Goal: Information Seeking & Learning: Compare options

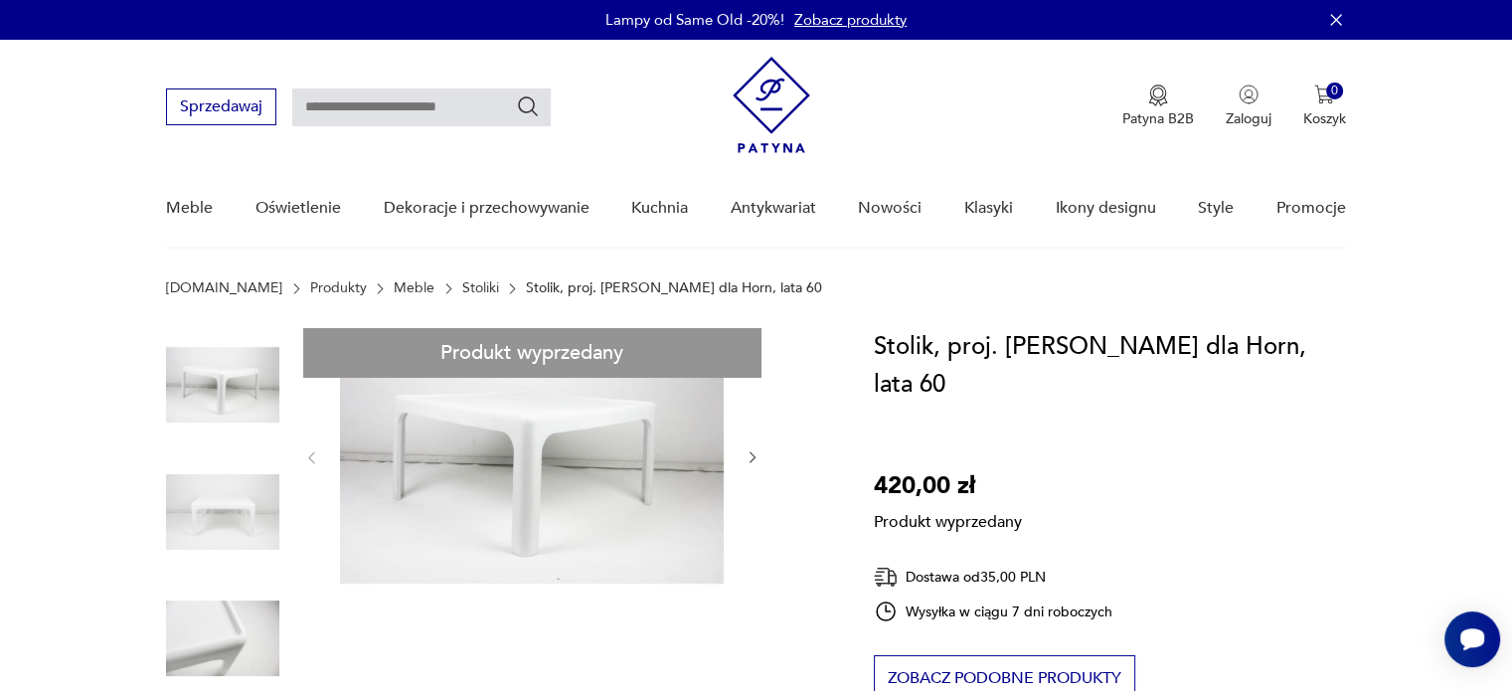
click at [310, 285] on link "Produkty" at bounding box center [338, 288] width 57 height 16
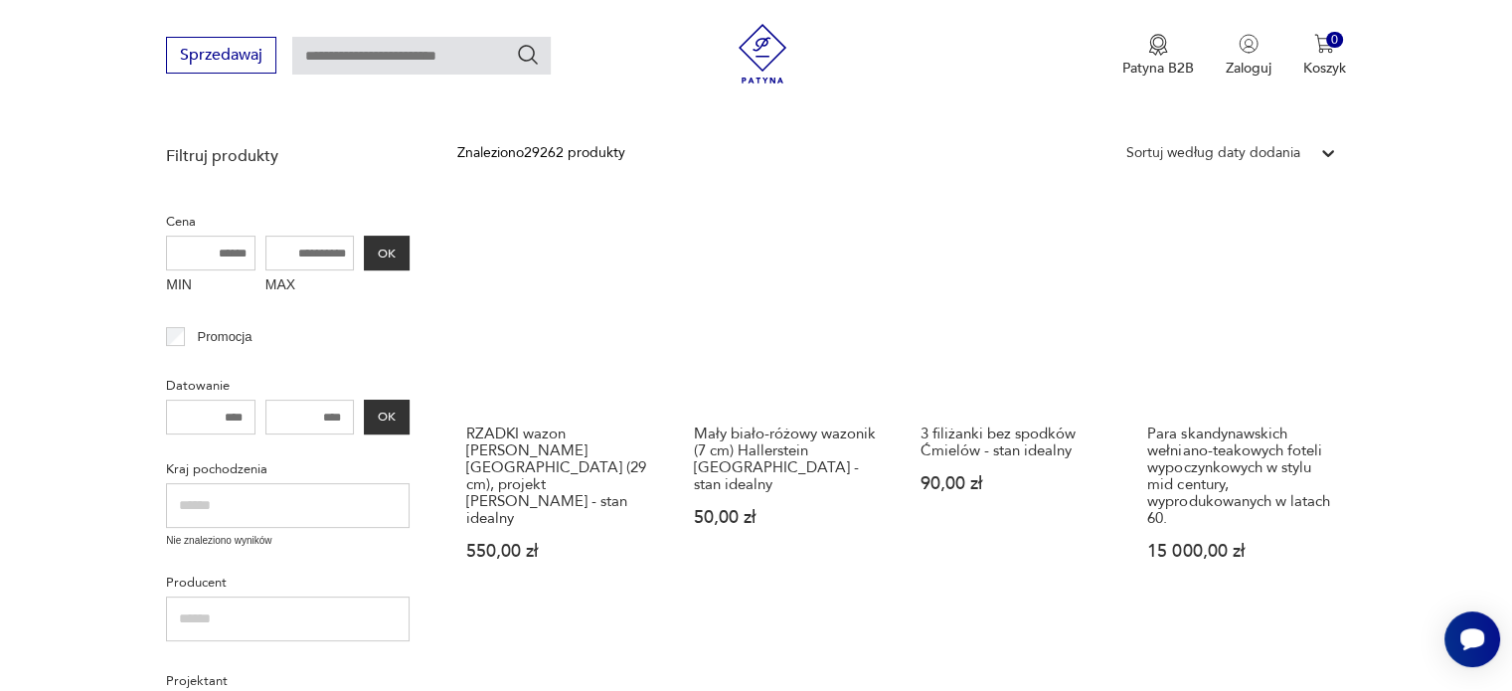
scroll to position [387, 0]
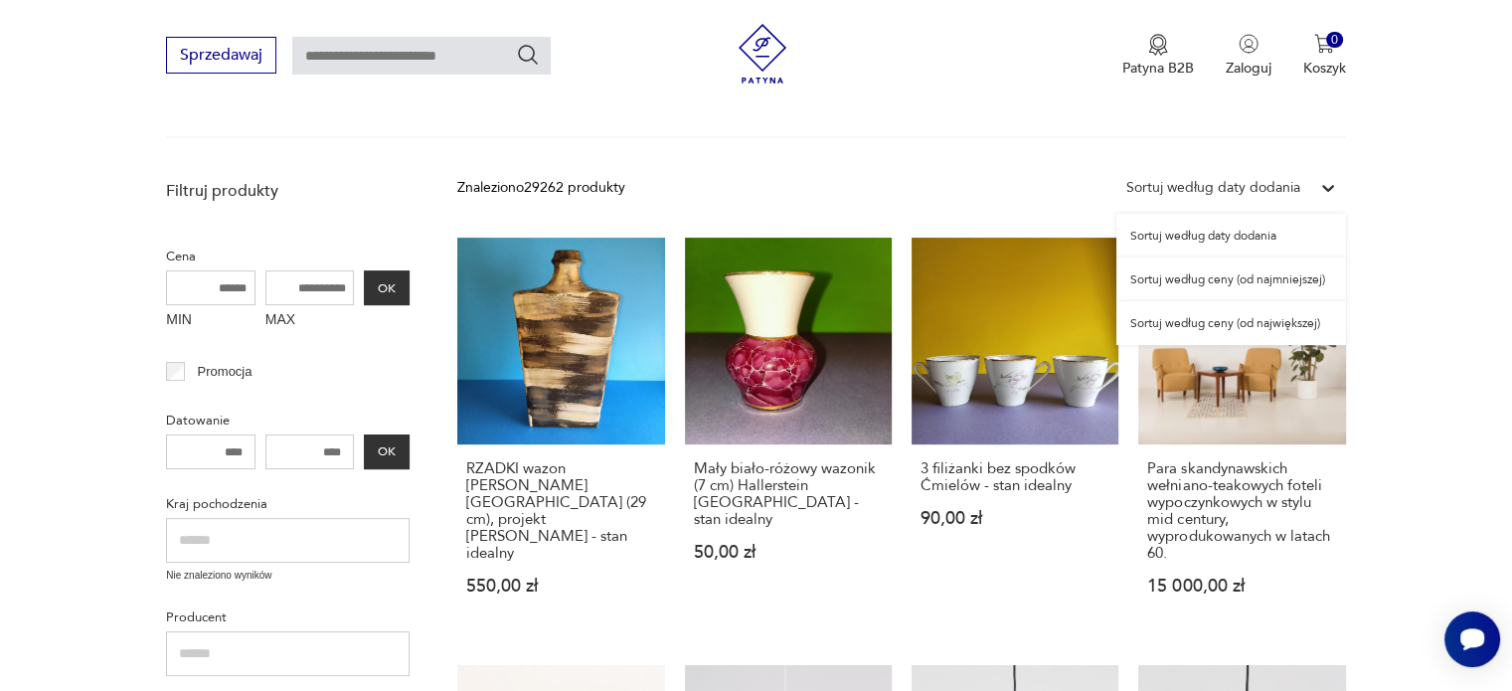
click at [1183, 188] on div "Sortuj według daty dodania" at bounding box center [1213, 188] width 174 height 22
click at [1185, 267] on div "Sortuj według ceny (od najmniejszej)" at bounding box center [1231, 279] width 230 height 44
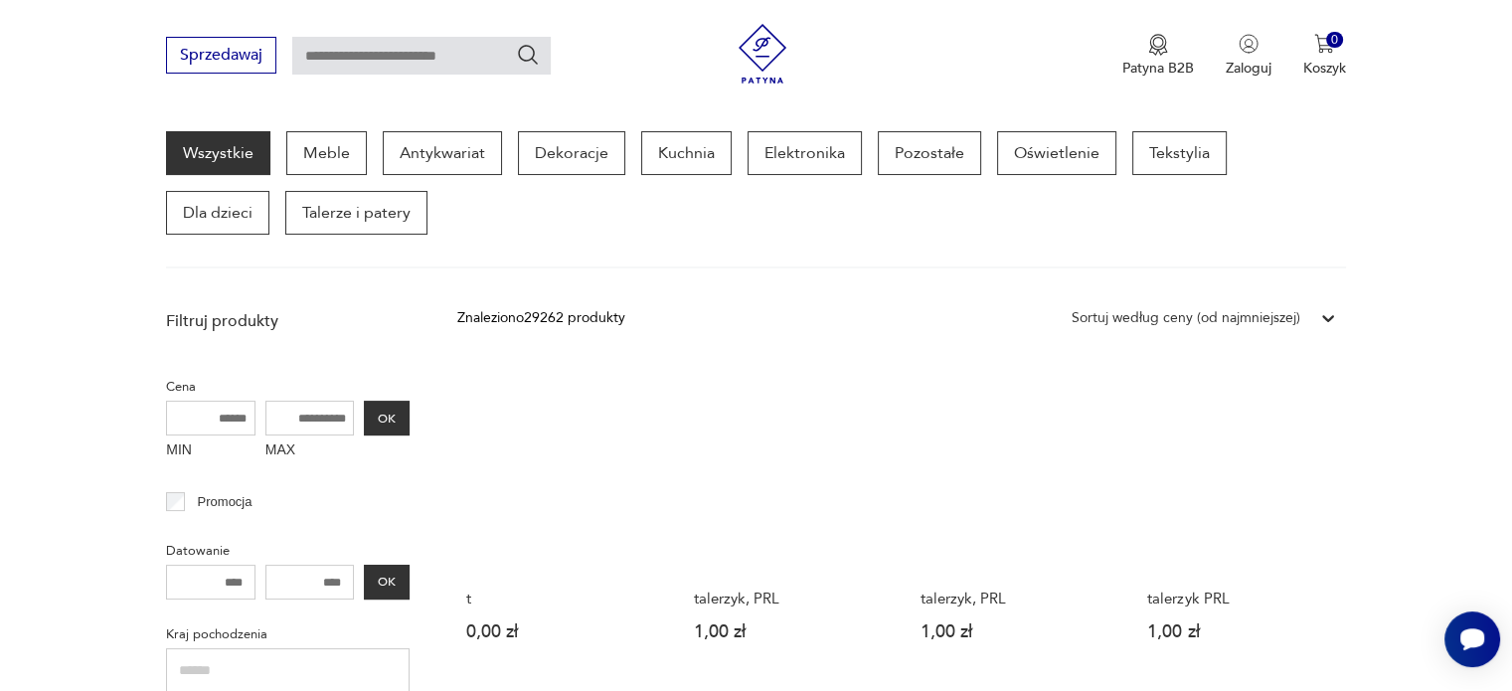
scroll to position [157, 0]
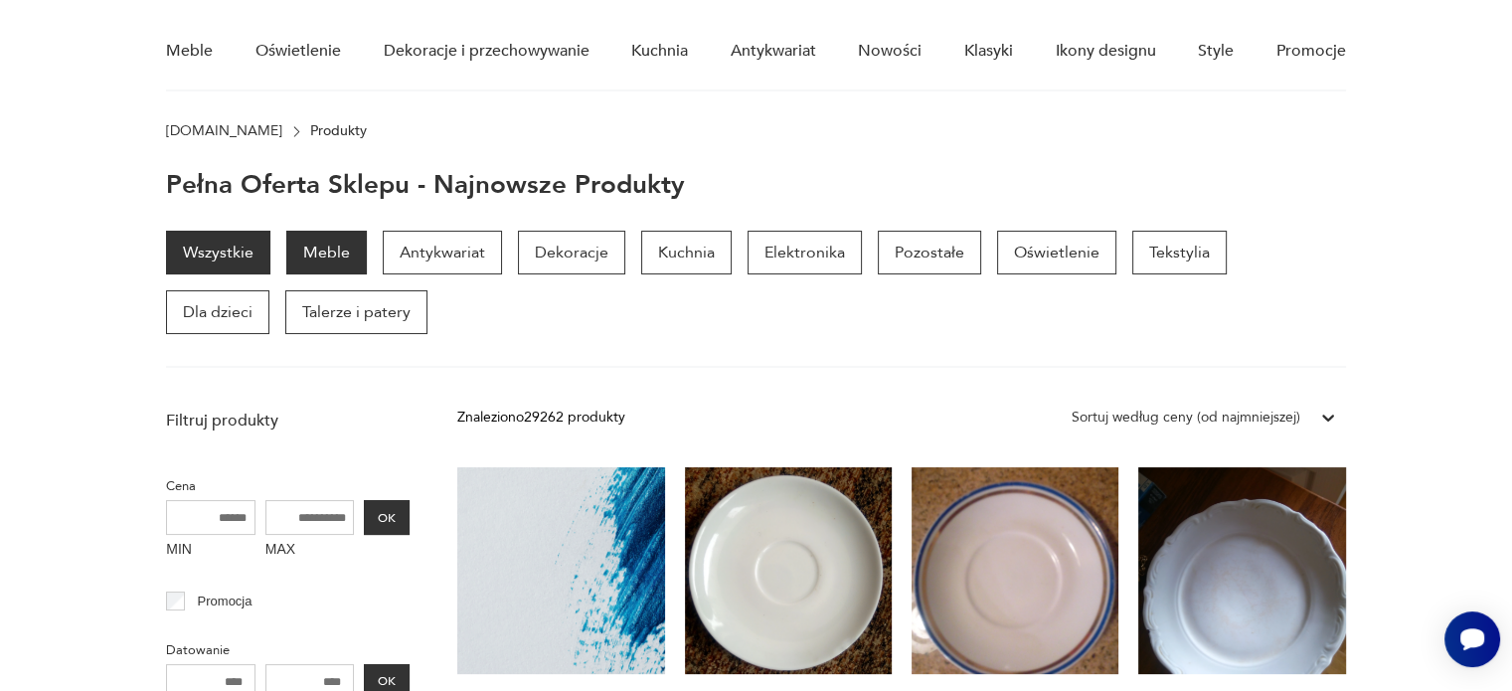
click at [290, 252] on p "Meble" at bounding box center [326, 253] width 81 height 44
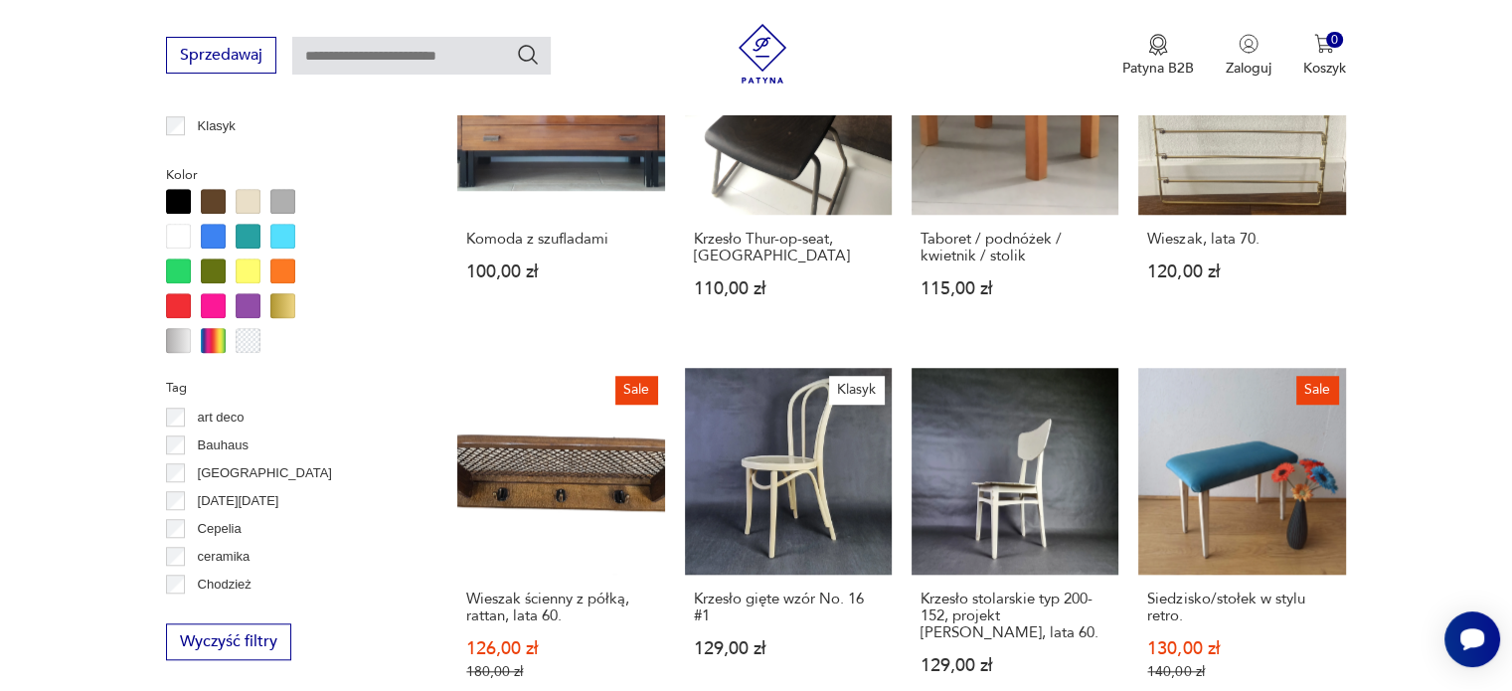
scroll to position [1787, 0]
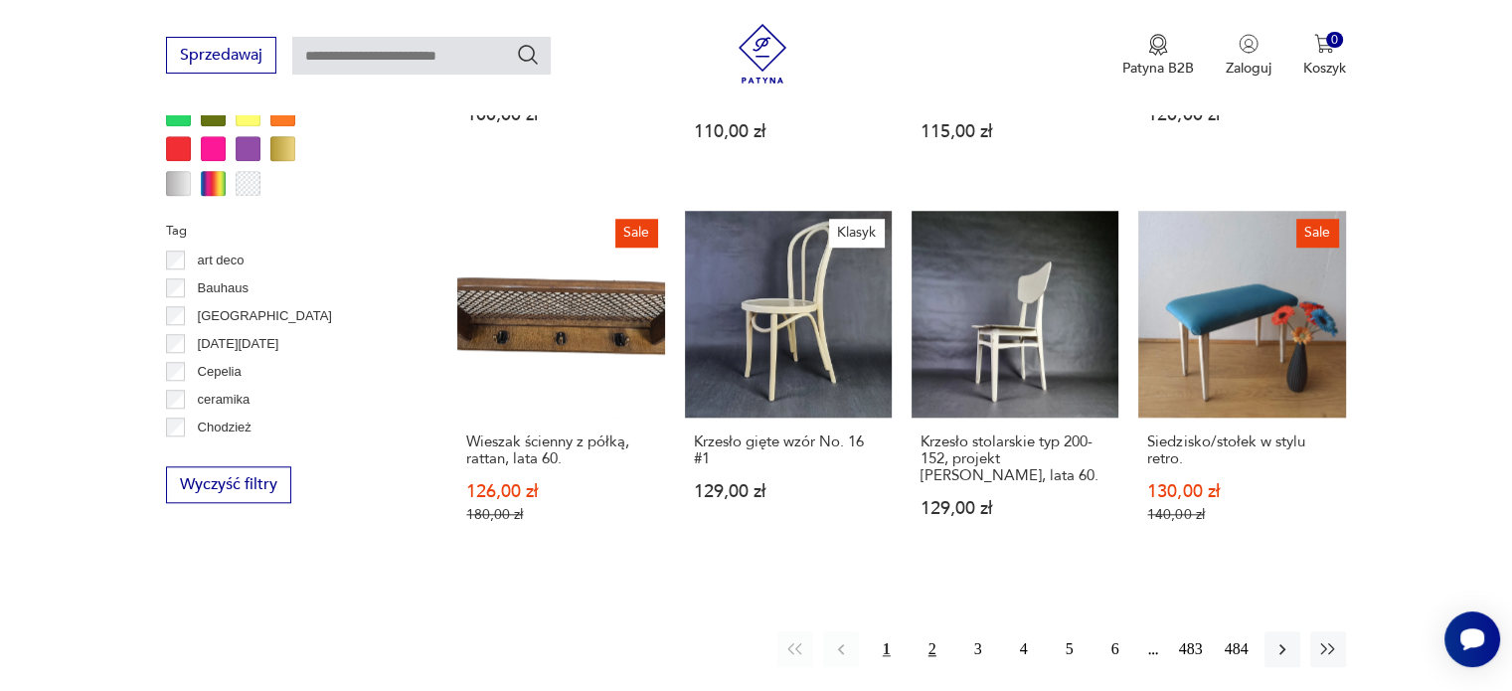
click at [929, 644] on button "2" at bounding box center [933, 649] width 36 height 36
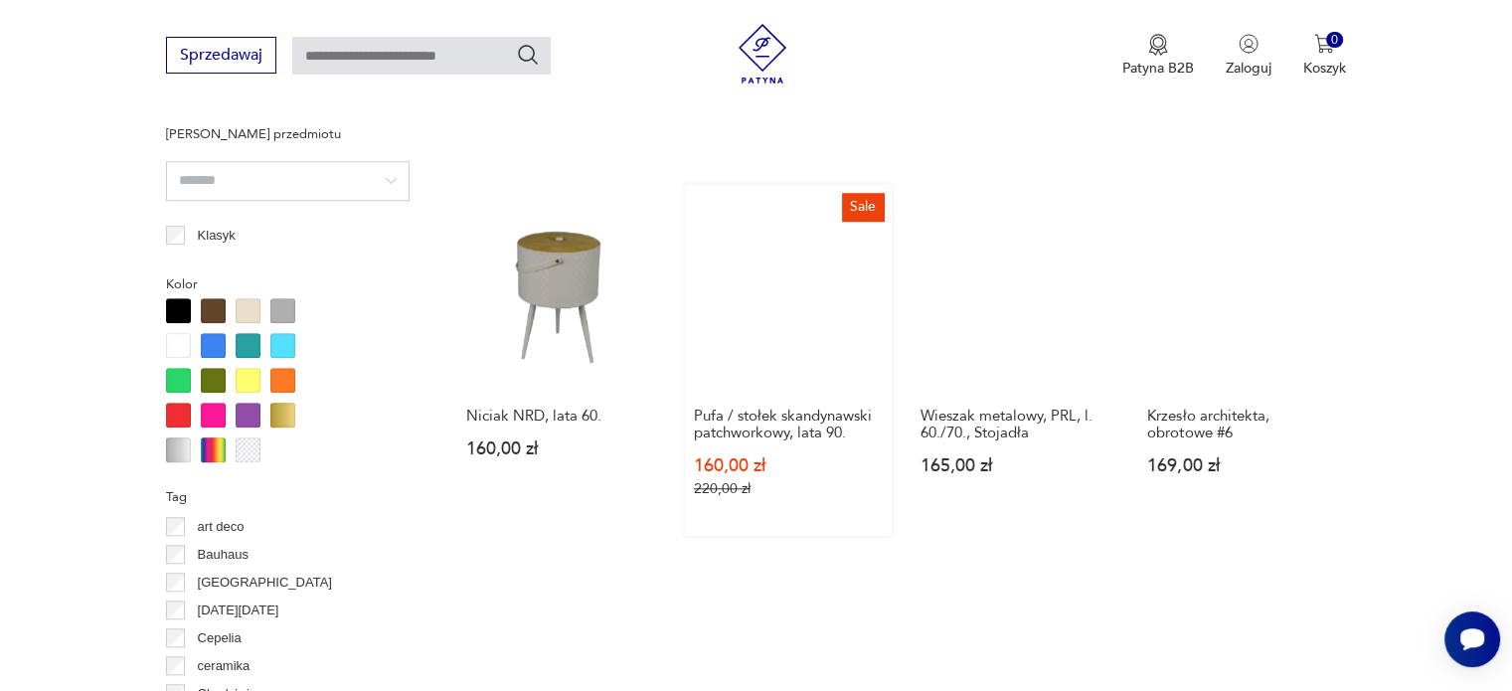
scroll to position [1919, 0]
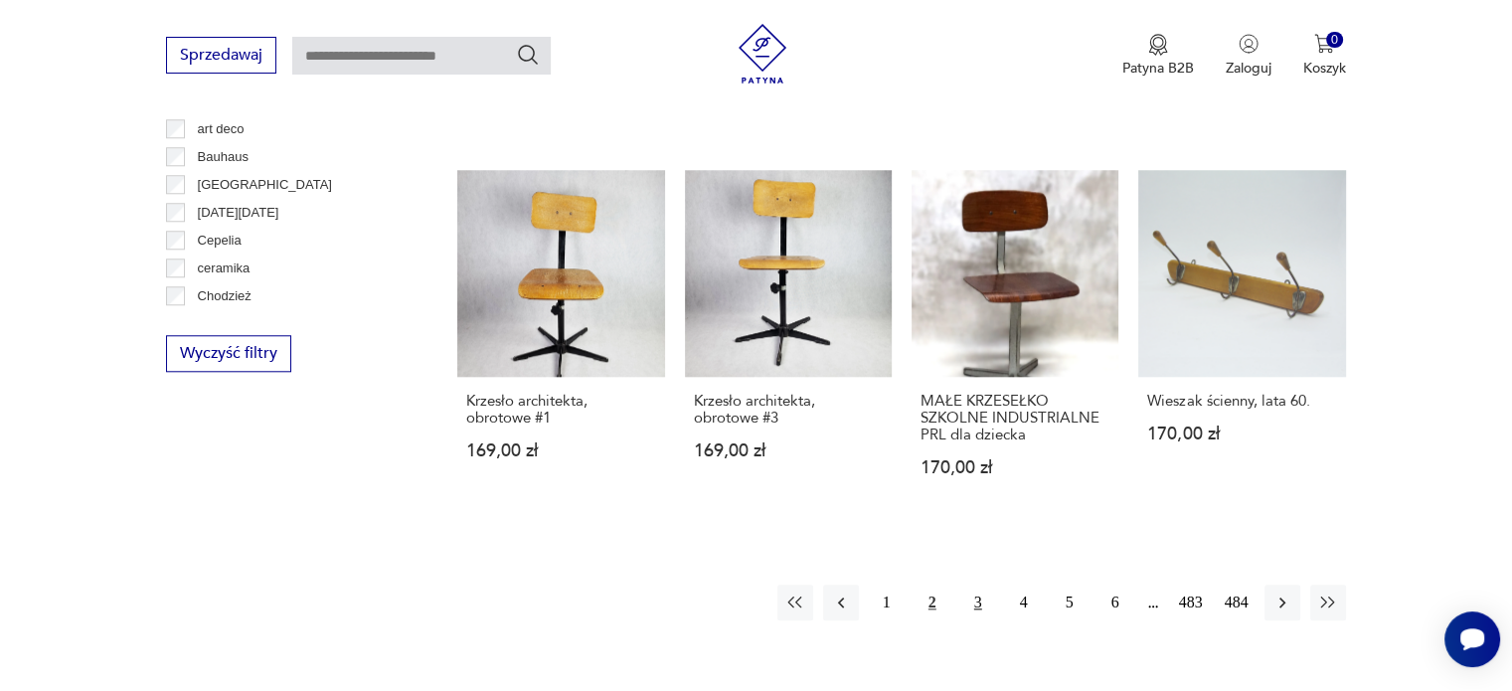
click at [967, 585] on button "3" at bounding box center [978, 603] width 36 height 36
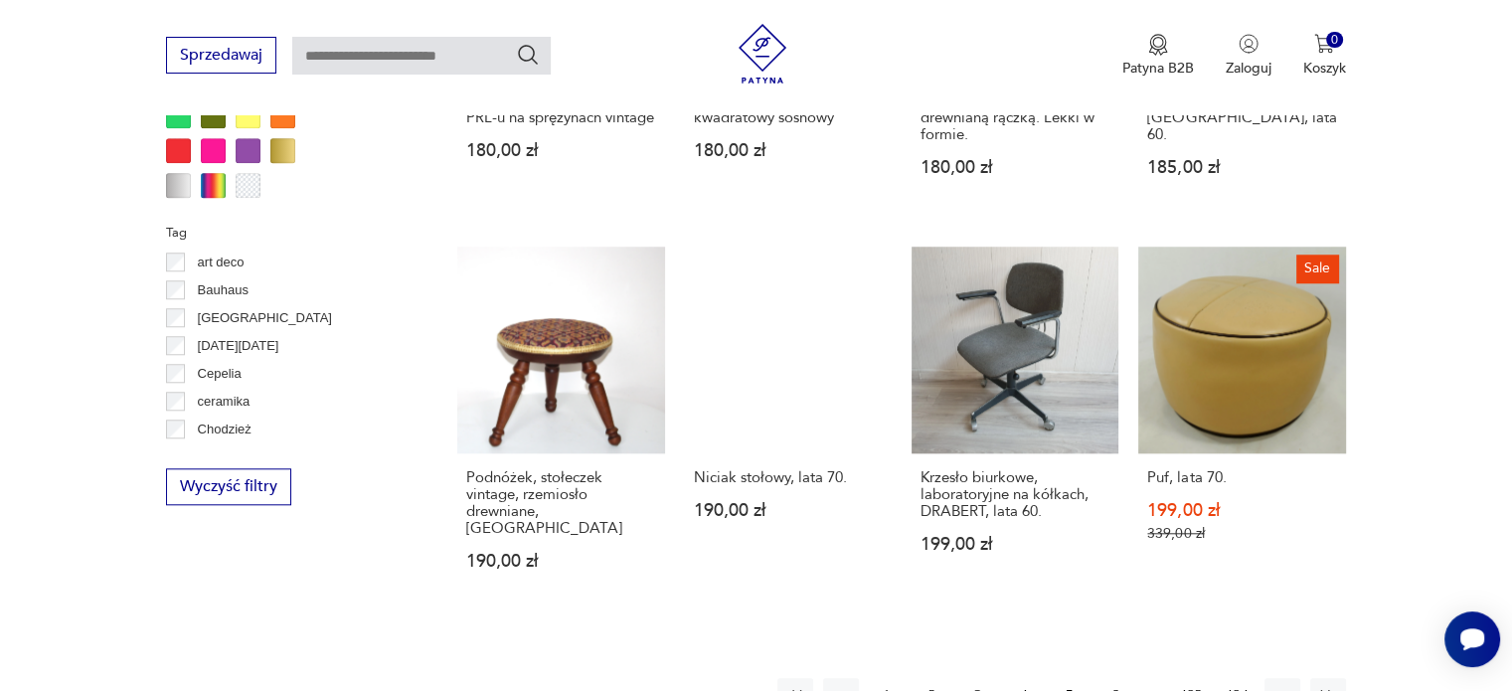
scroll to position [1819, 0]
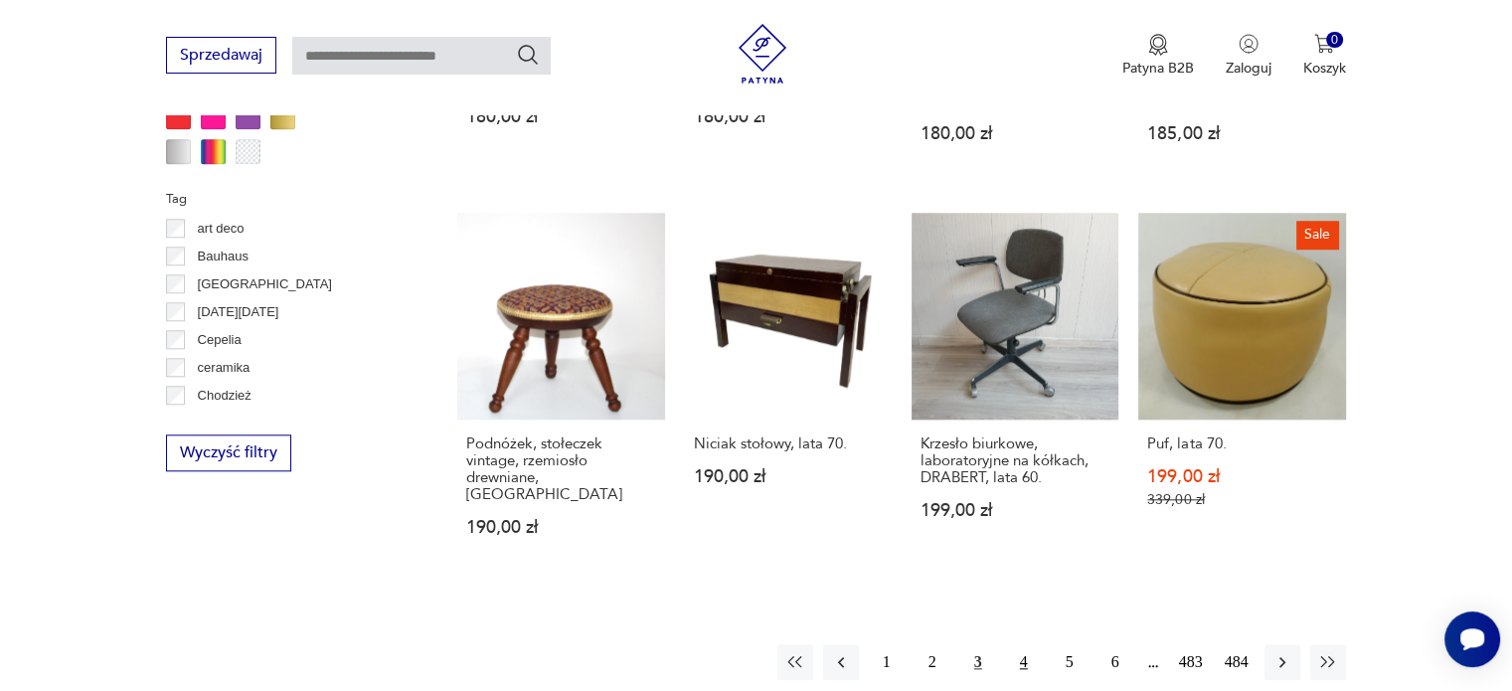
click at [1021, 644] on button "4" at bounding box center [1024, 662] width 36 height 36
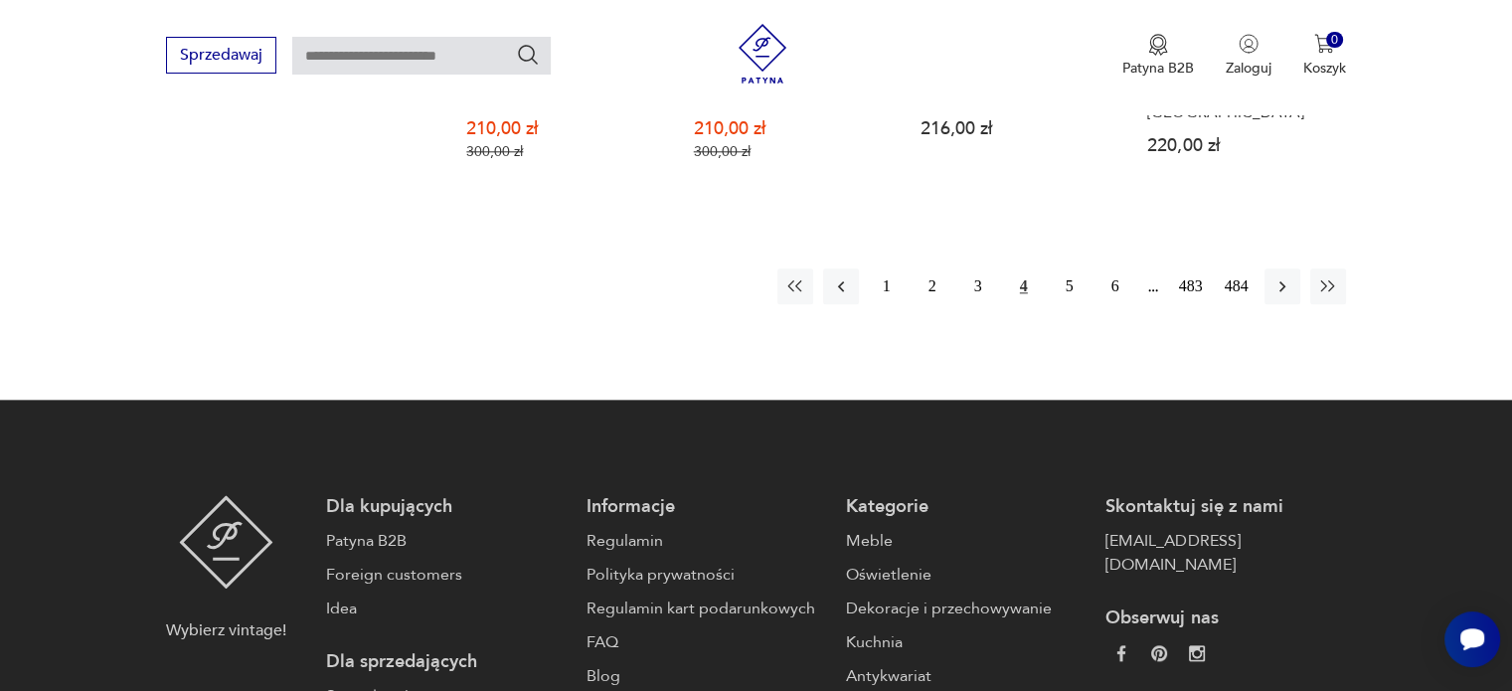
scroll to position [2217, 0]
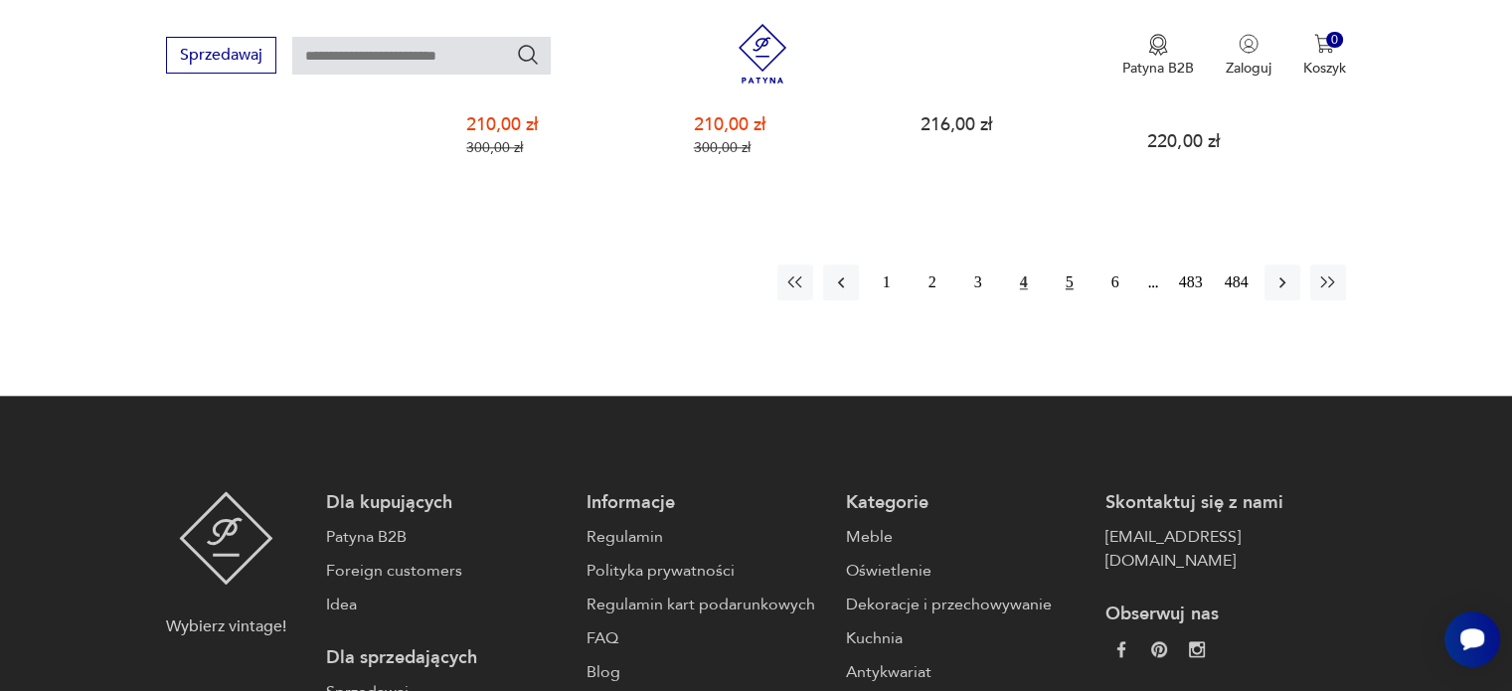
click at [1063, 264] on button "5" at bounding box center [1070, 282] width 36 height 36
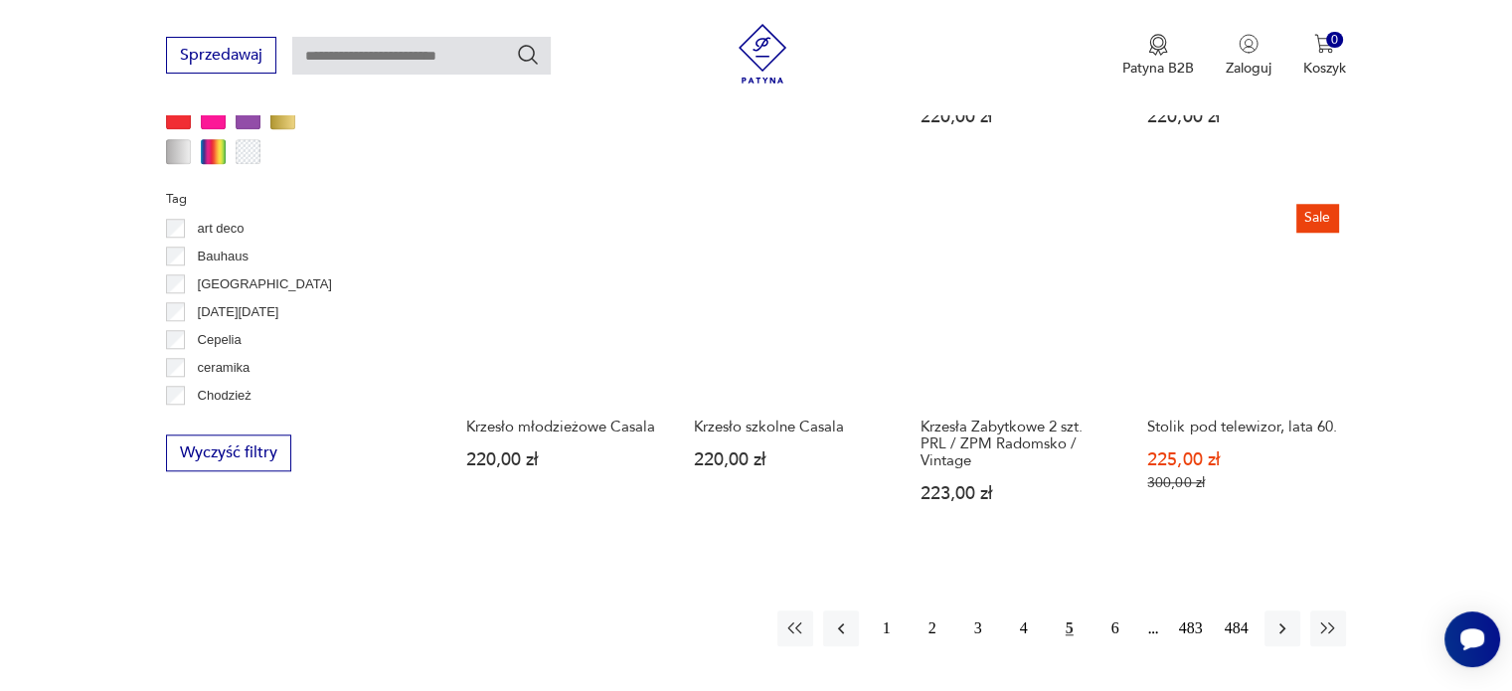
scroll to position [1919, 0]
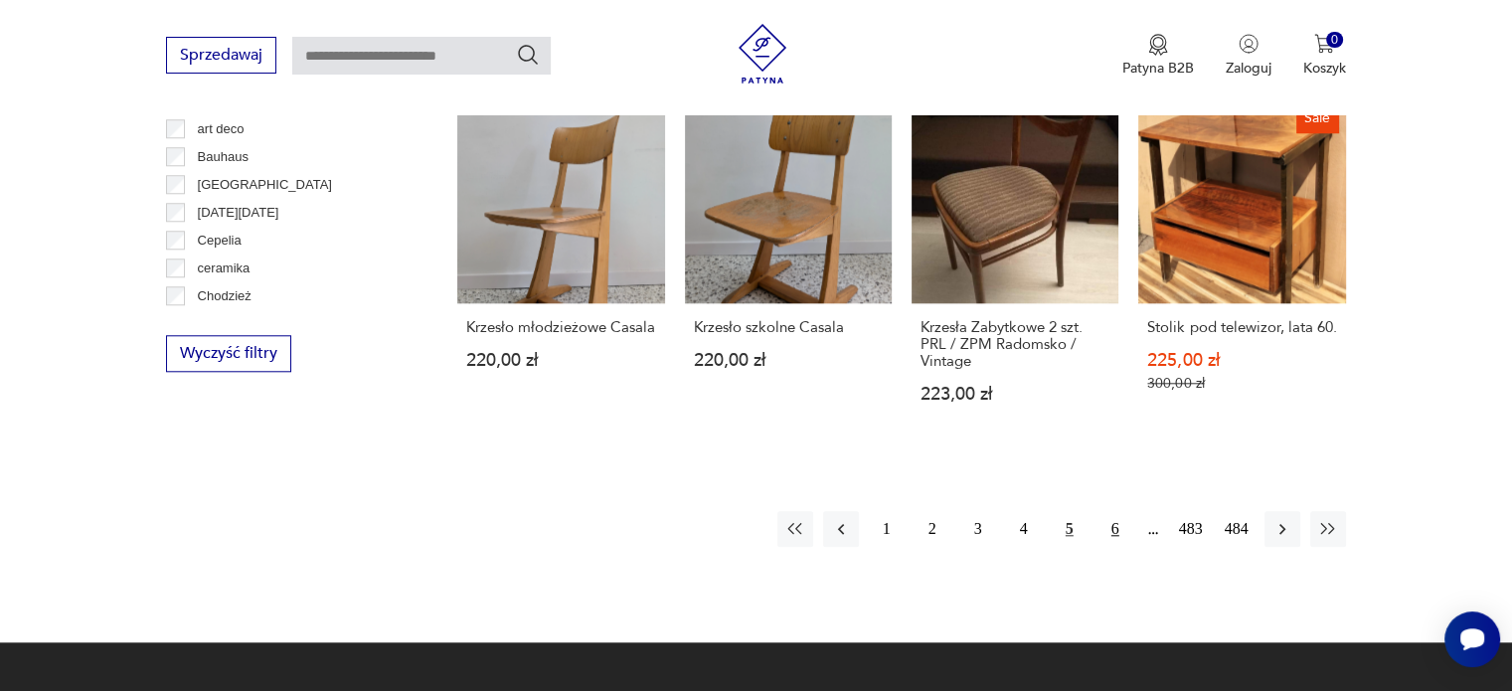
click at [1119, 535] on button "6" at bounding box center [1115, 529] width 36 height 36
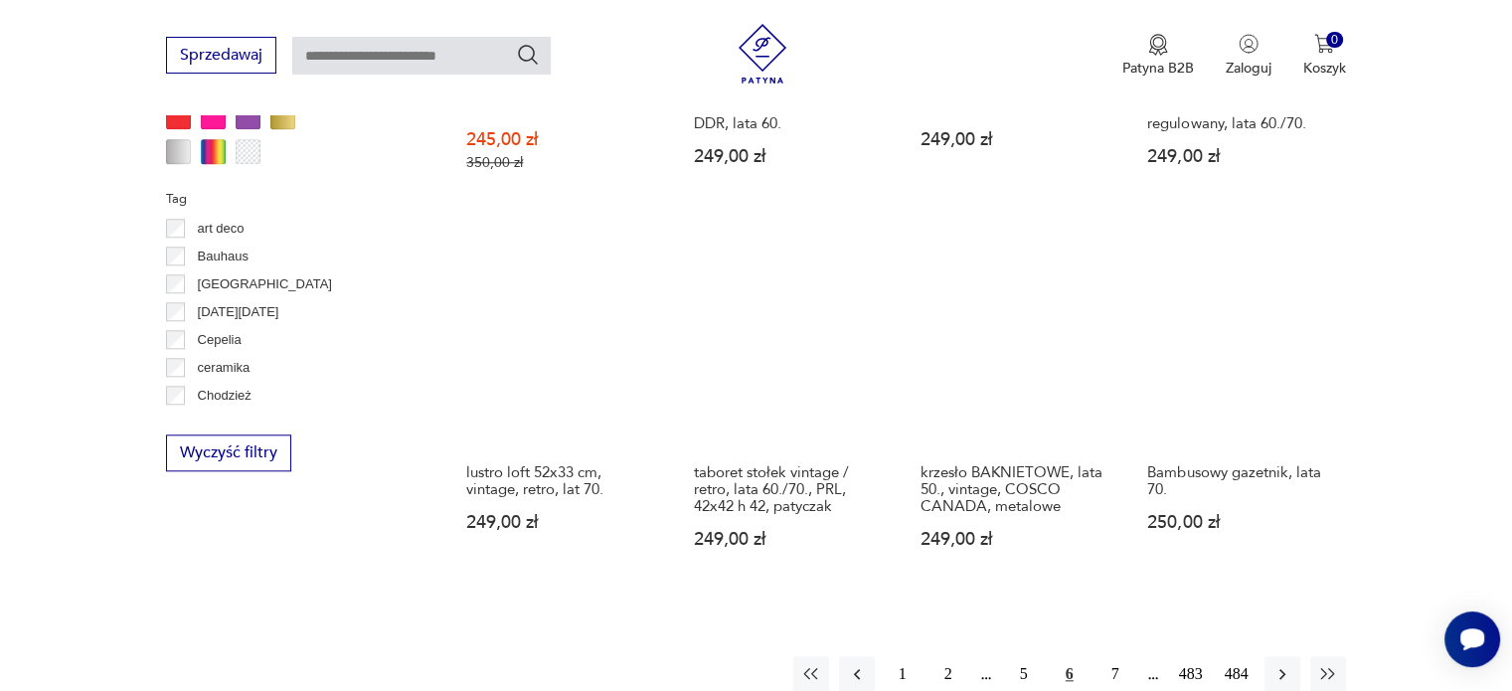
scroll to position [2117, 0]
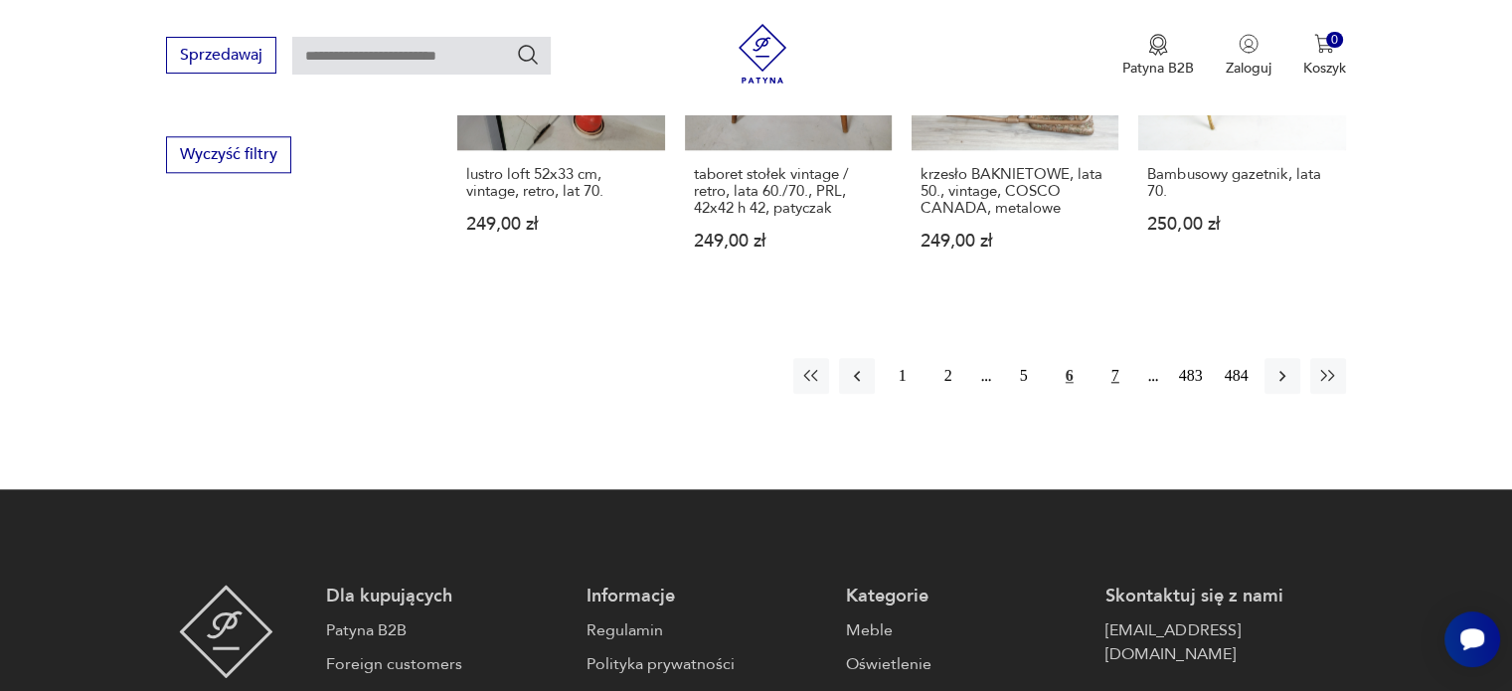
click at [1113, 358] on button "7" at bounding box center [1115, 376] width 36 height 36
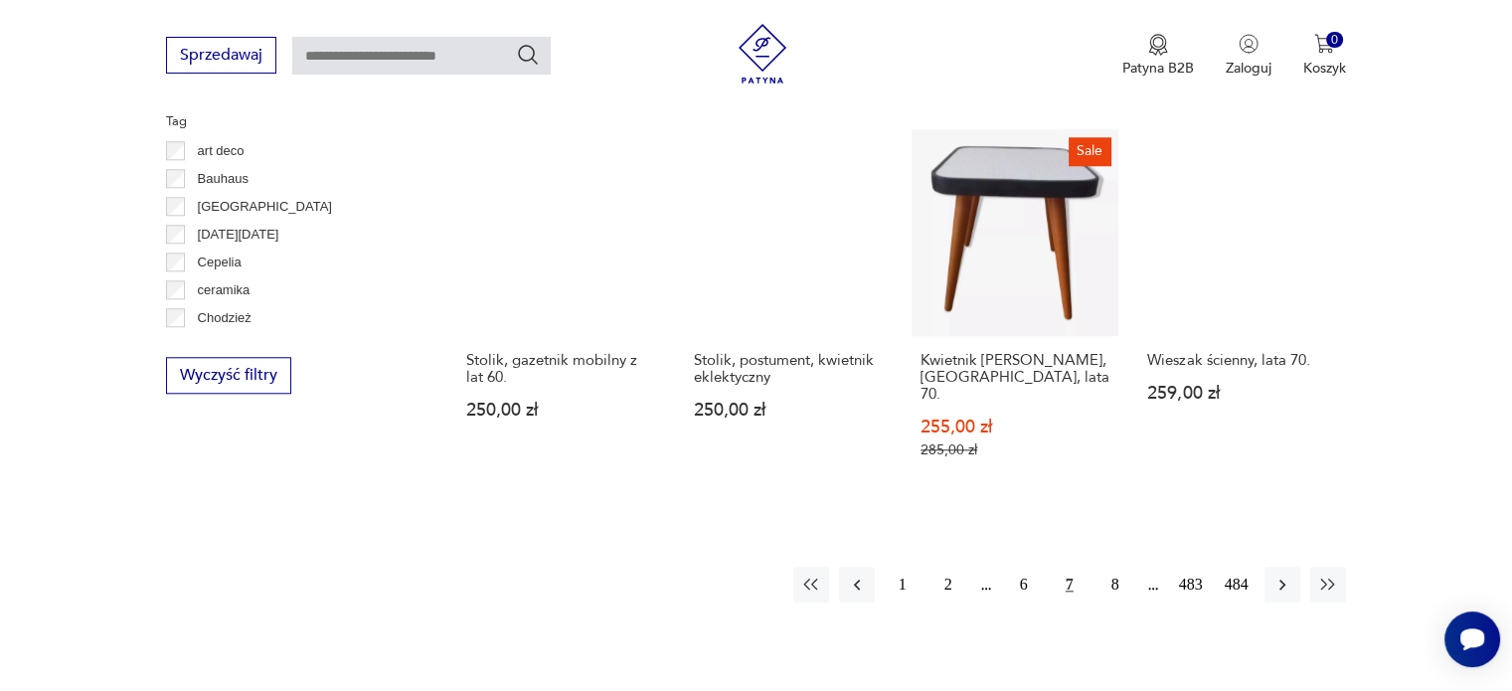
scroll to position [1919, 0]
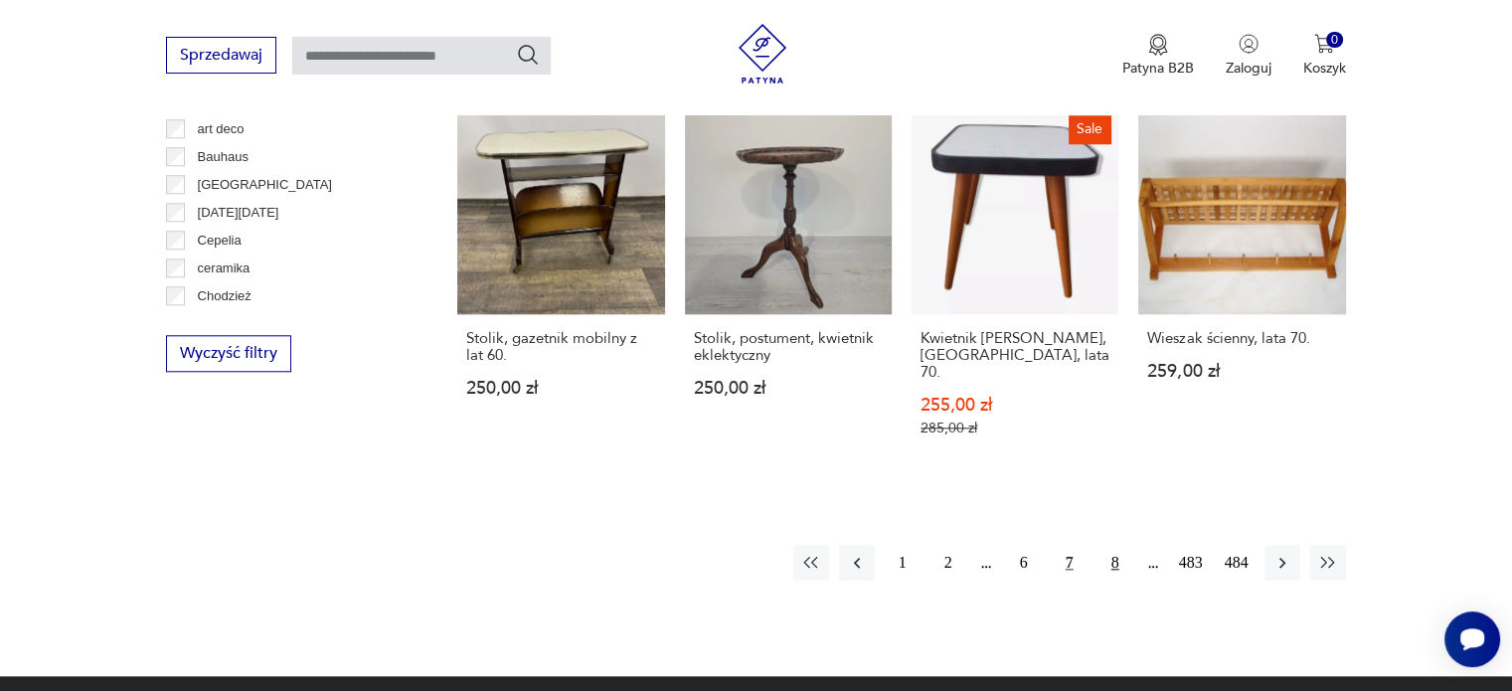
click at [1106, 545] on button "8" at bounding box center [1115, 563] width 36 height 36
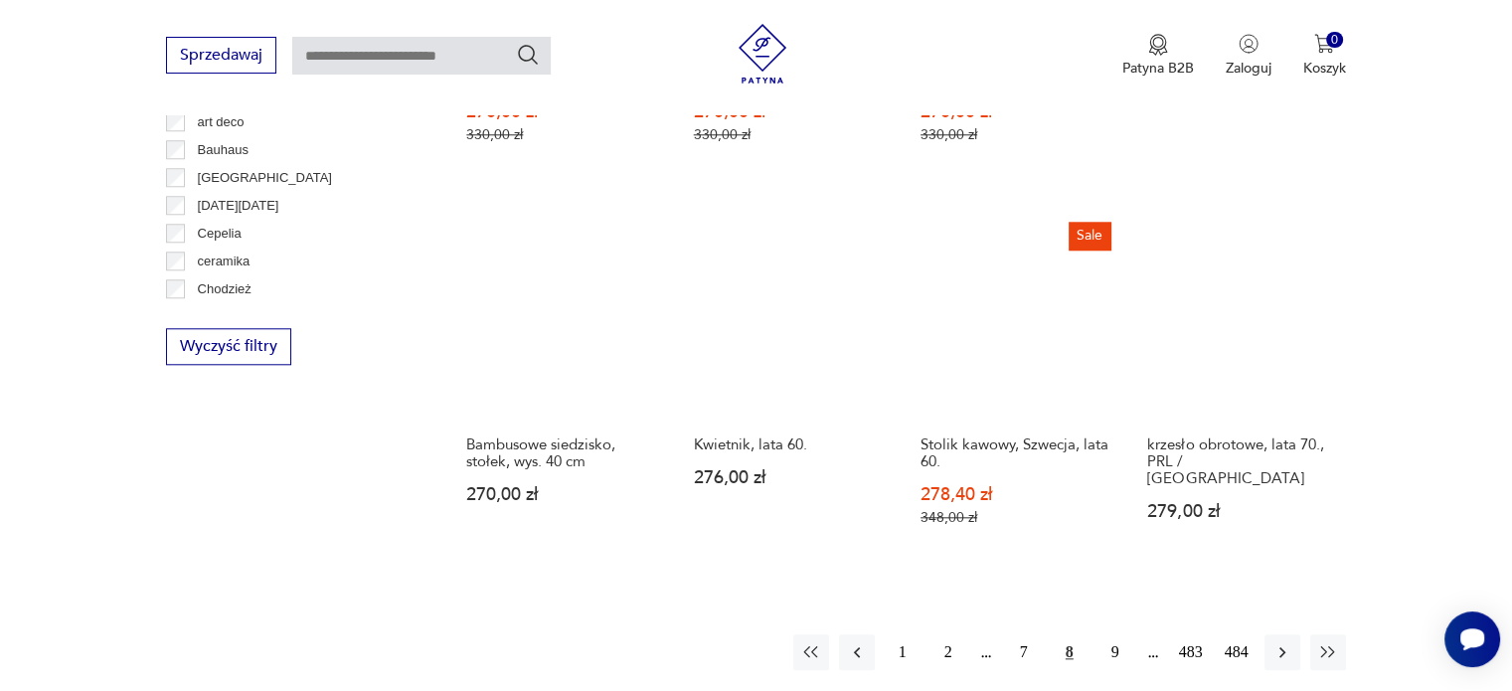
scroll to position [2117, 0]
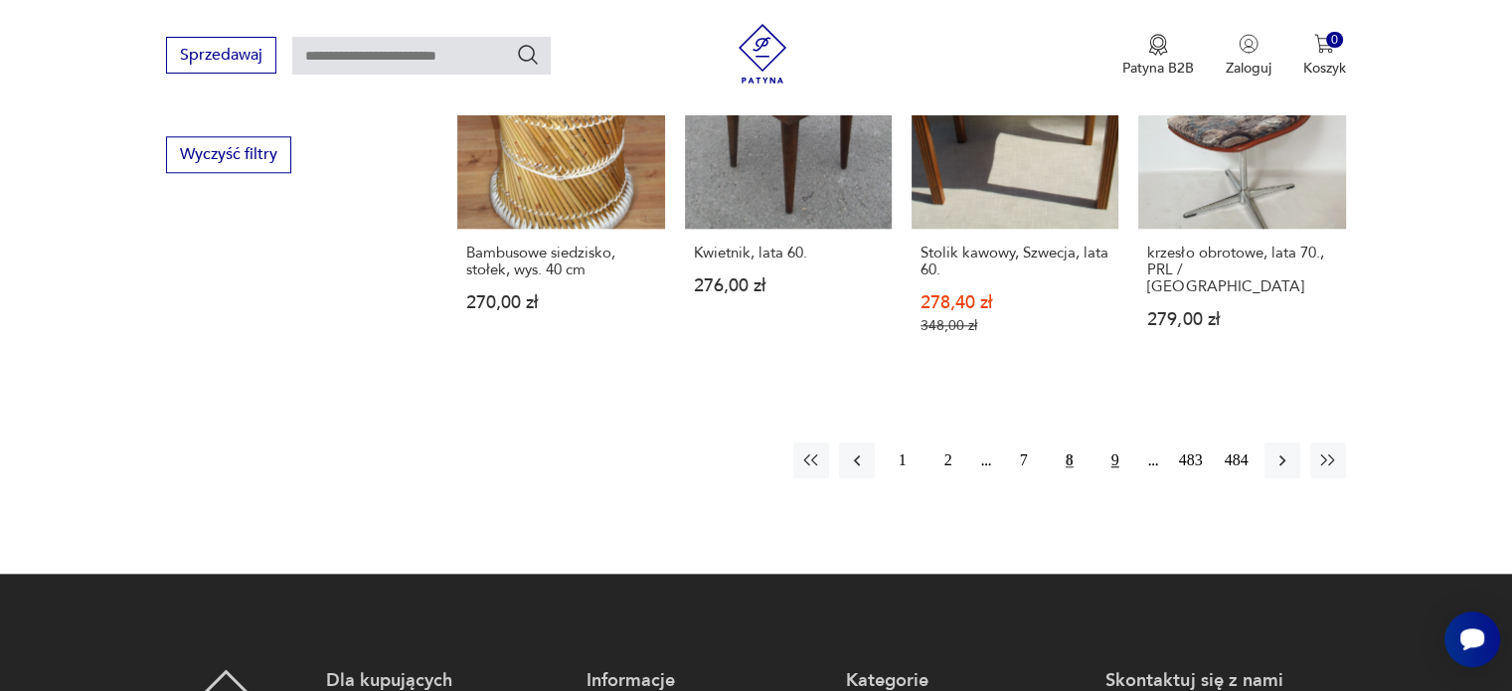
click at [1109, 442] on button "9" at bounding box center [1115, 460] width 36 height 36
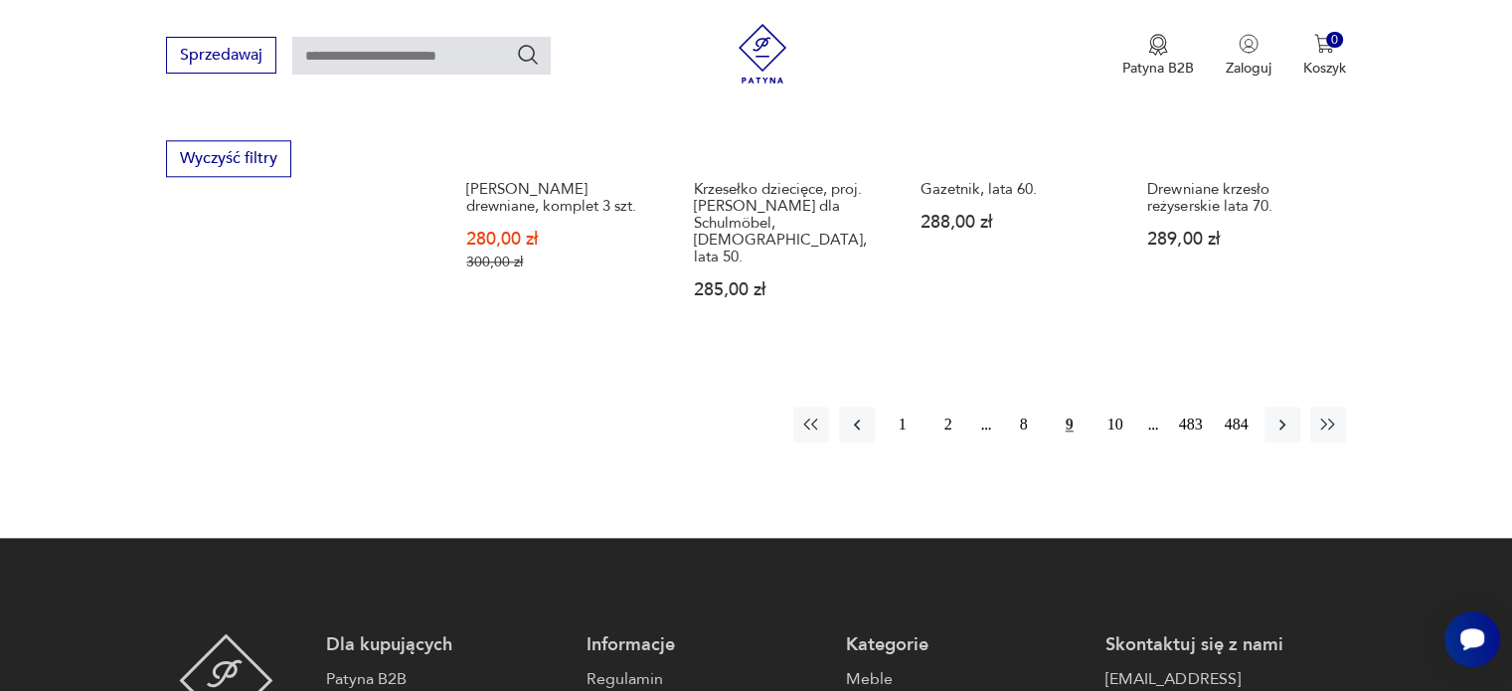
scroll to position [2117, 0]
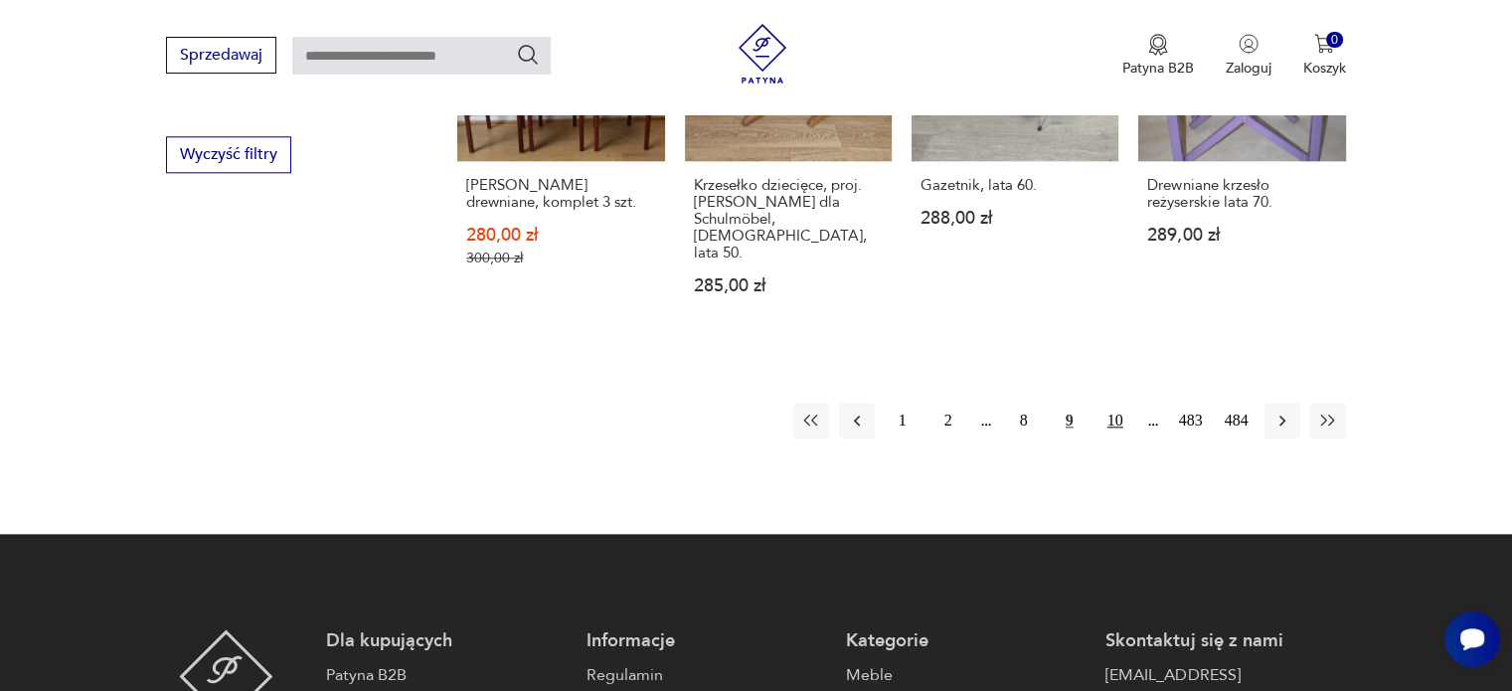
click at [1105, 403] on button "10" at bounding box center [1115, 421] width 36 height 36
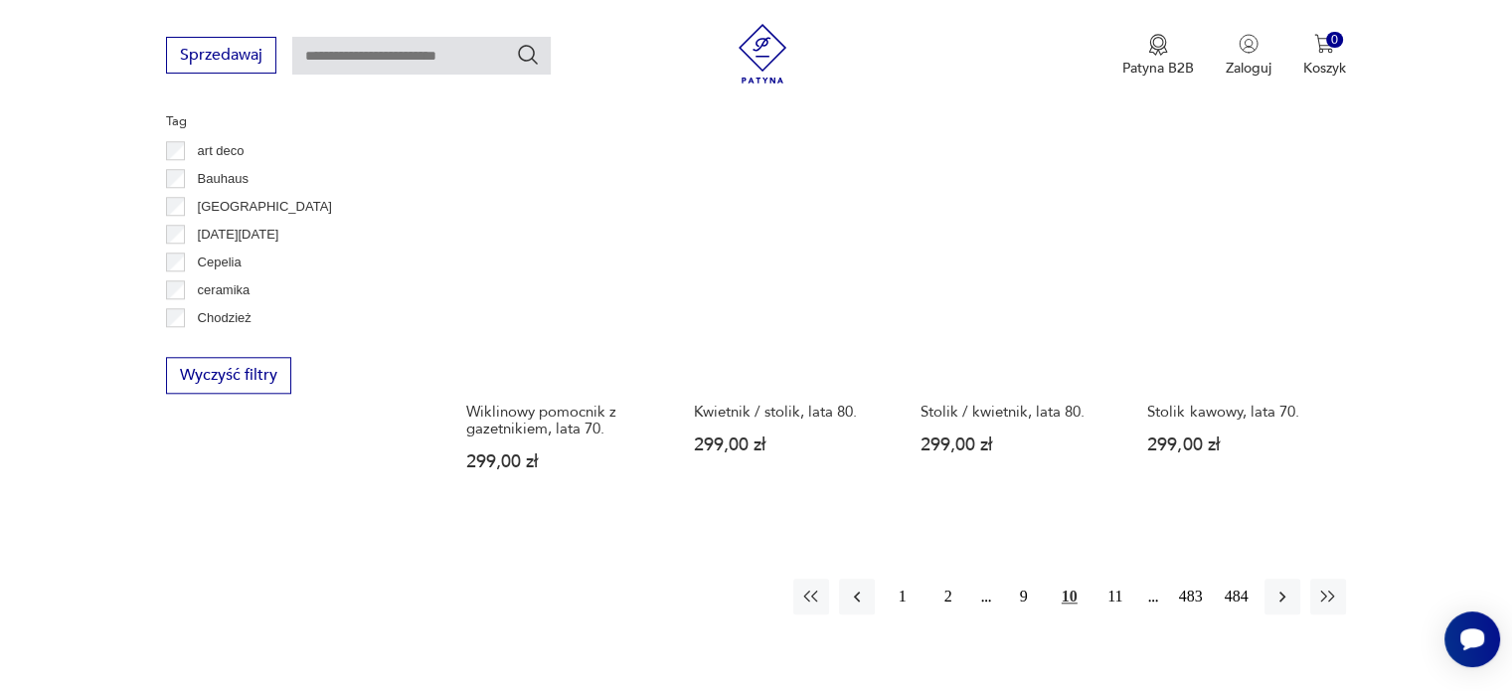
scroll to position [1919, 0]
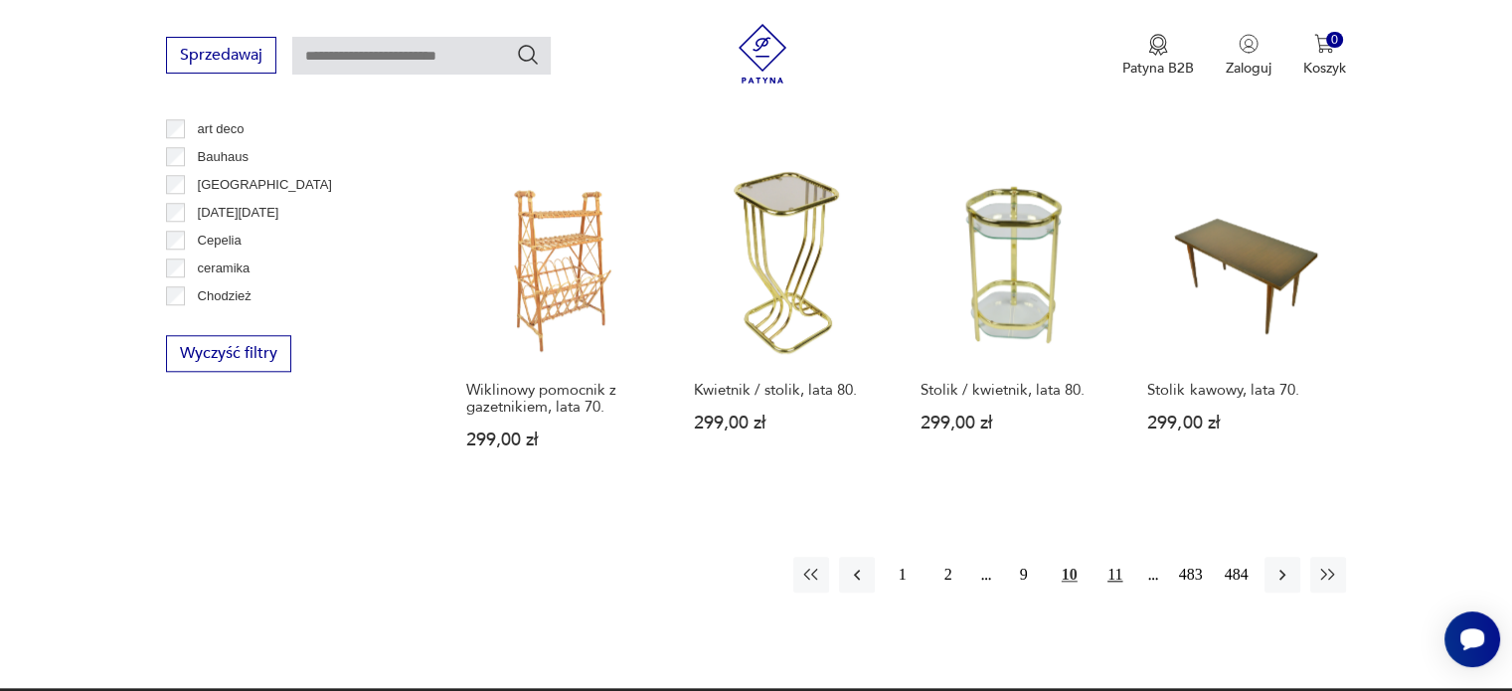
click at [1106, 557] on button "11" at bounding box center [1115, 575] width 36 height 36
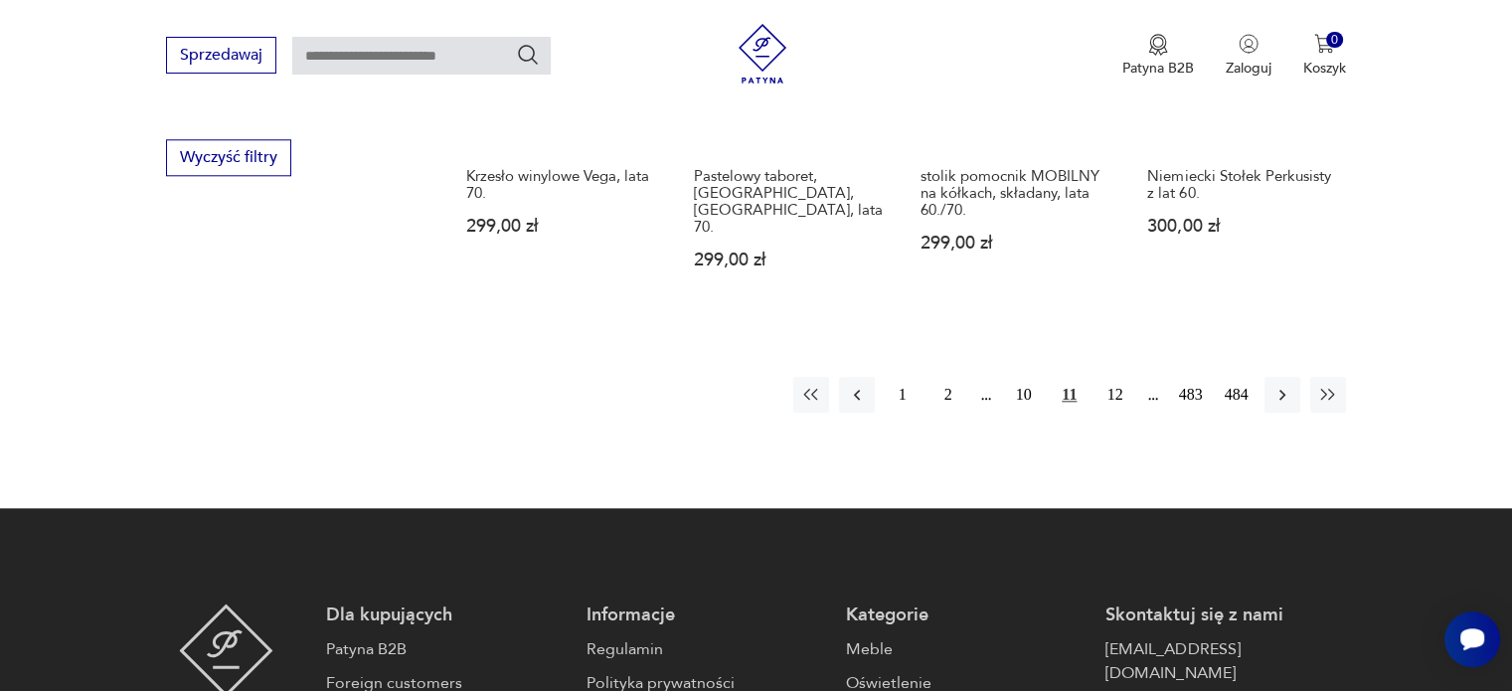
scroll to position [2117, 0]
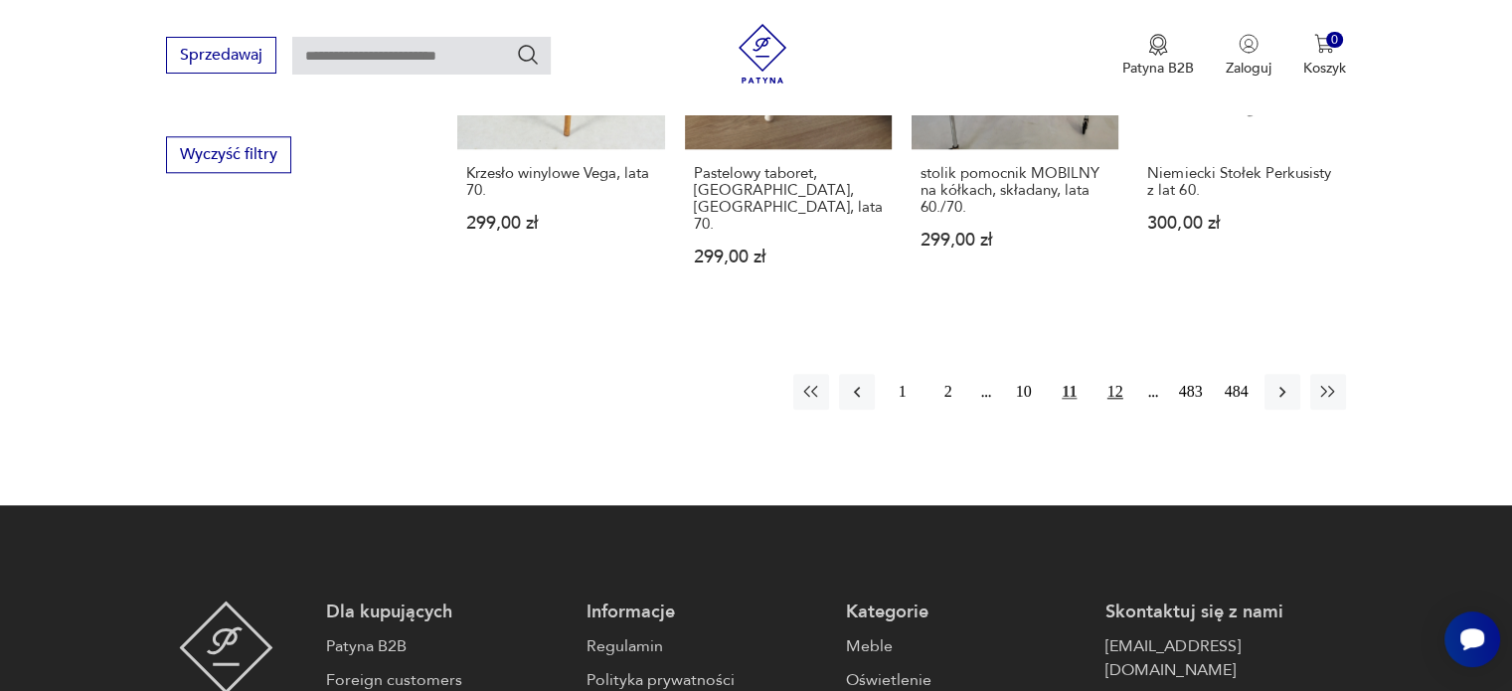
click at [1109, 374] on button "12" at bounding box center [1115, 392] width 36 height 36
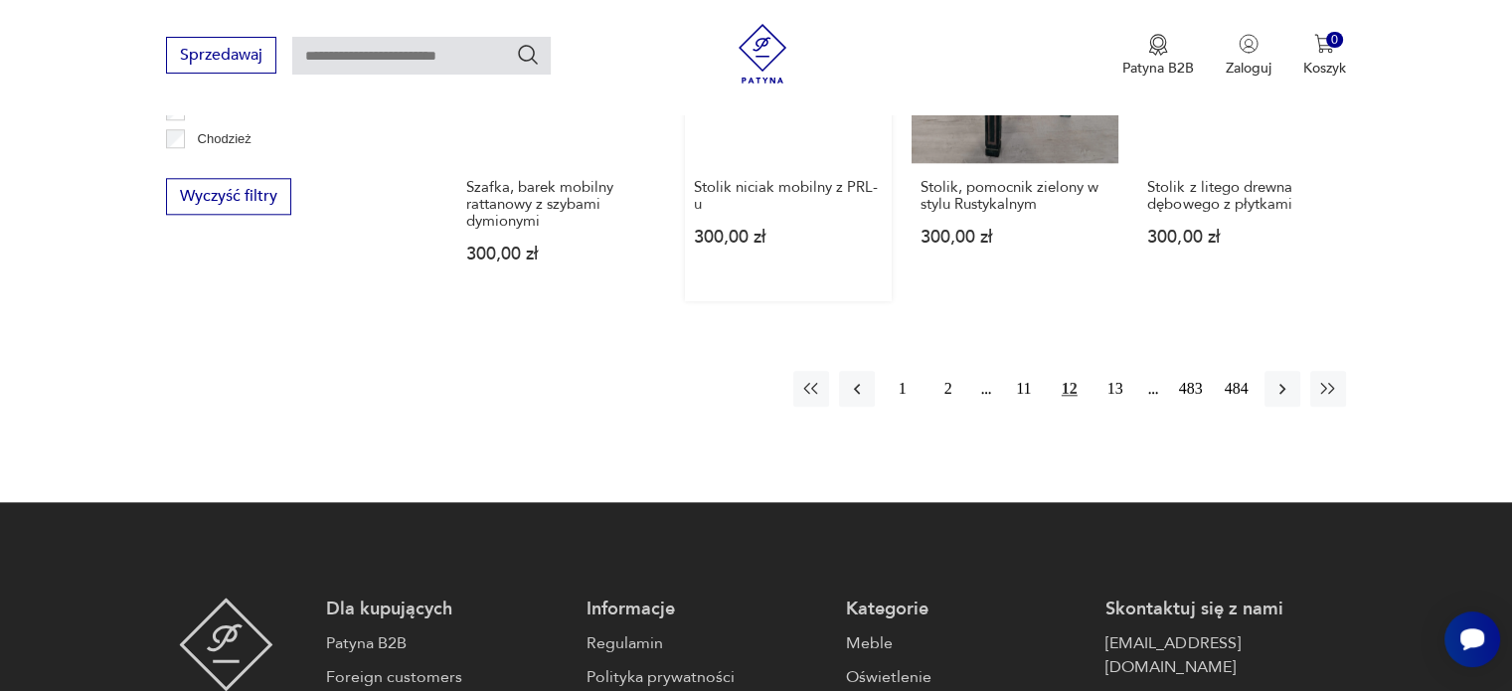
scroll to position [2117, 0]
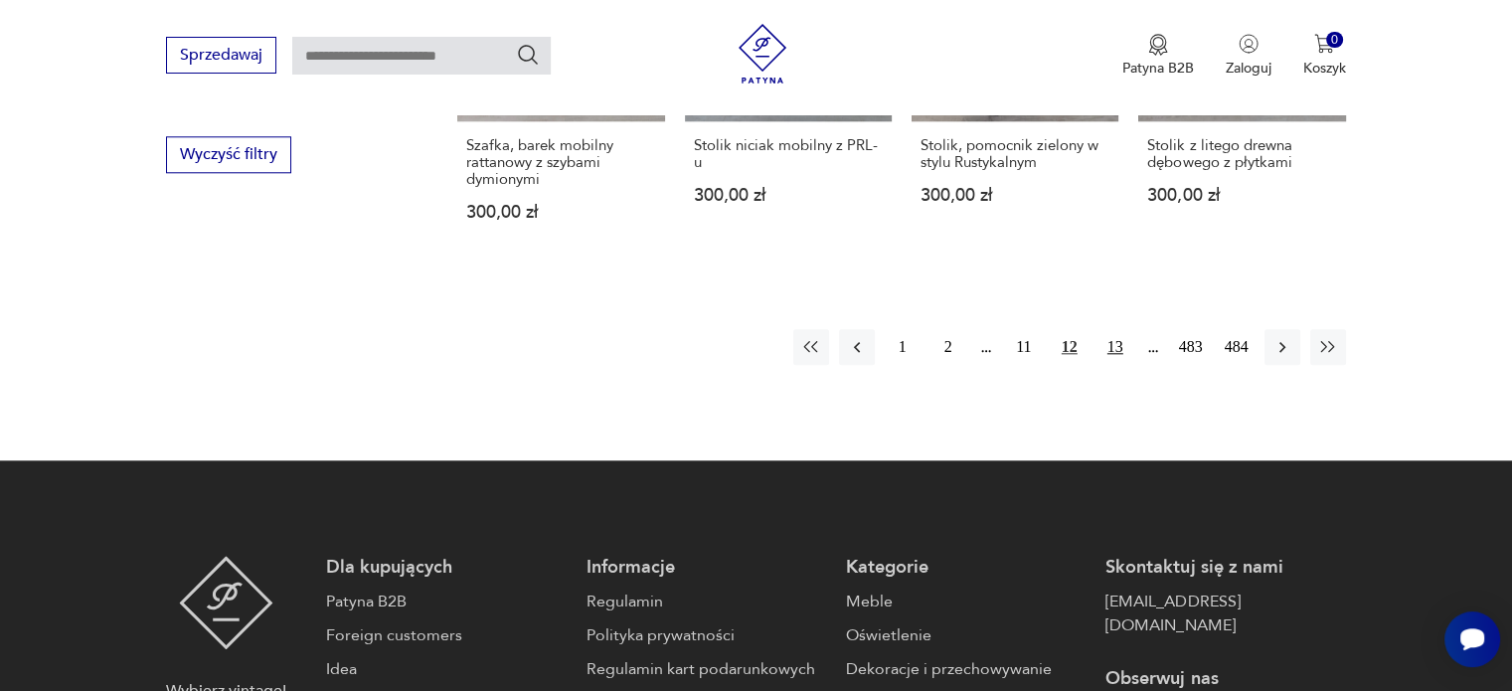
click at [1113, 331] on button "13" at bounding box center [1115, 347] width 36 height 36
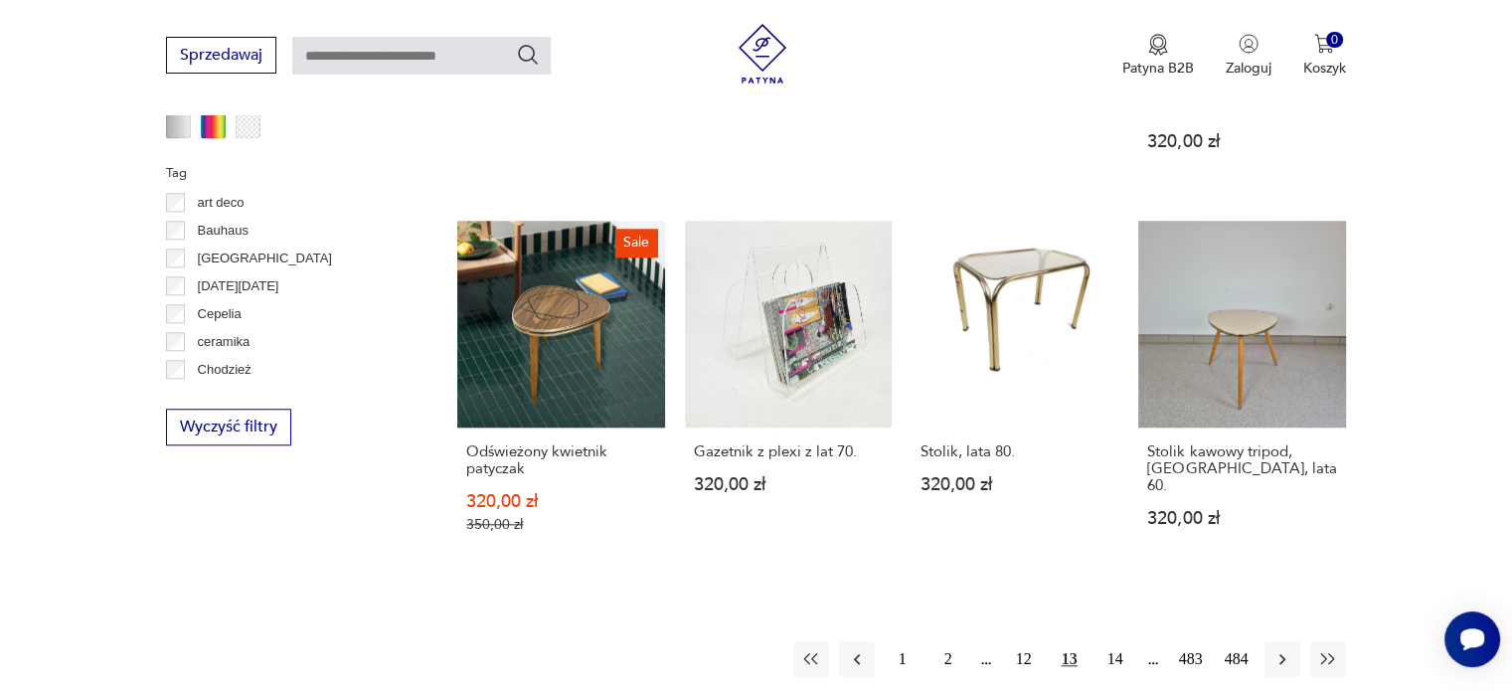
scroll to position [2018, 0]
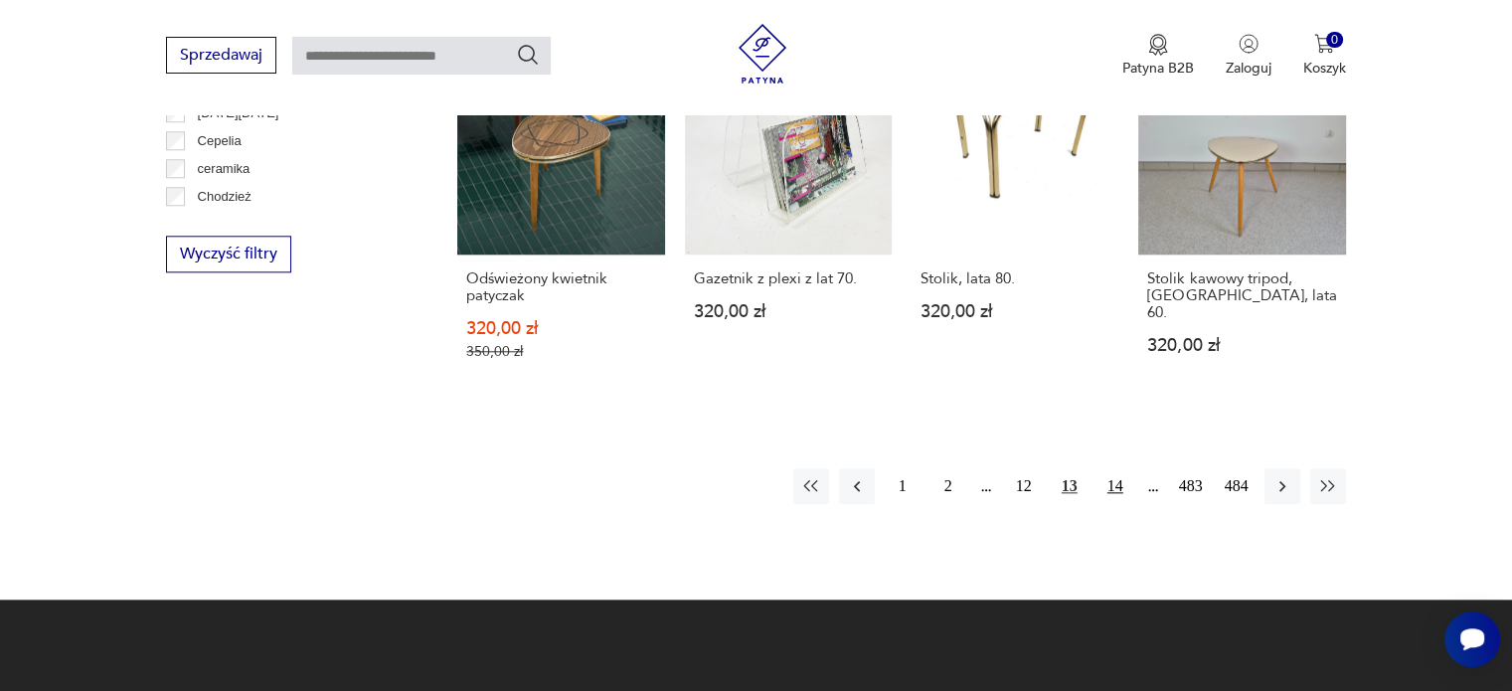
click at [1125, 471] on button "14" at bounding box center [1115, 486] width 36 height 36
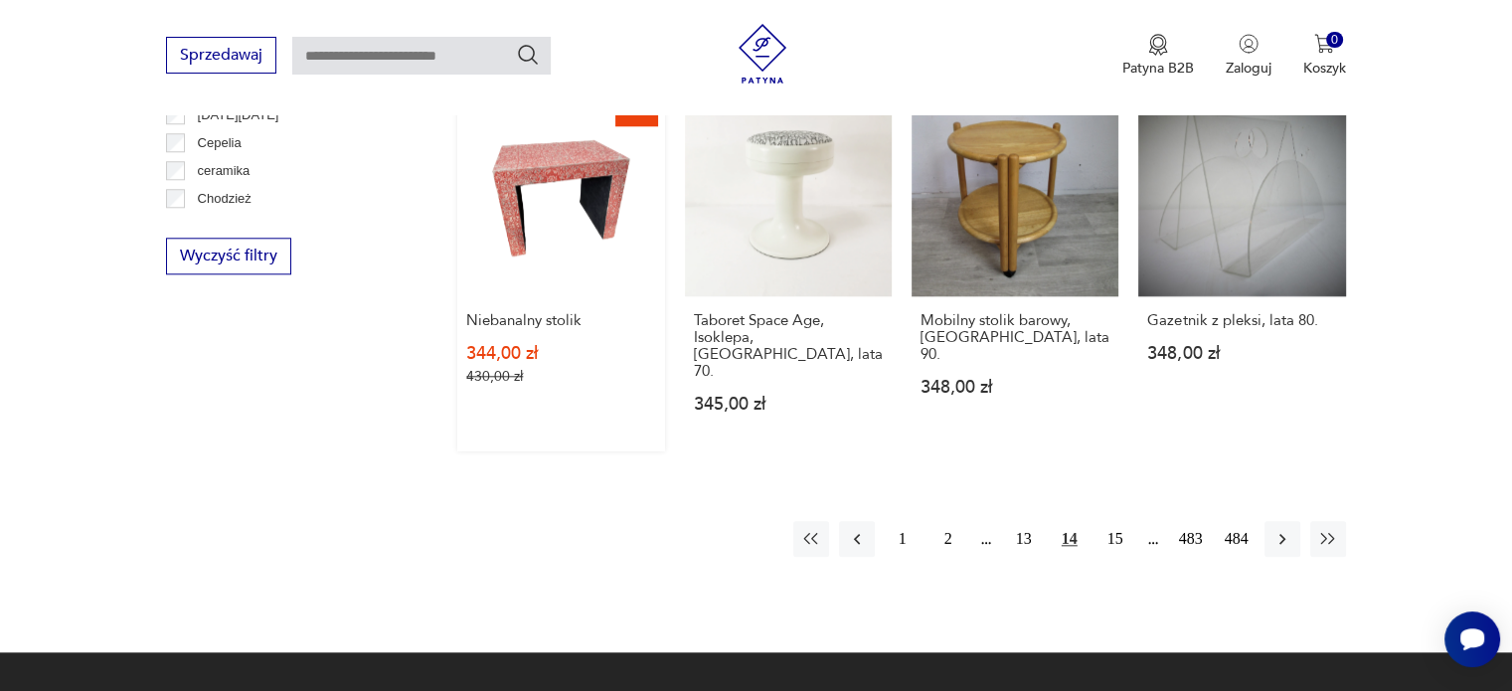
scroll to position [2117, 0]
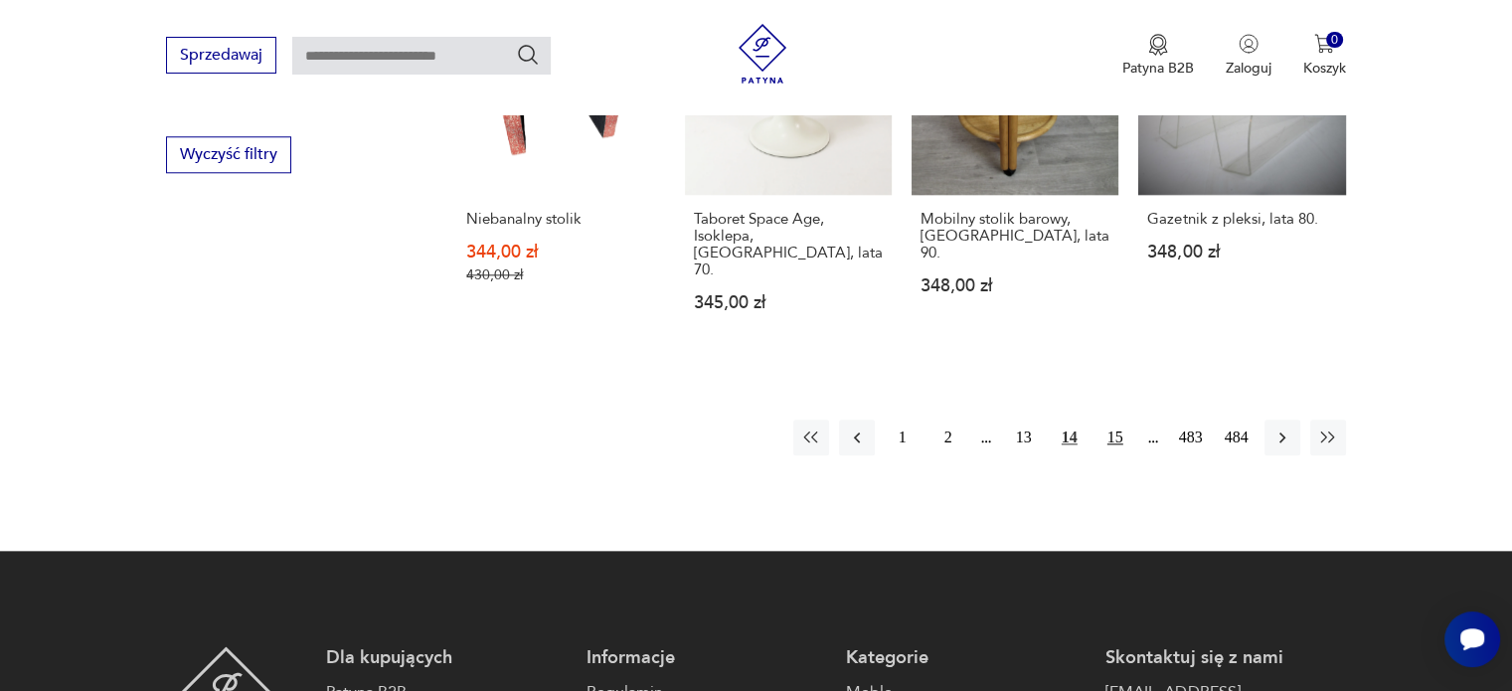
click at [1103, 420] on button "15" at bounding box center [1115, 438] width 36 height 36
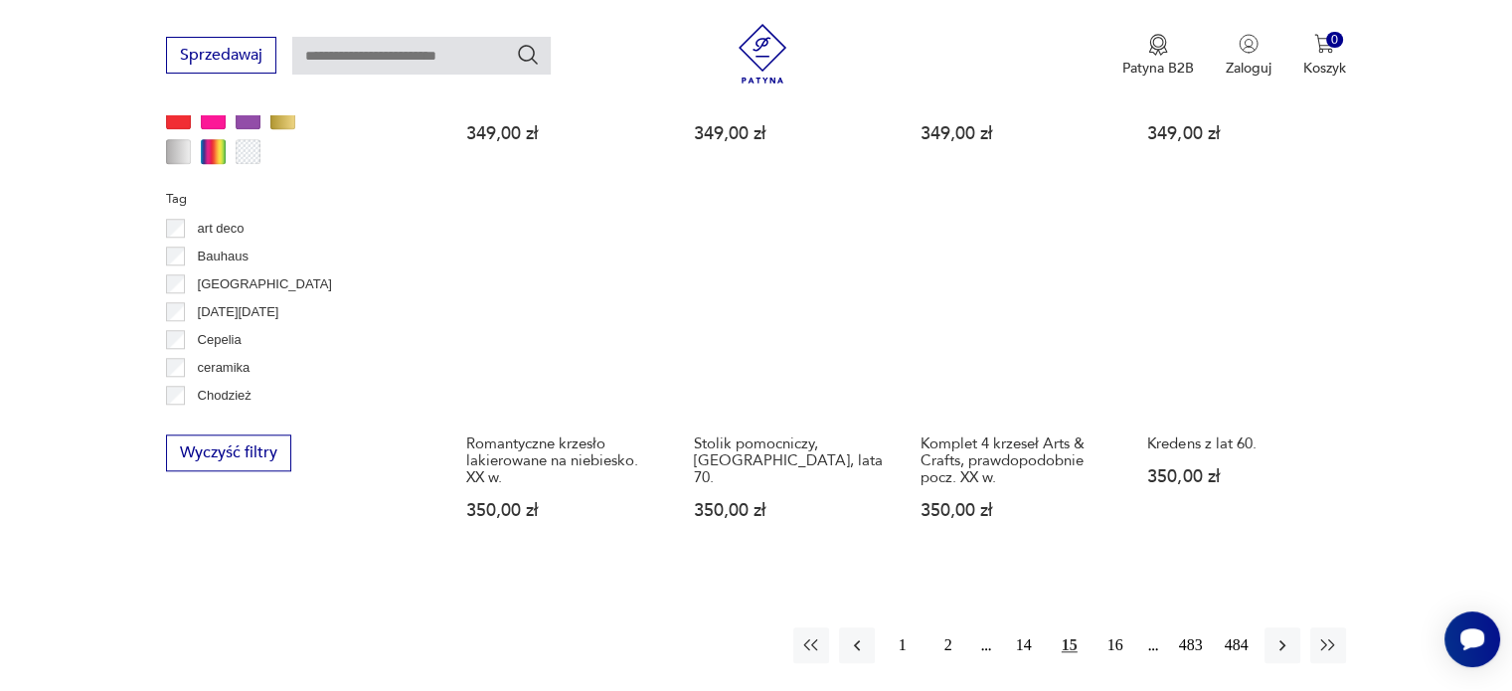
scroll to position [1919, 0]
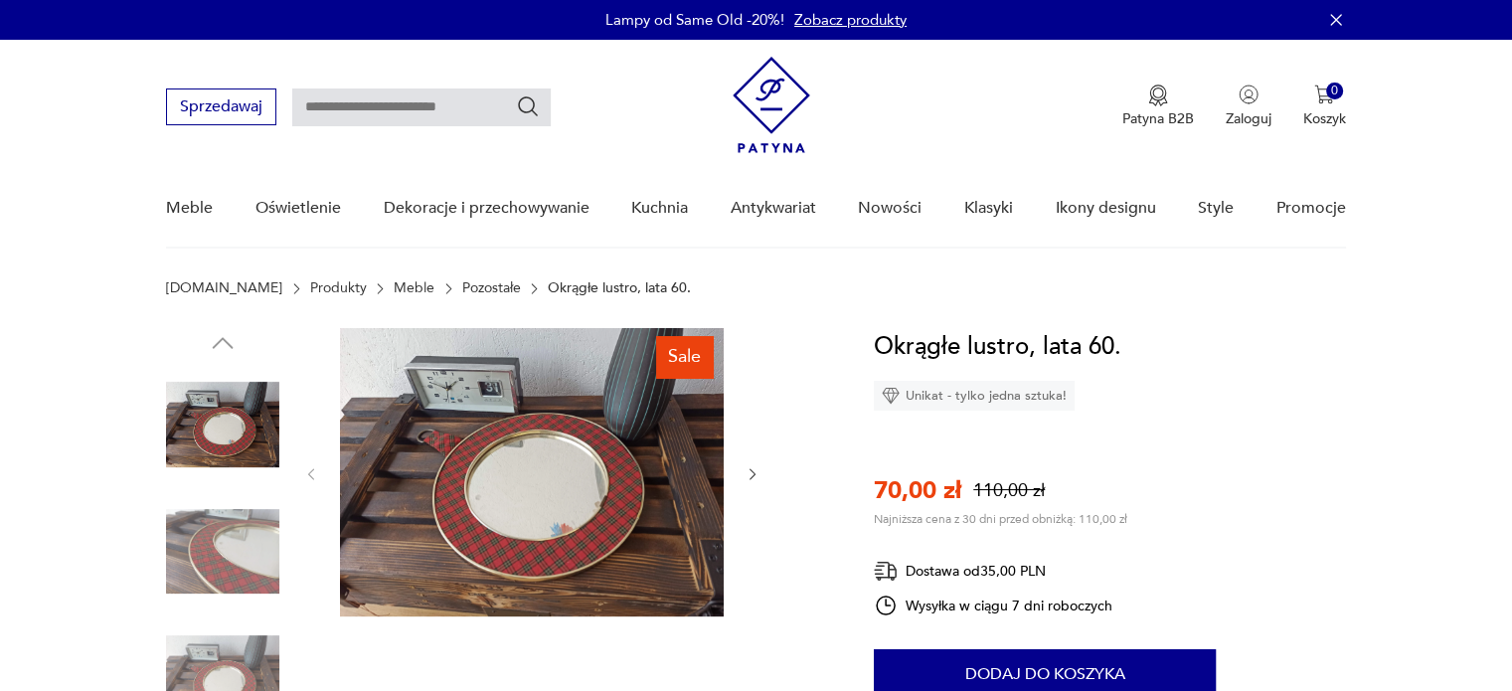
click at [513, 480] on img at bounding box center [532, 472] width 384 height 288
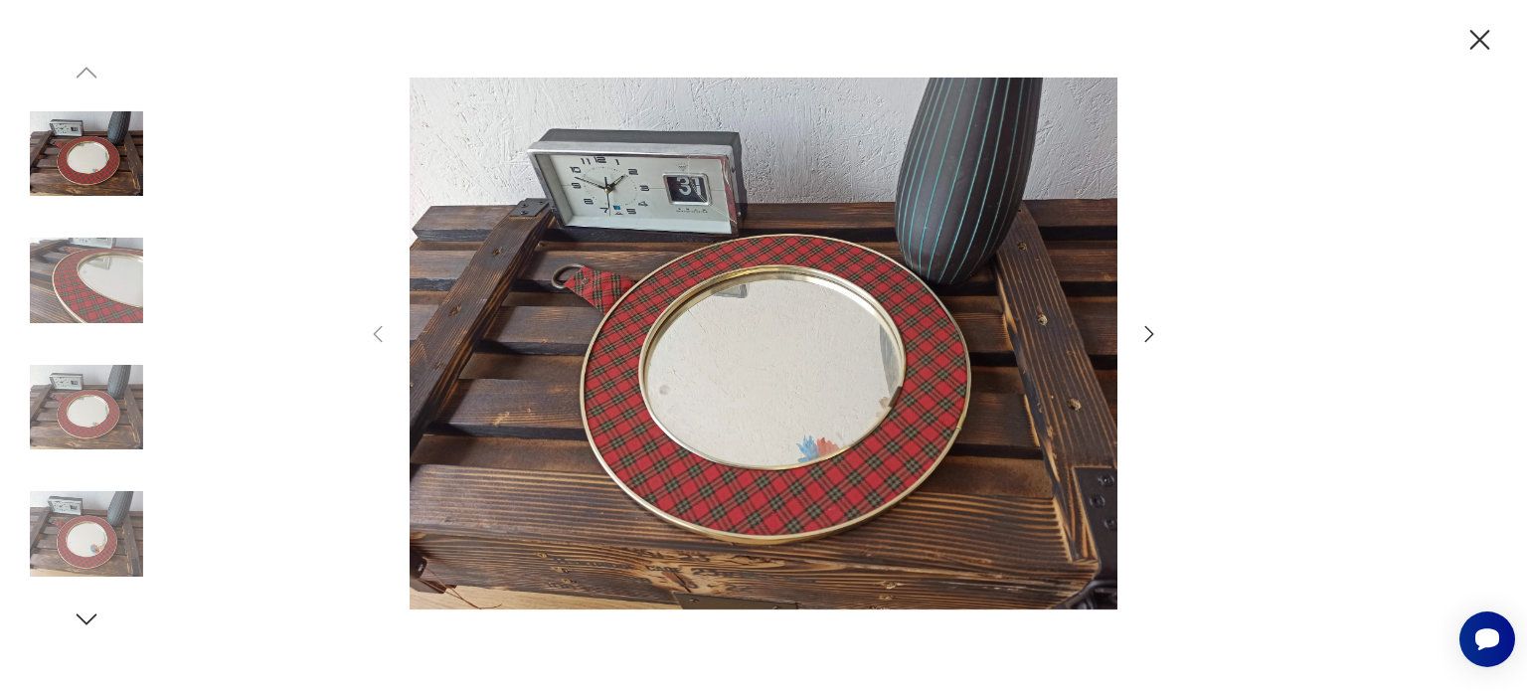
click at [1145, 331] on icon "button" at bounding box center [1149, 334] width 24 height 24
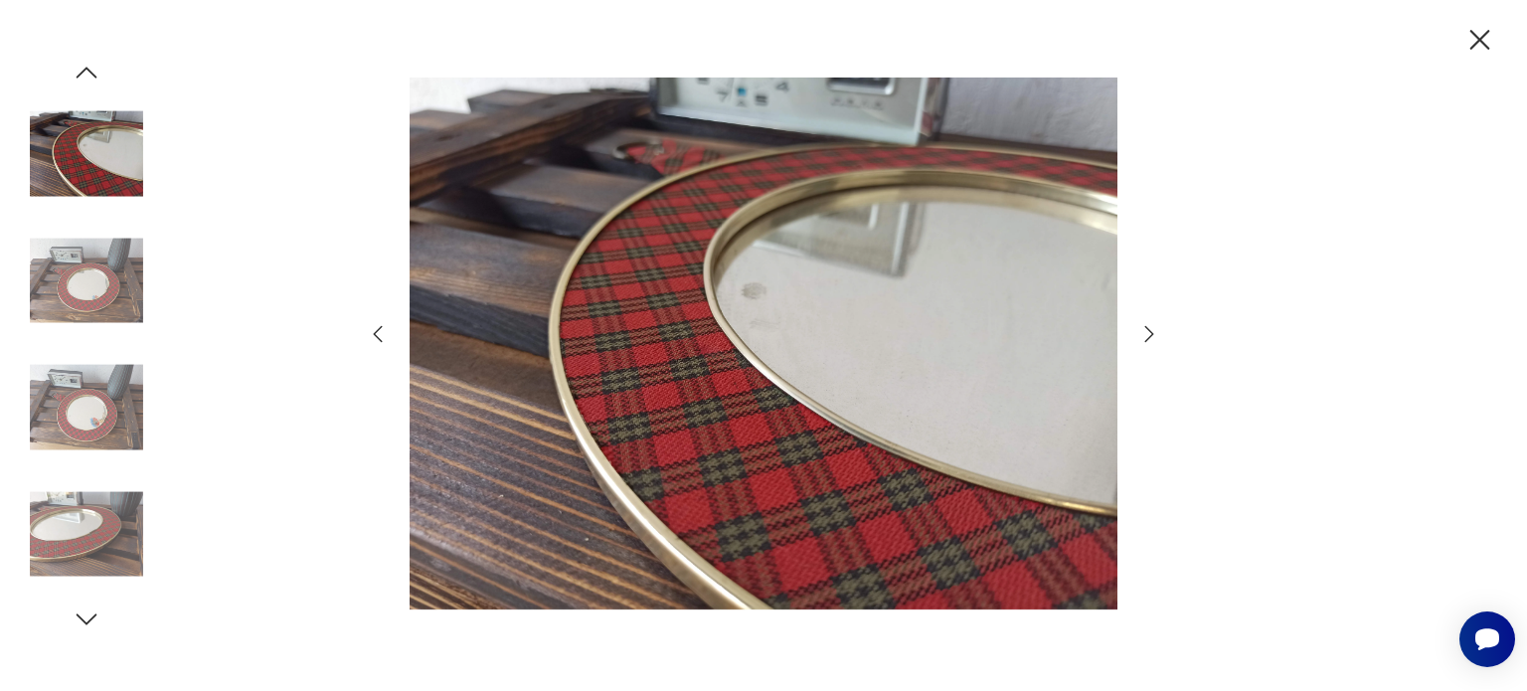
click at [1145, 330] on icon "button" at bounding box center [1149, 334] width 24 height 24
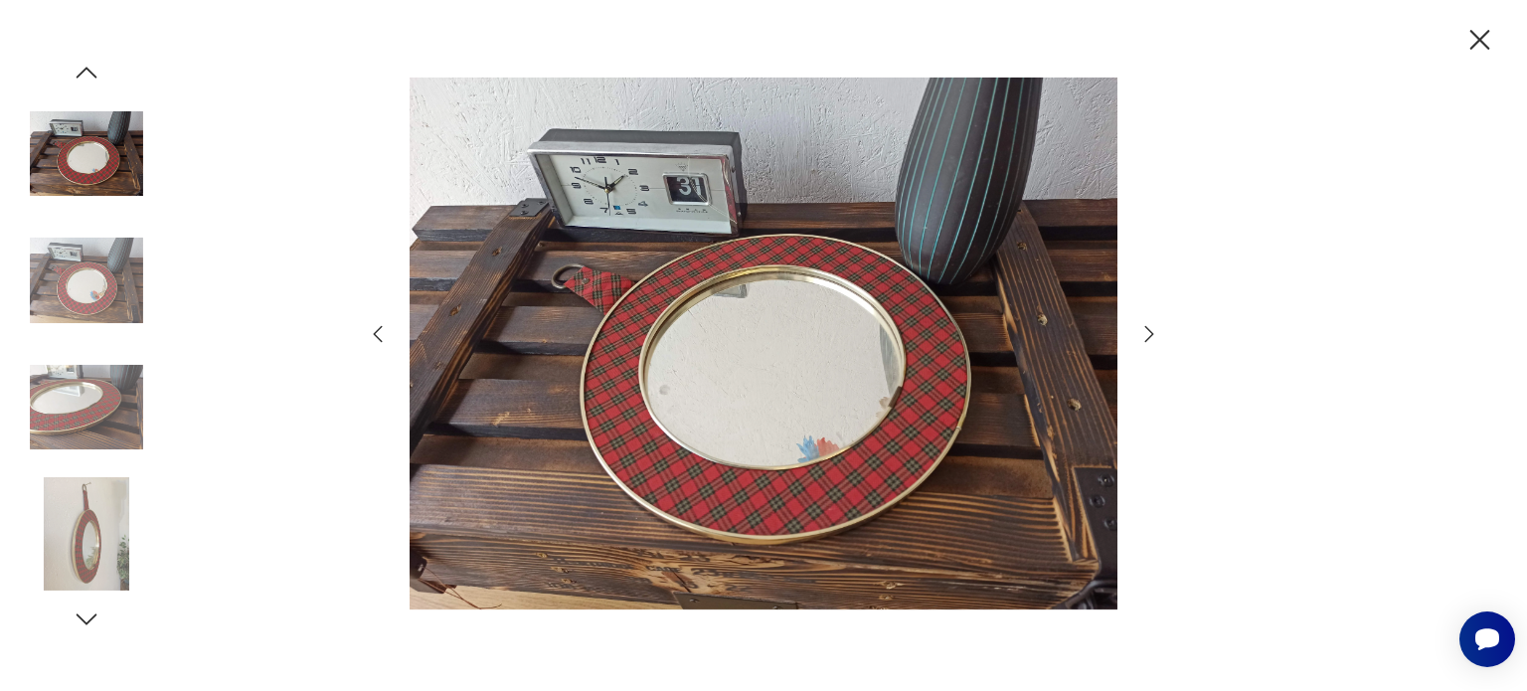
click at [1145, 330] on icon "button" at bounding box center [1149, 334] width 24 height 24
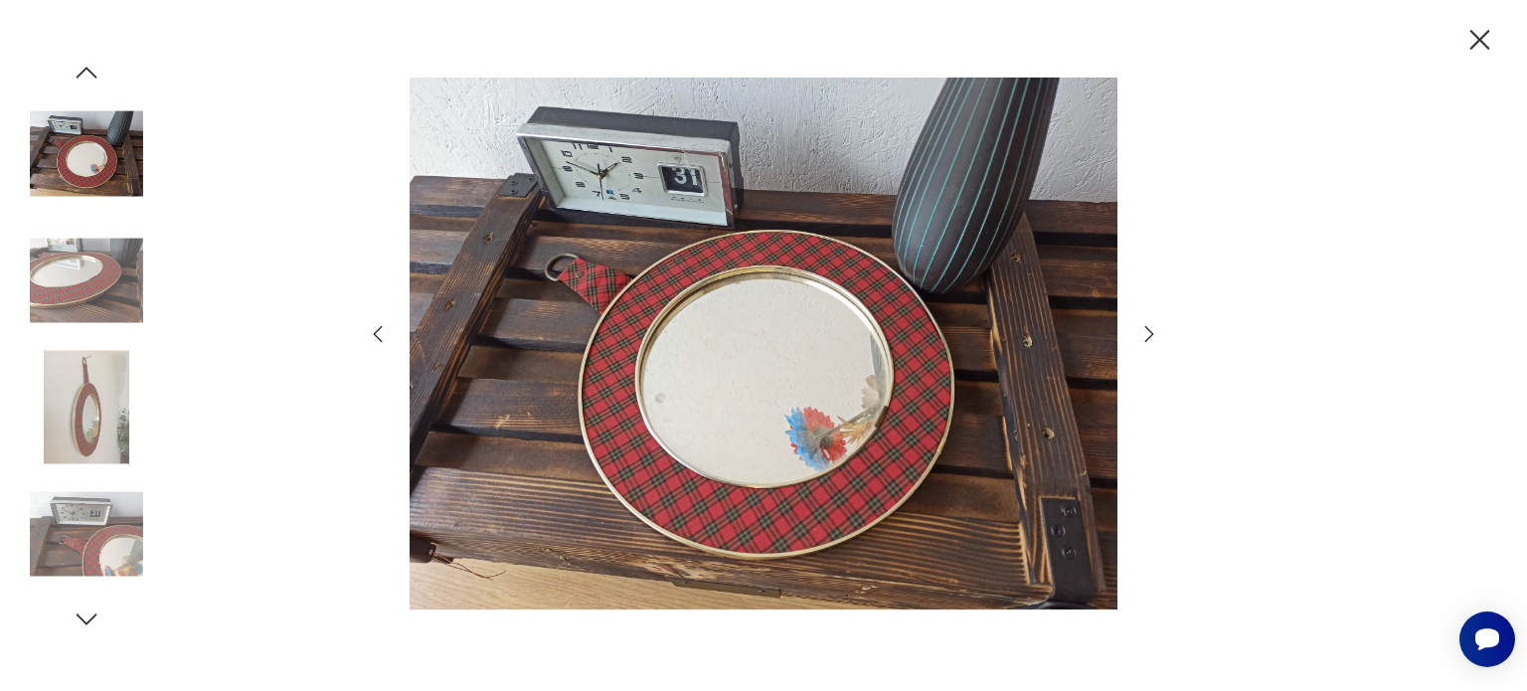
click at [1145, 330] on icon "button" at bounding box center [1149, 334] width 24 height 24
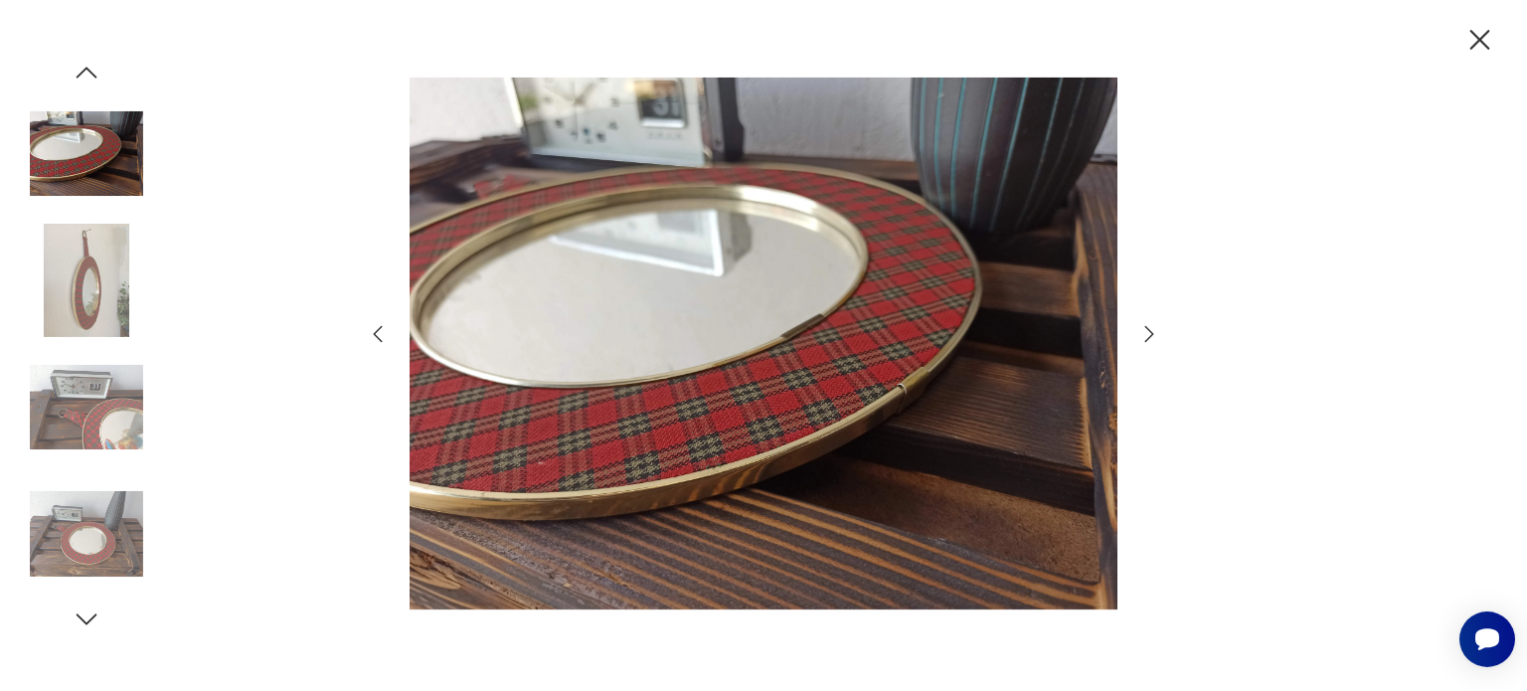
click at [1145, 330] on icon "button" at bounding box center [1149, 334] width 24 height 24
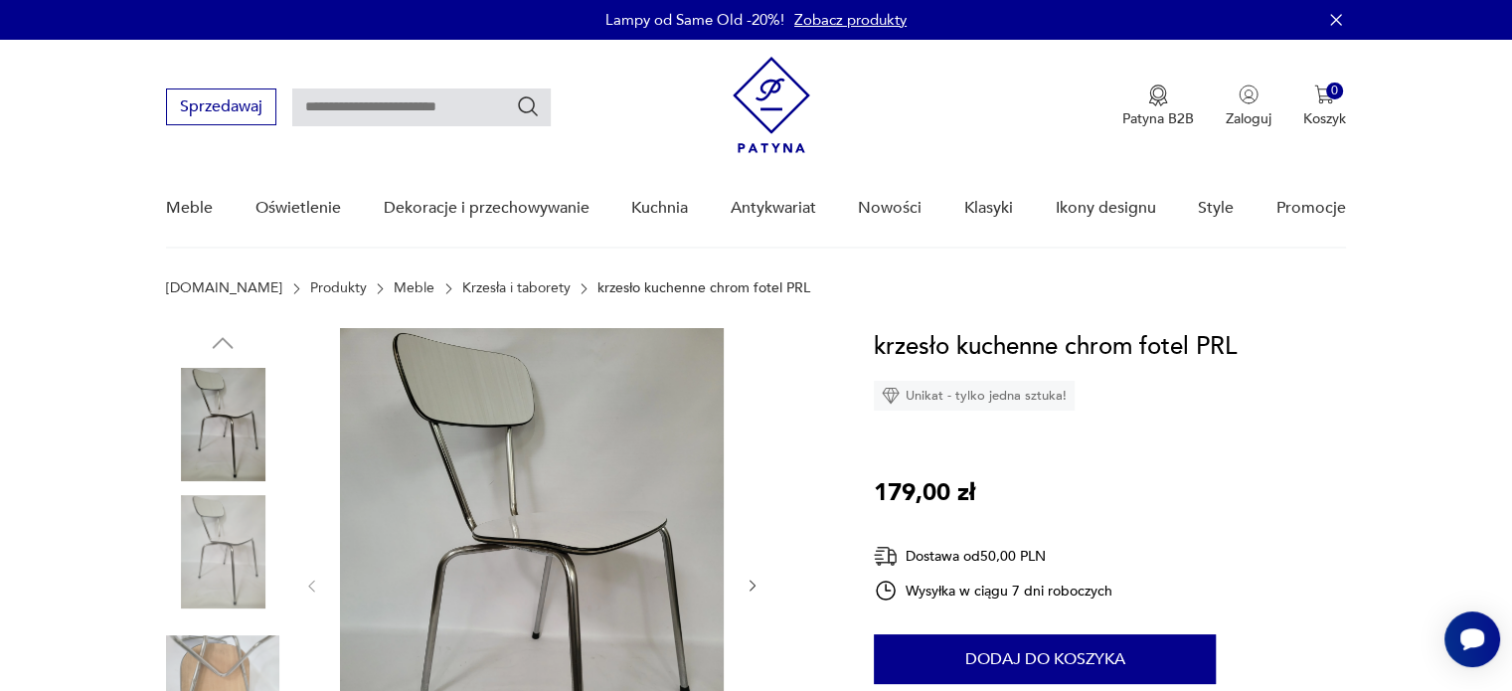
click at [210, 520] on img at bounding box center [222, 551] width 113 height 113
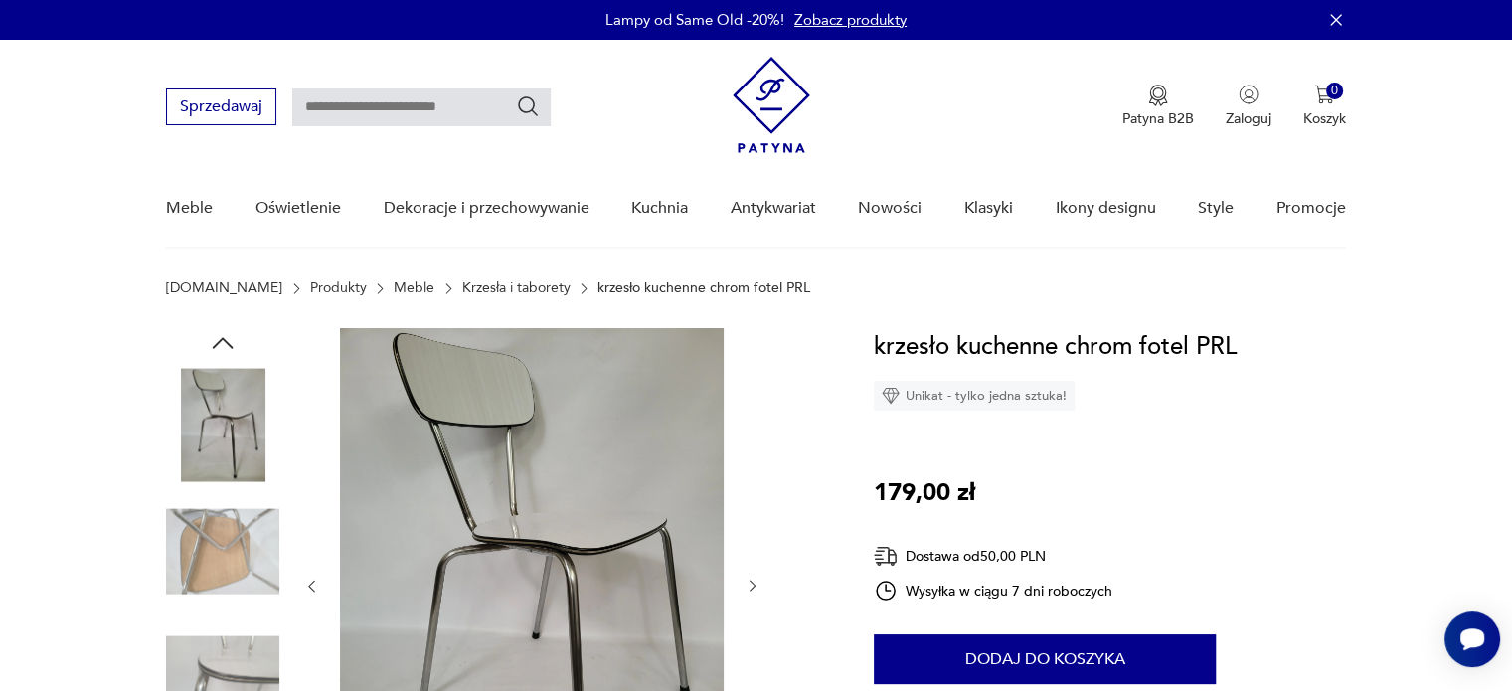
click at [210, 481] on img at bounding box center [222, 424] width 113 height 113
click at [225, 567] on img at bounding box center [222, 551] width 113 height 113
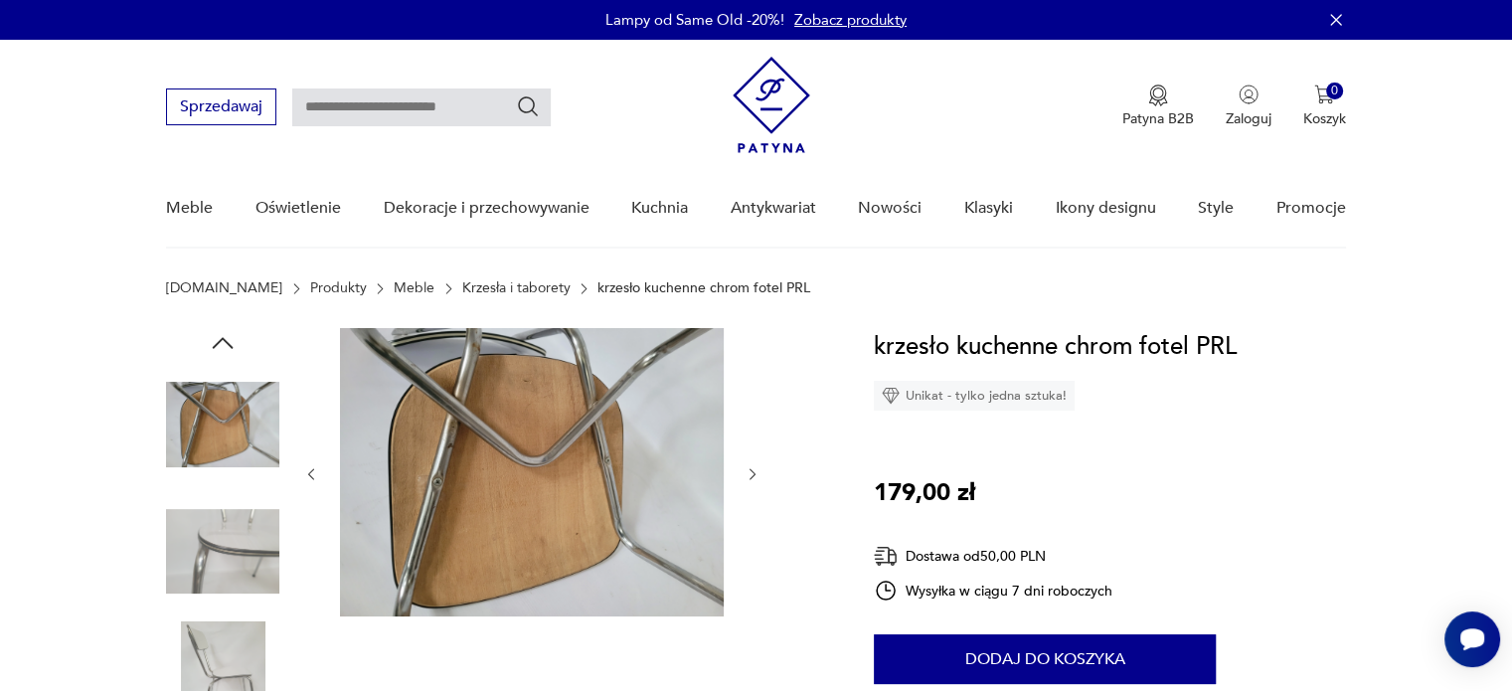
click at [224, 566] on img at bounding box center [222, 551] width 113 height 113
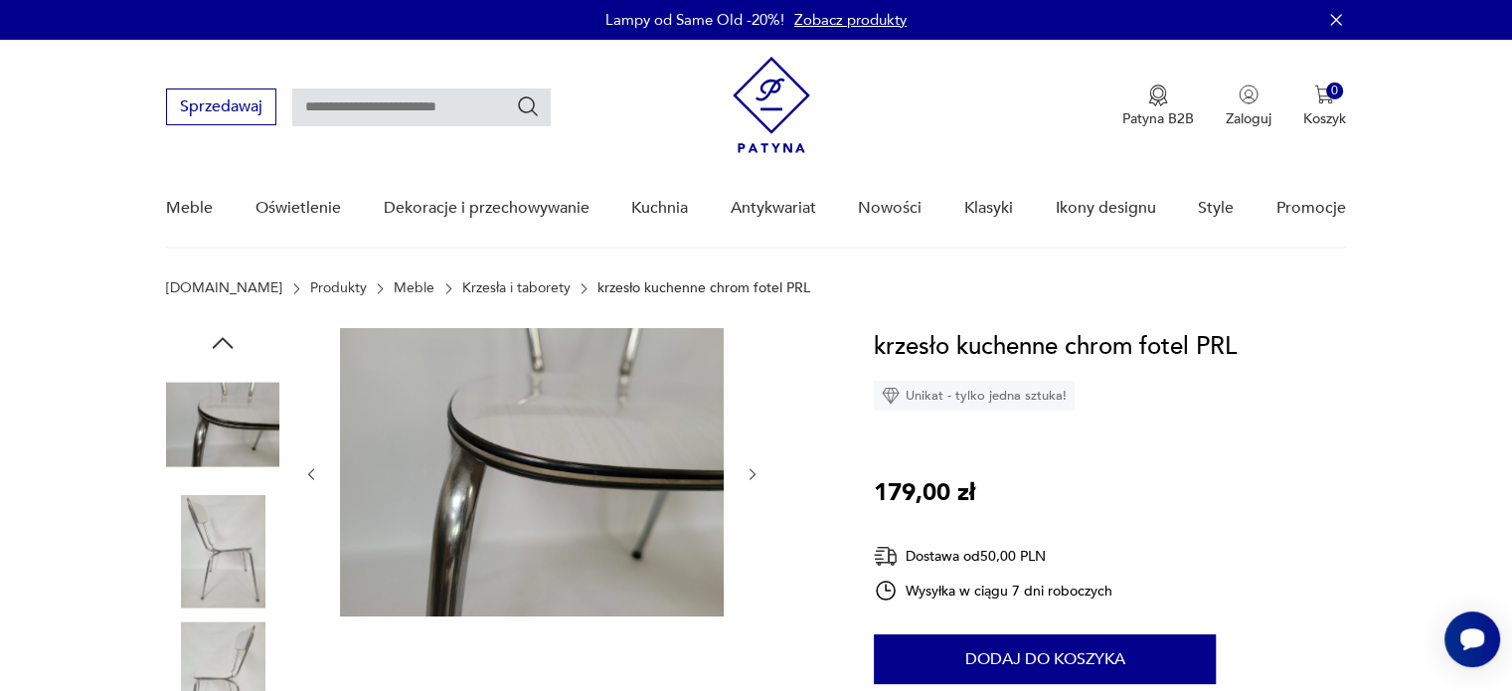
click at [234, 590] on img at bounding box center [222, 551] width 113 height 113
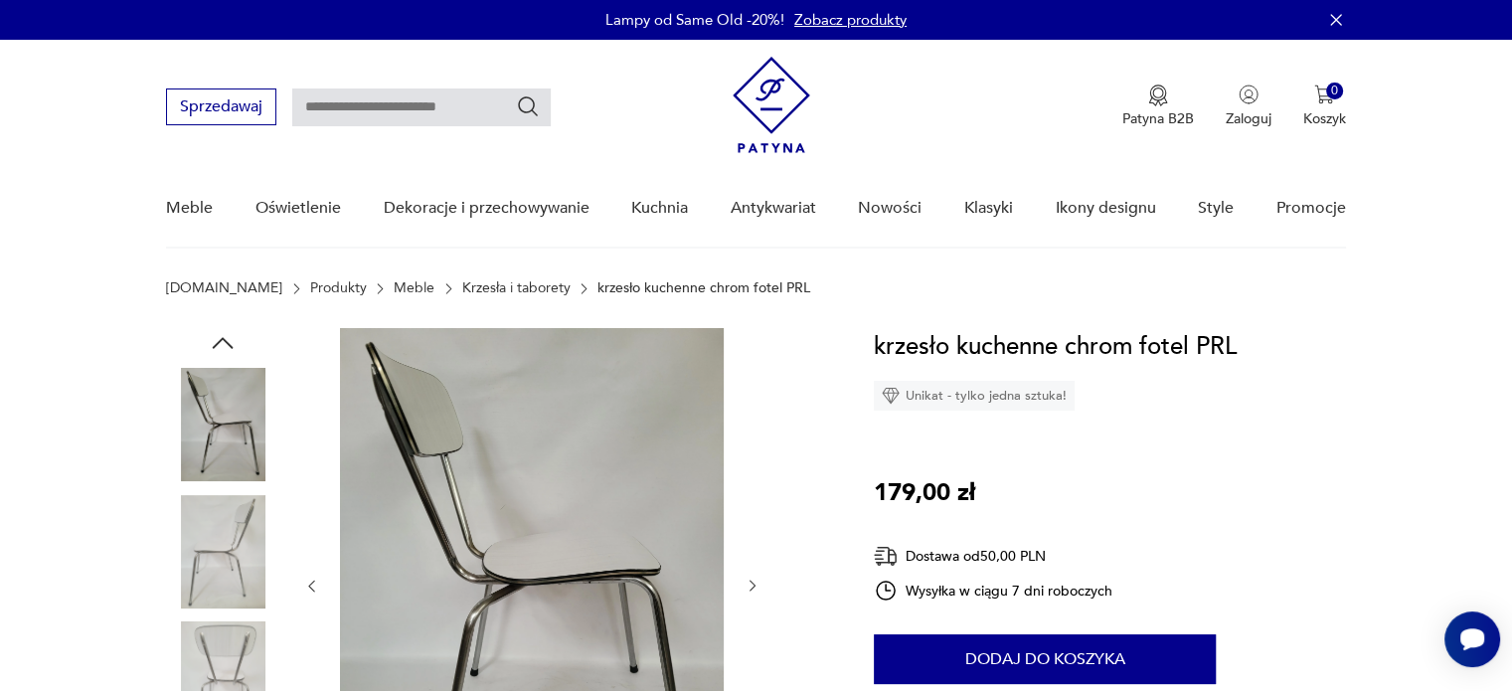
click at [229, 571] on img at bounding box center [222, 551] width 113 height 113
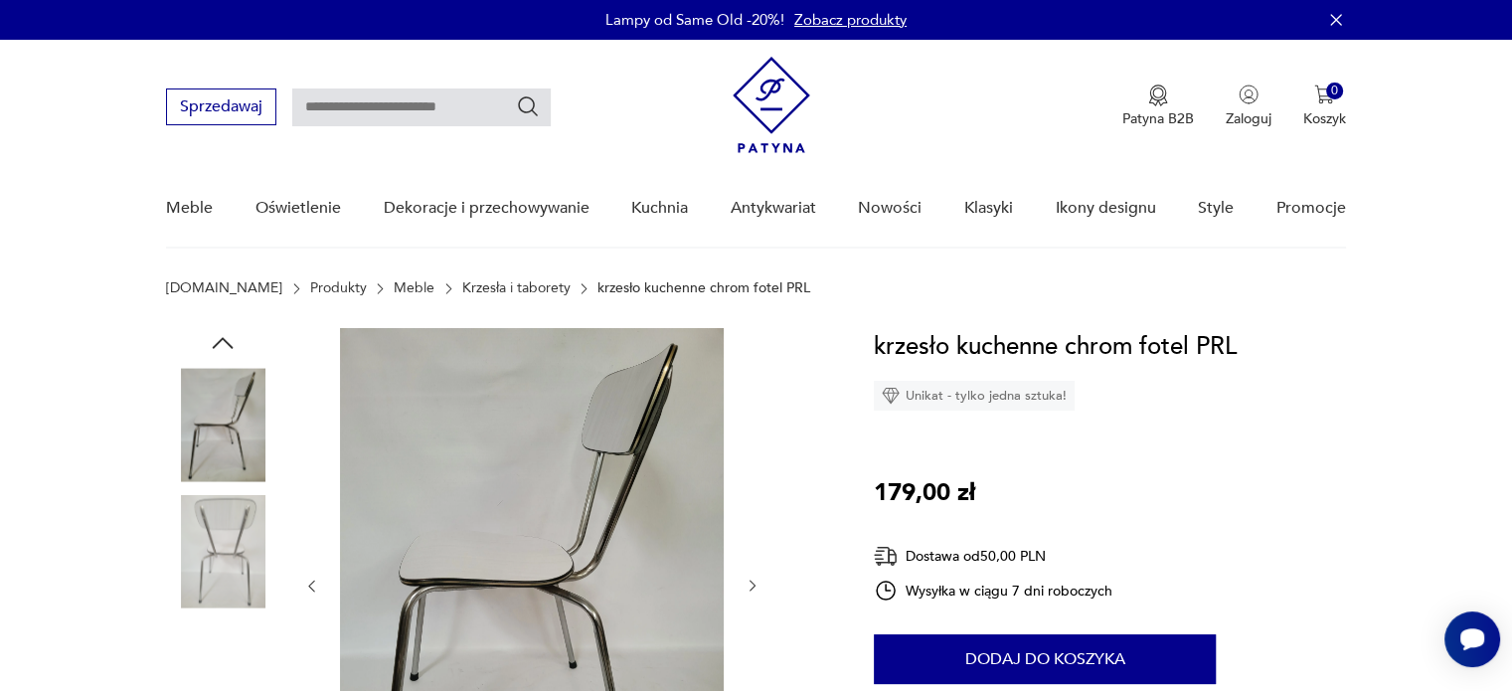
click at [239, 607] on img at bounding box center [222, 551] width 113 height 113
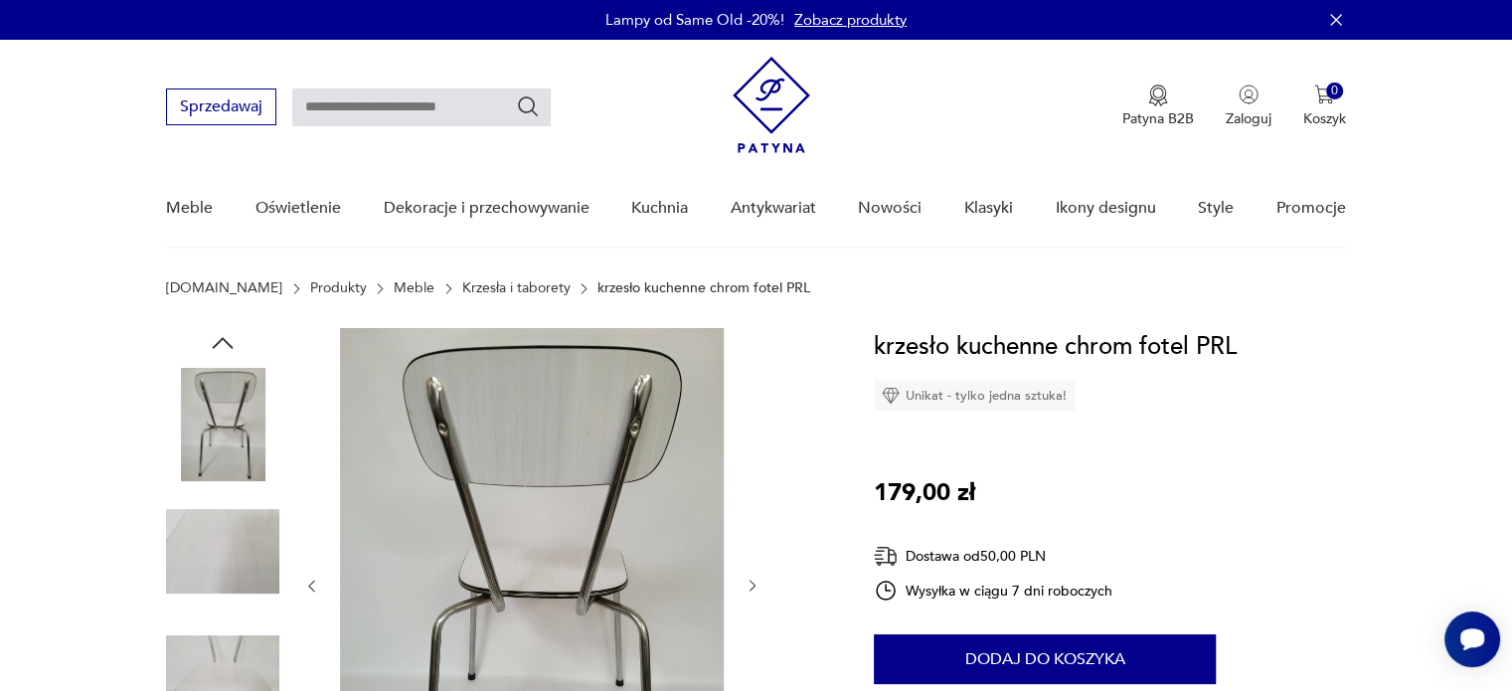
click at [240, 606] on img at bounding box center [222, 551] width 113 height 113
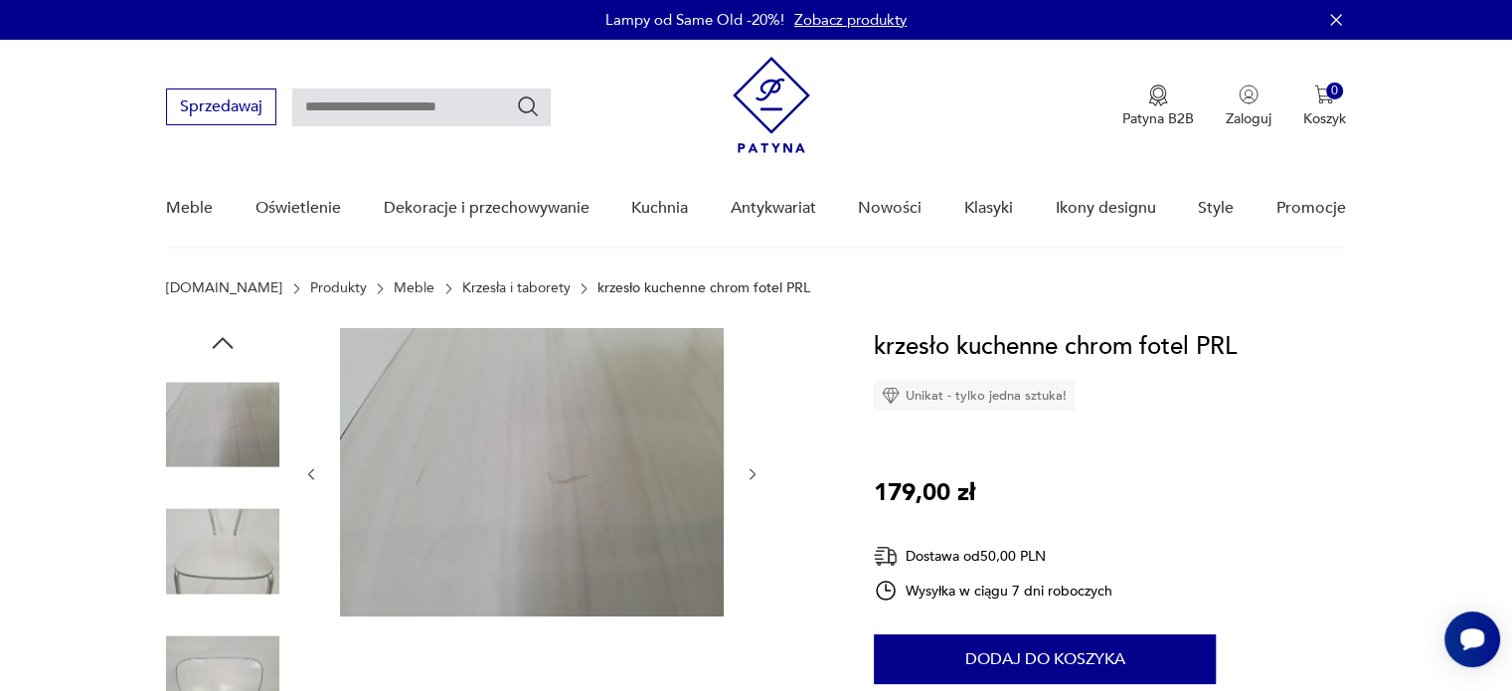
click at [247, 649] on img at bounding box center [222, 677] width 113 height 113
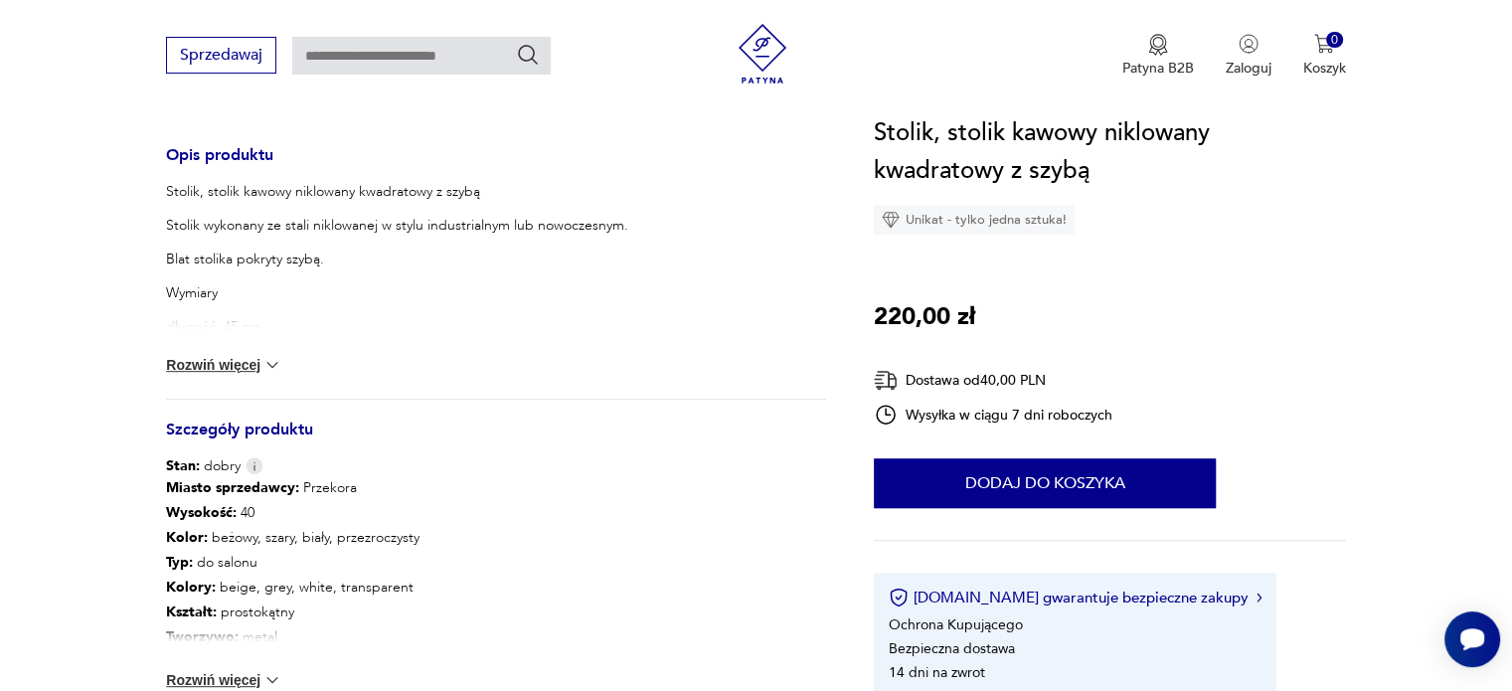
scroll to position [895, 0]
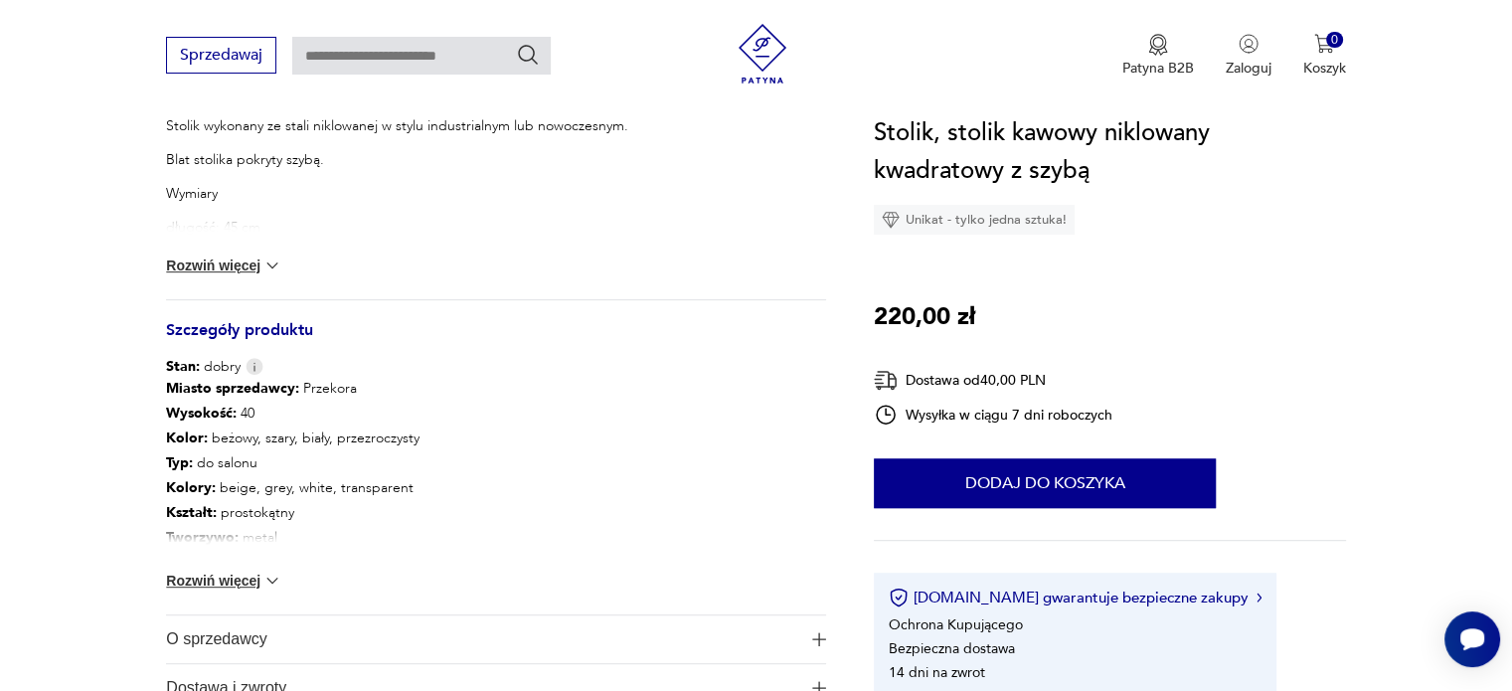
click at [195, 576] on button "Rozwiń więcej" at bounding box center [223, 581] width 115 height 20
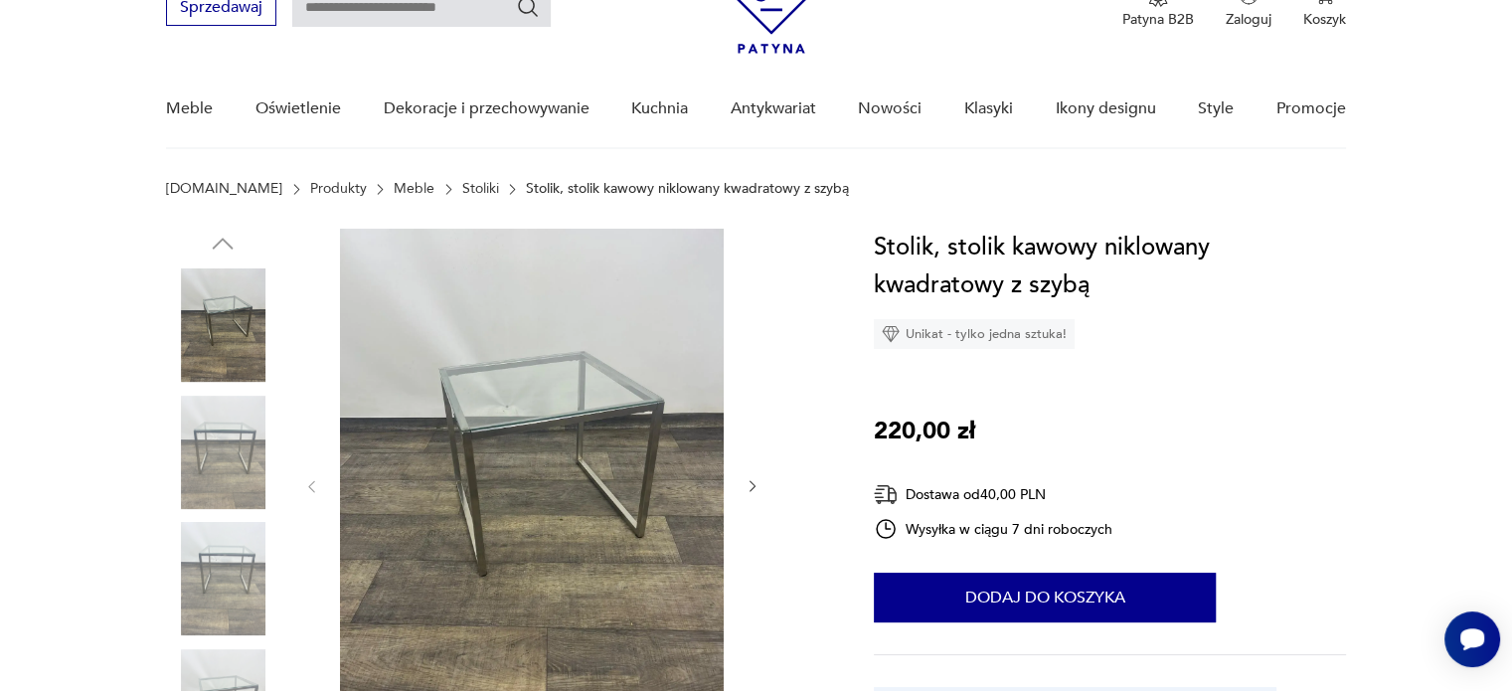
scroll to position [0, 0]
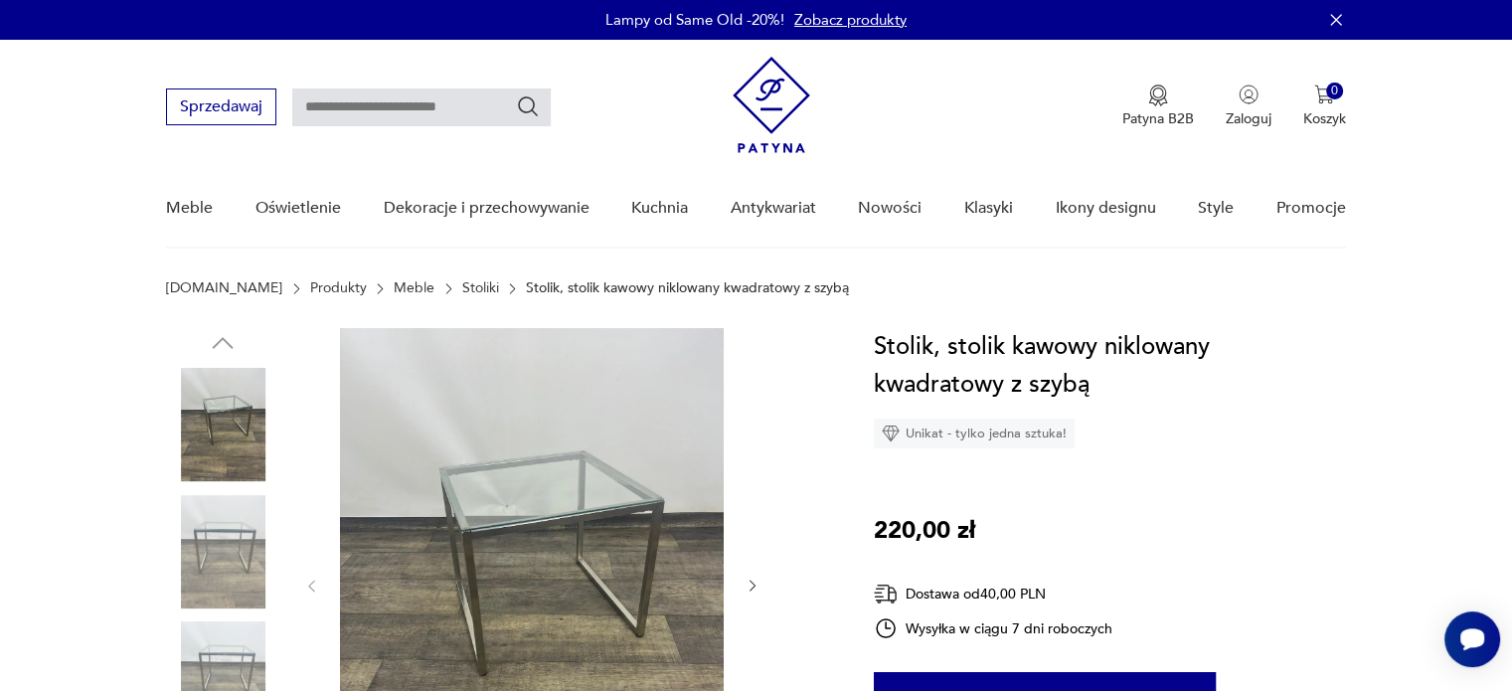
click at [222, 538] on img at bounding box center [222, 551] width 113 height 113
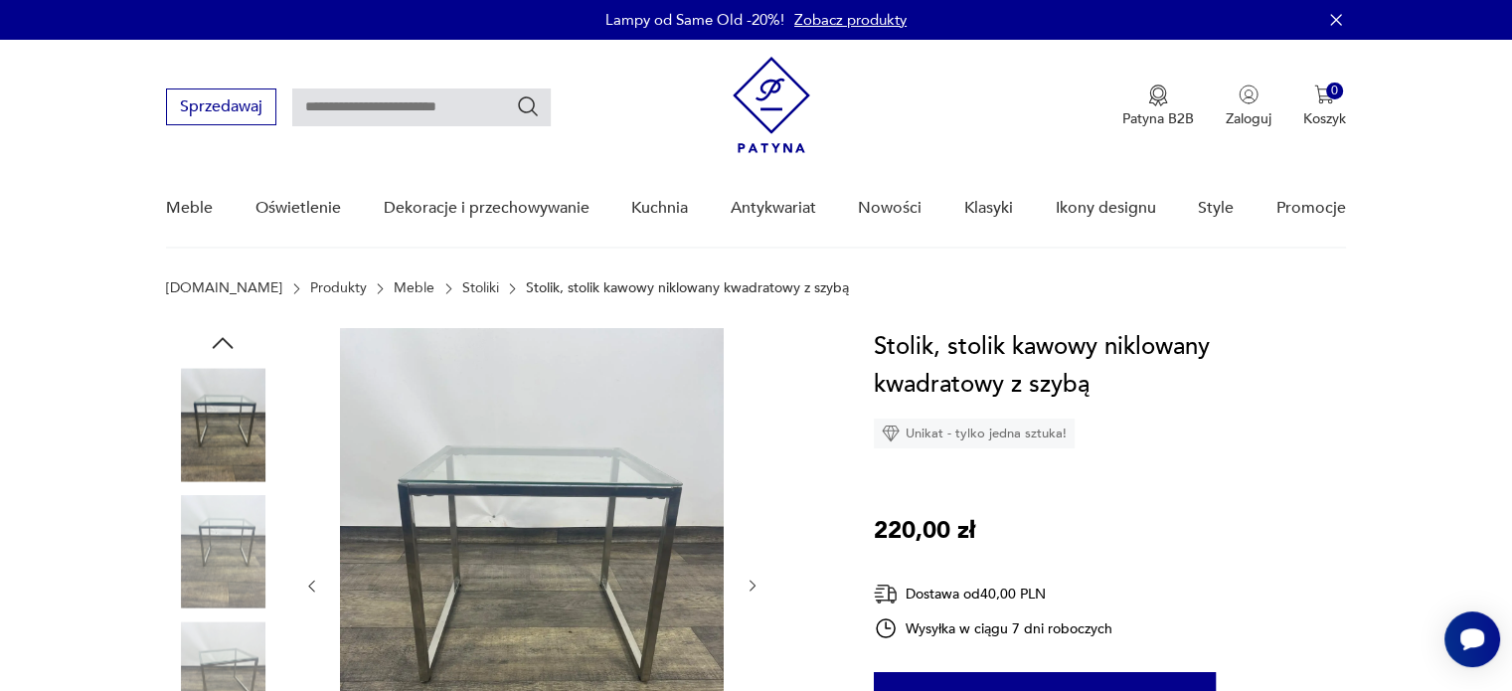
click at [231, 579] on img at bounding box center [222, 551] width 113 height 113
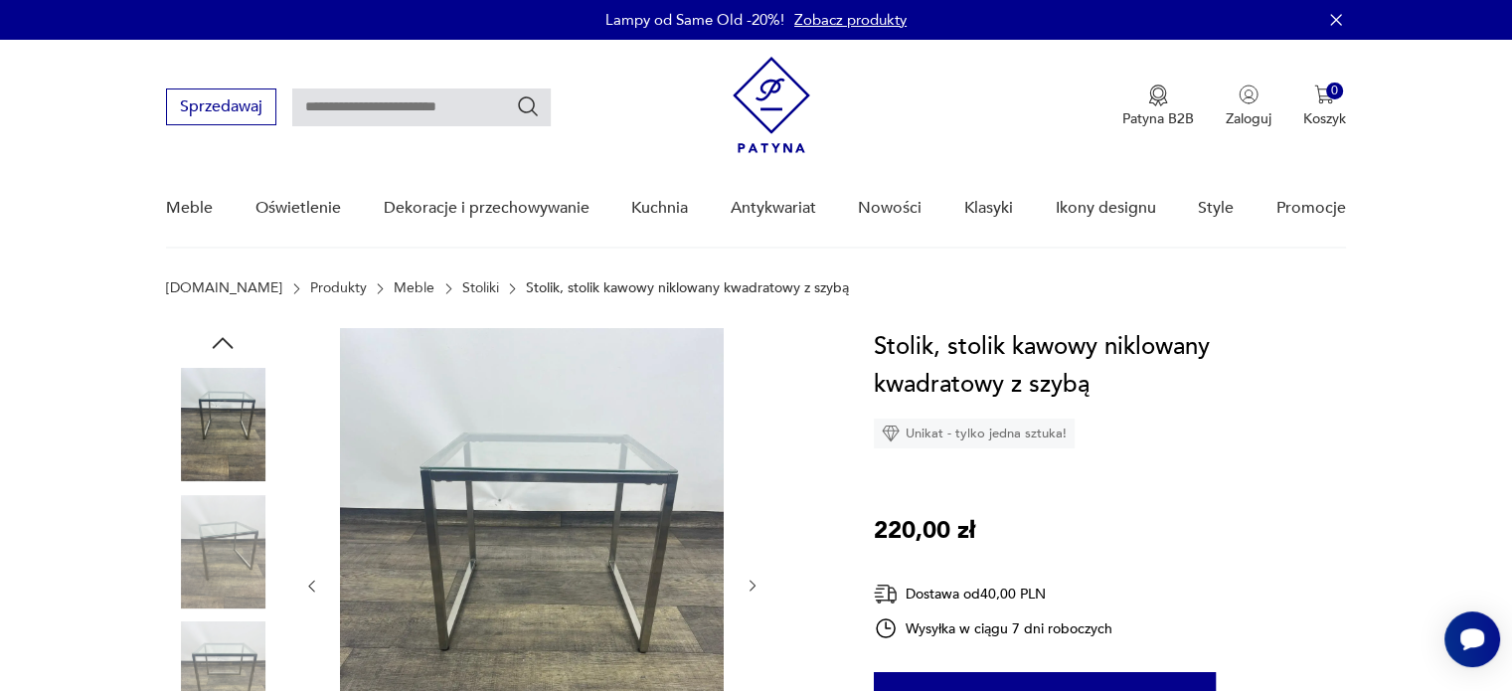
click at [219, 598] on img at bounding box center [222, 551] width 113 height 113
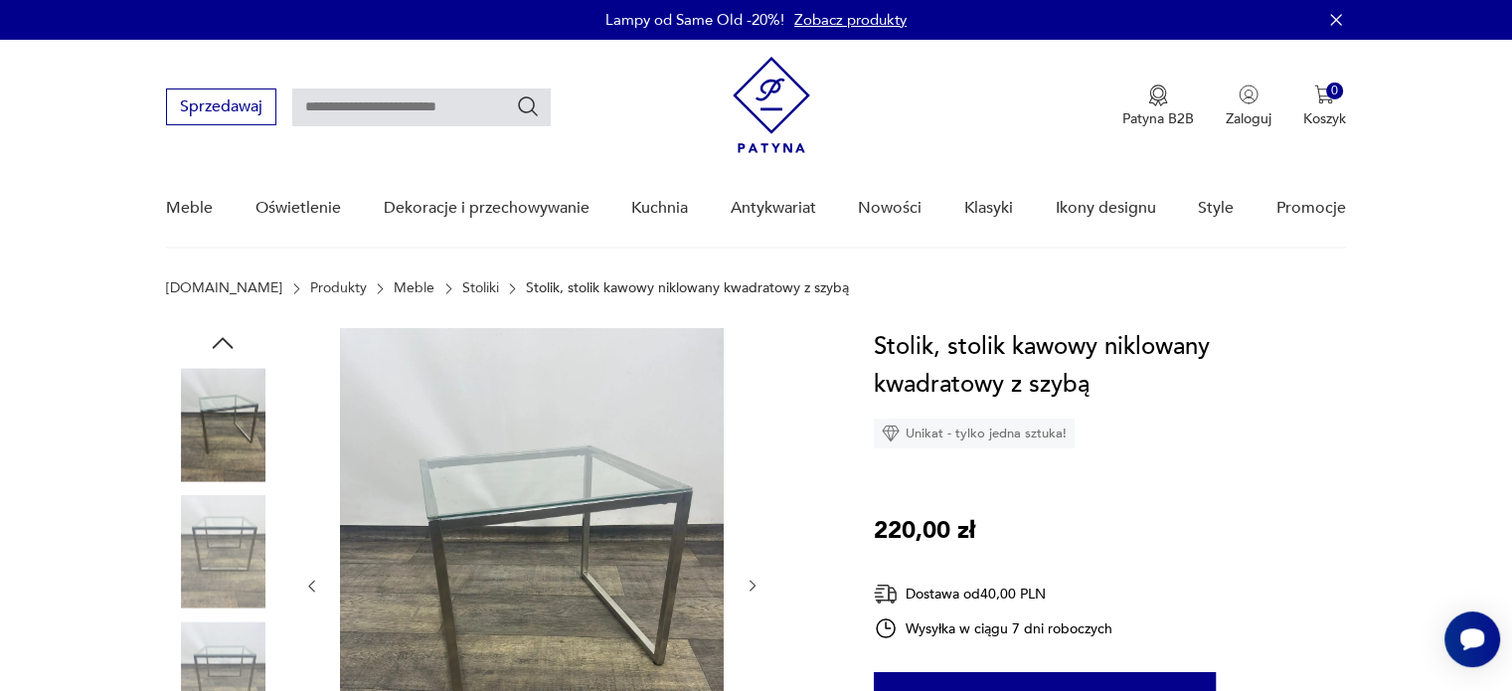
click at [205, 617] on div at bounding box center [222, 616] width 113 height 497
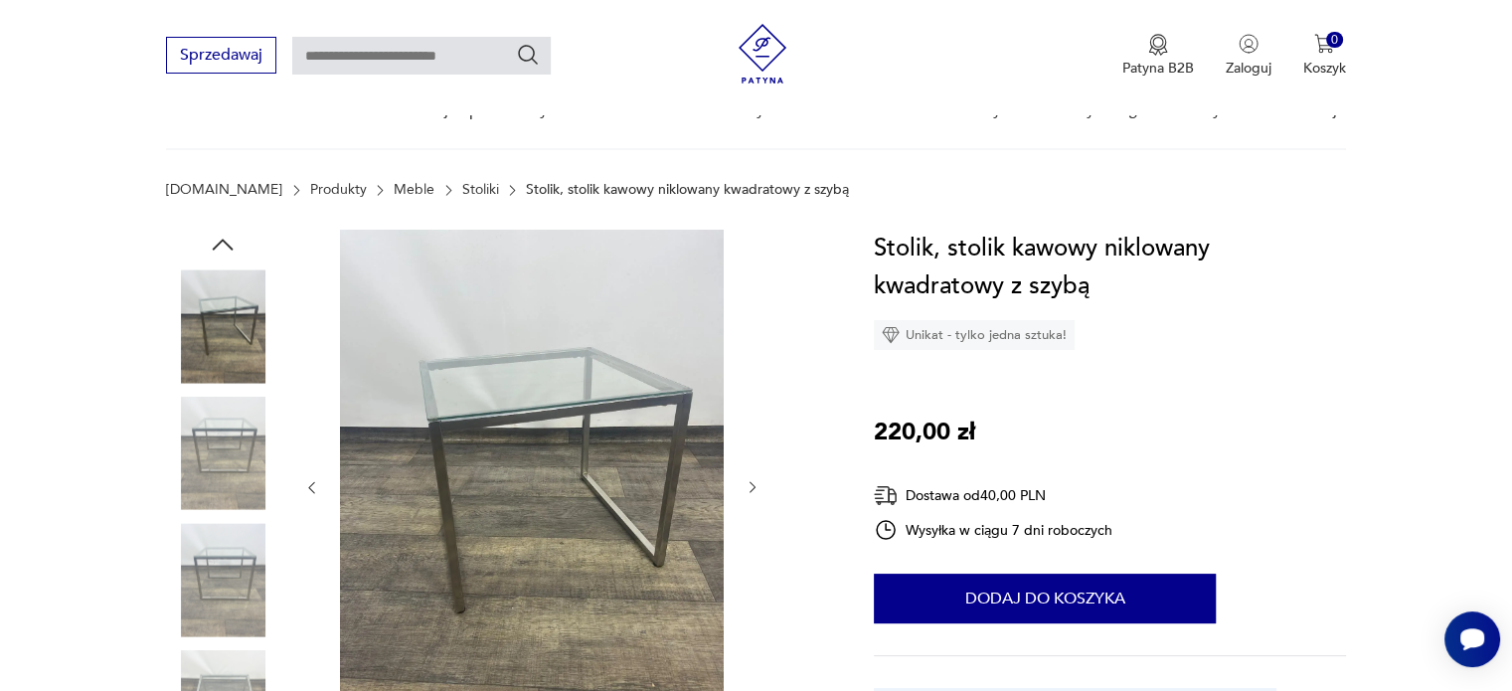
scroll to position [199, 0]
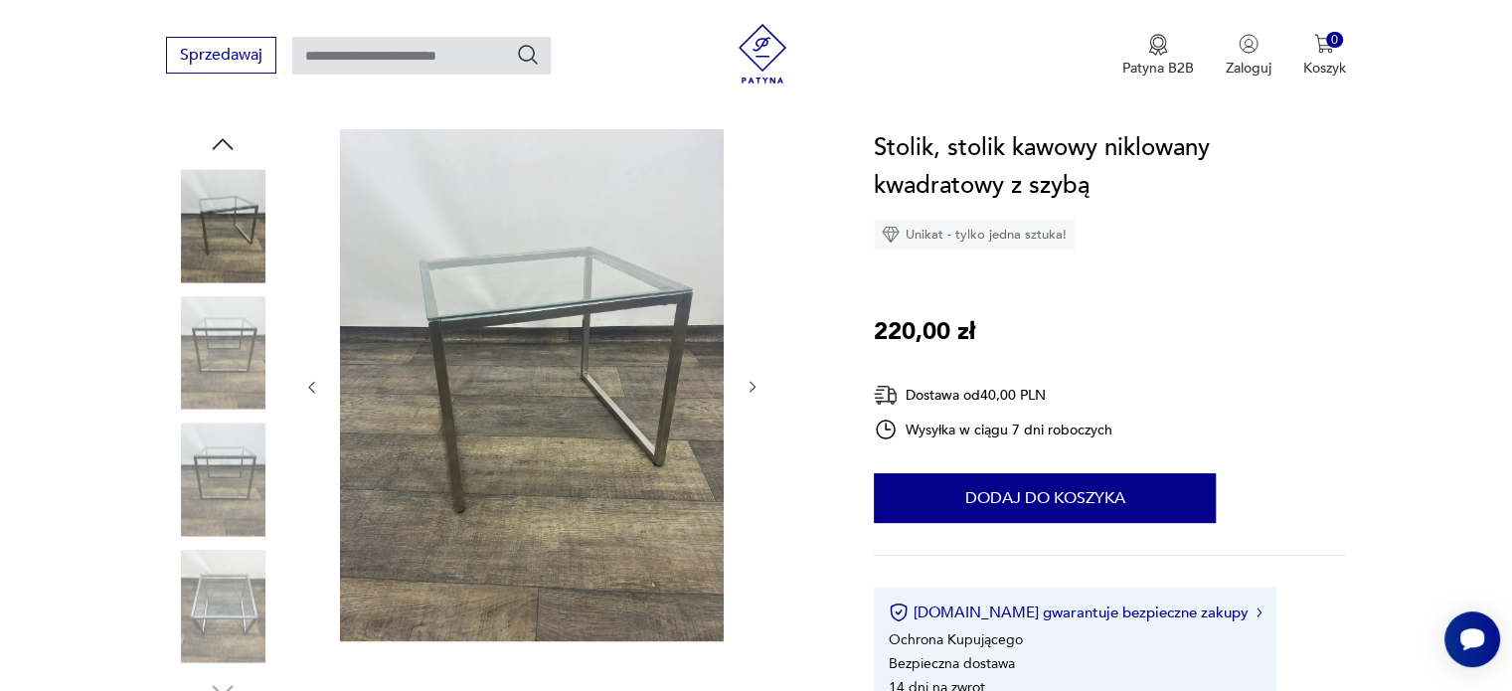
click at [239, 611] on img at bounding box center [222, 606] width 113 height 113
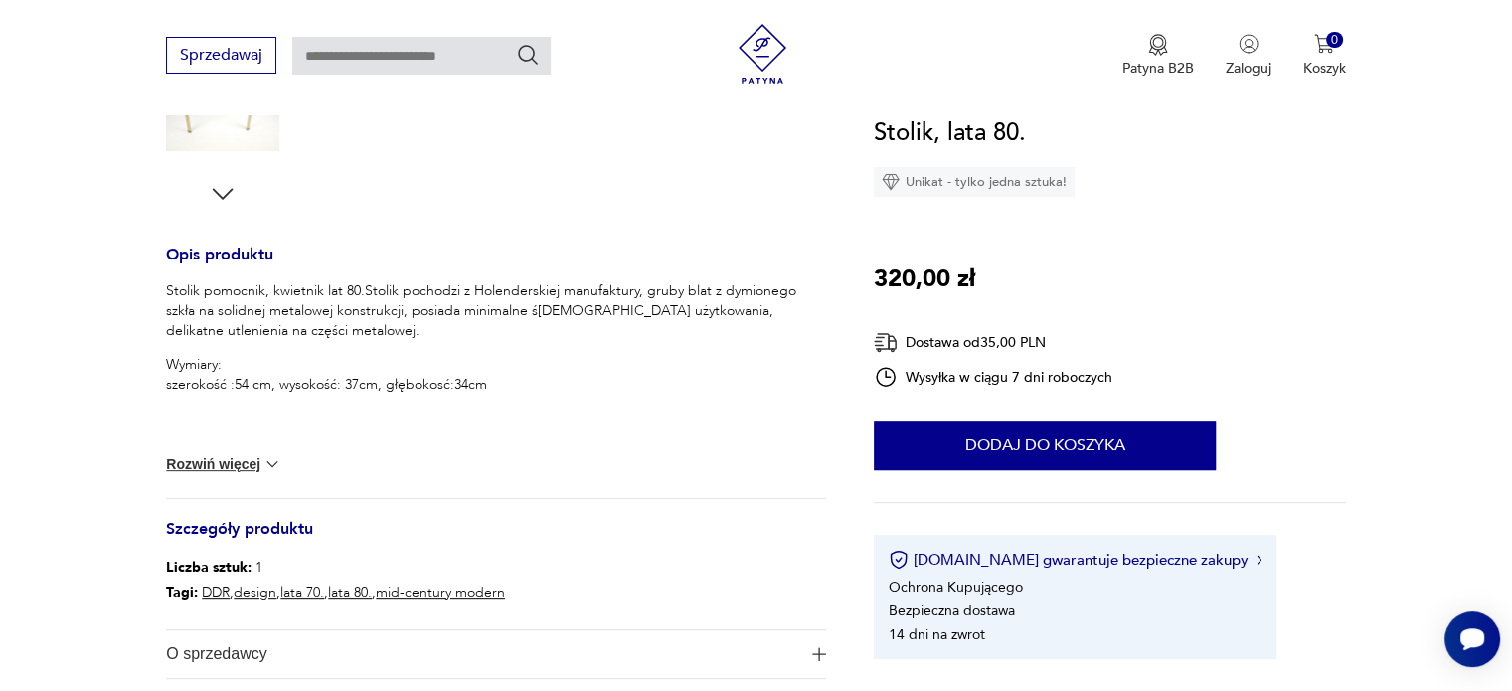
scroll to position [795, 0]
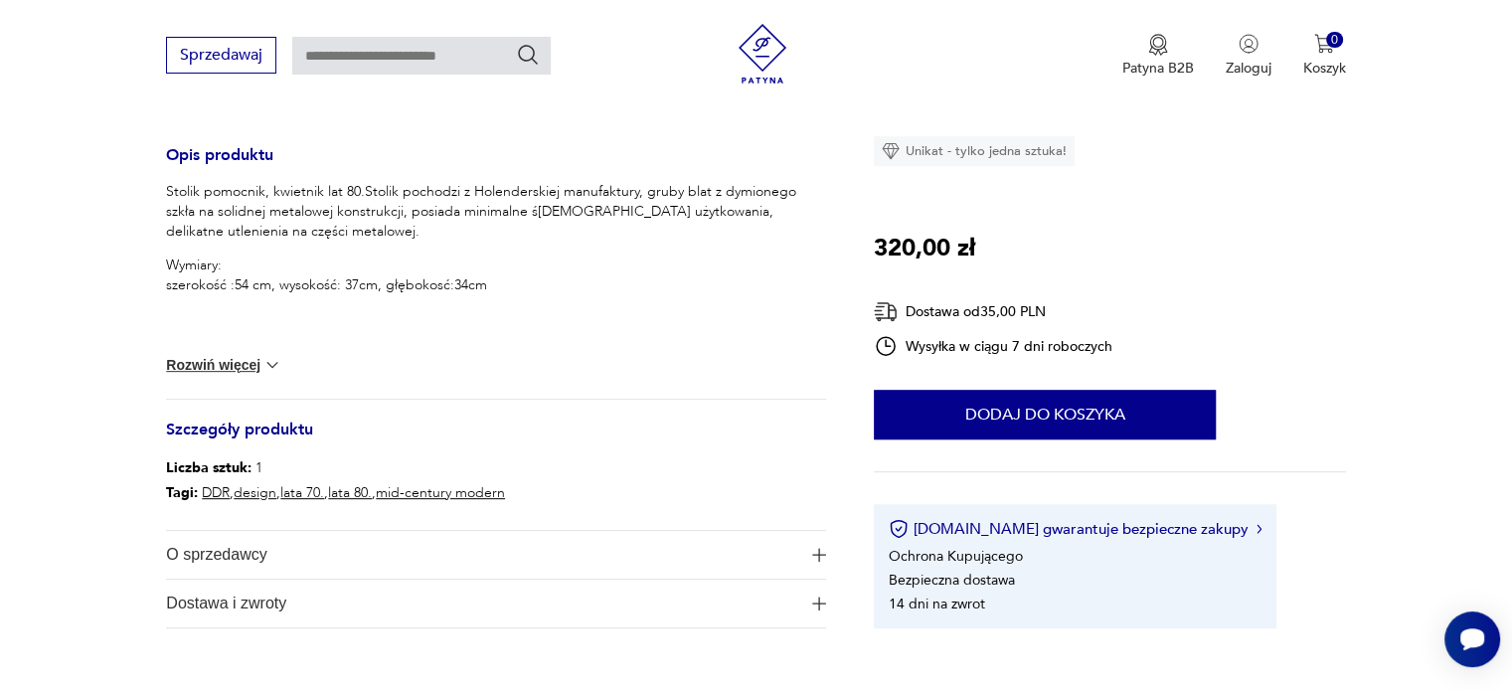
click at [216, 372] on button "Rozwiń więcej" at bounding box center [223, 365] width 115 height 20
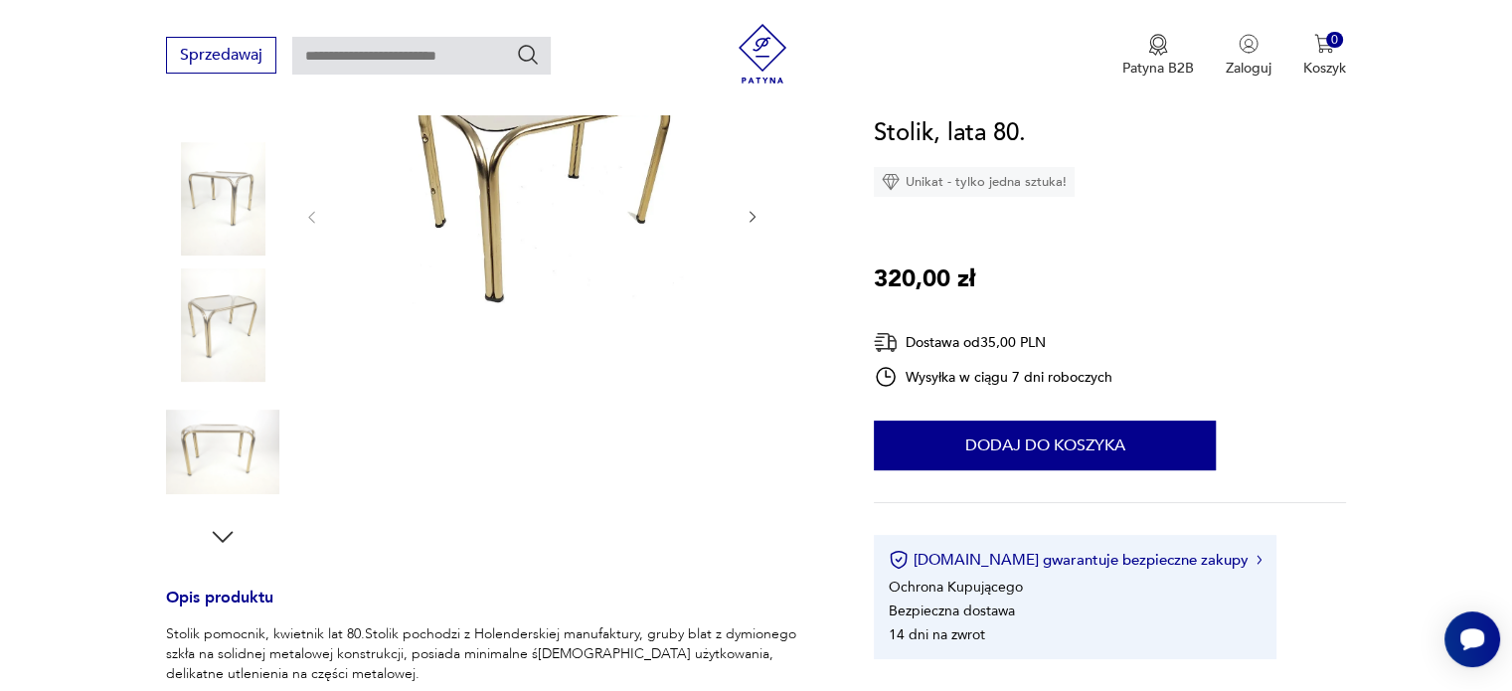
scroll to position [298, 0]
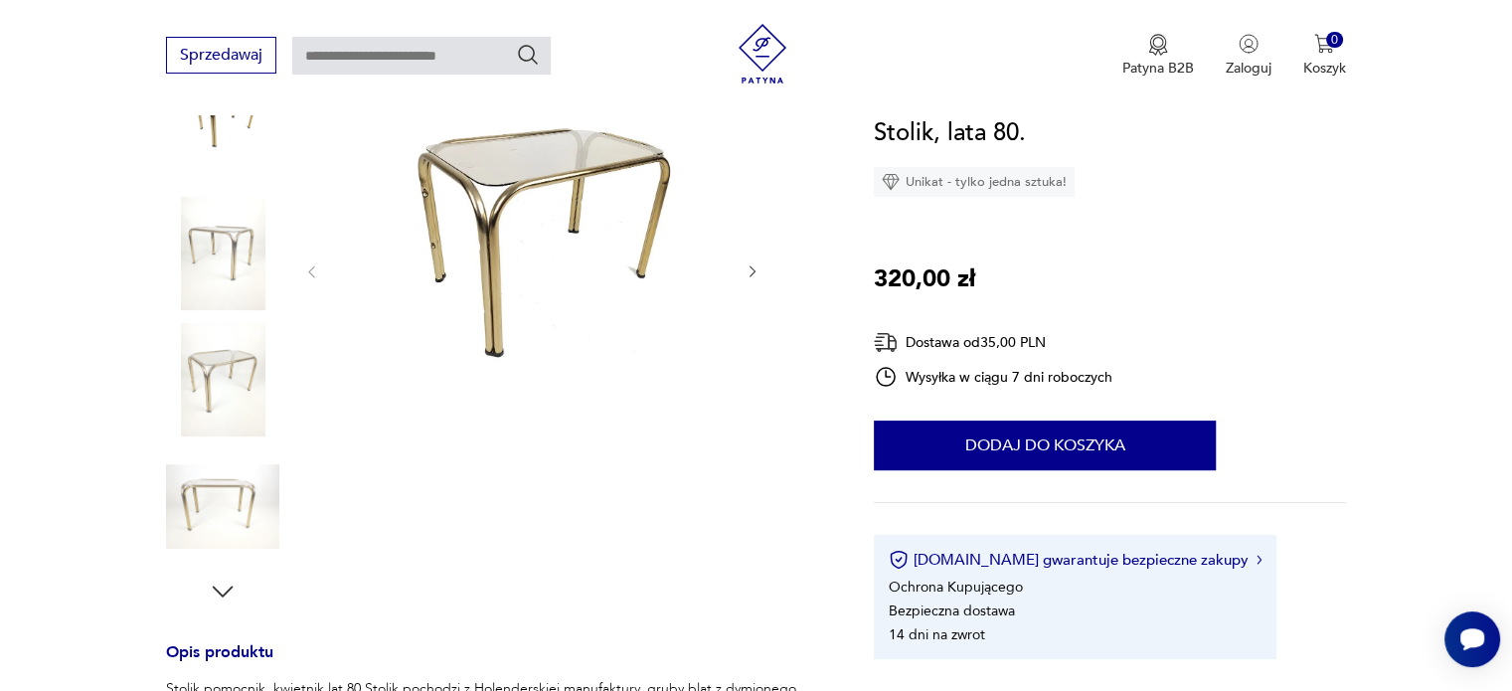
click at [234, 250] on img at bounding box center [222, 253] width 113 height 113
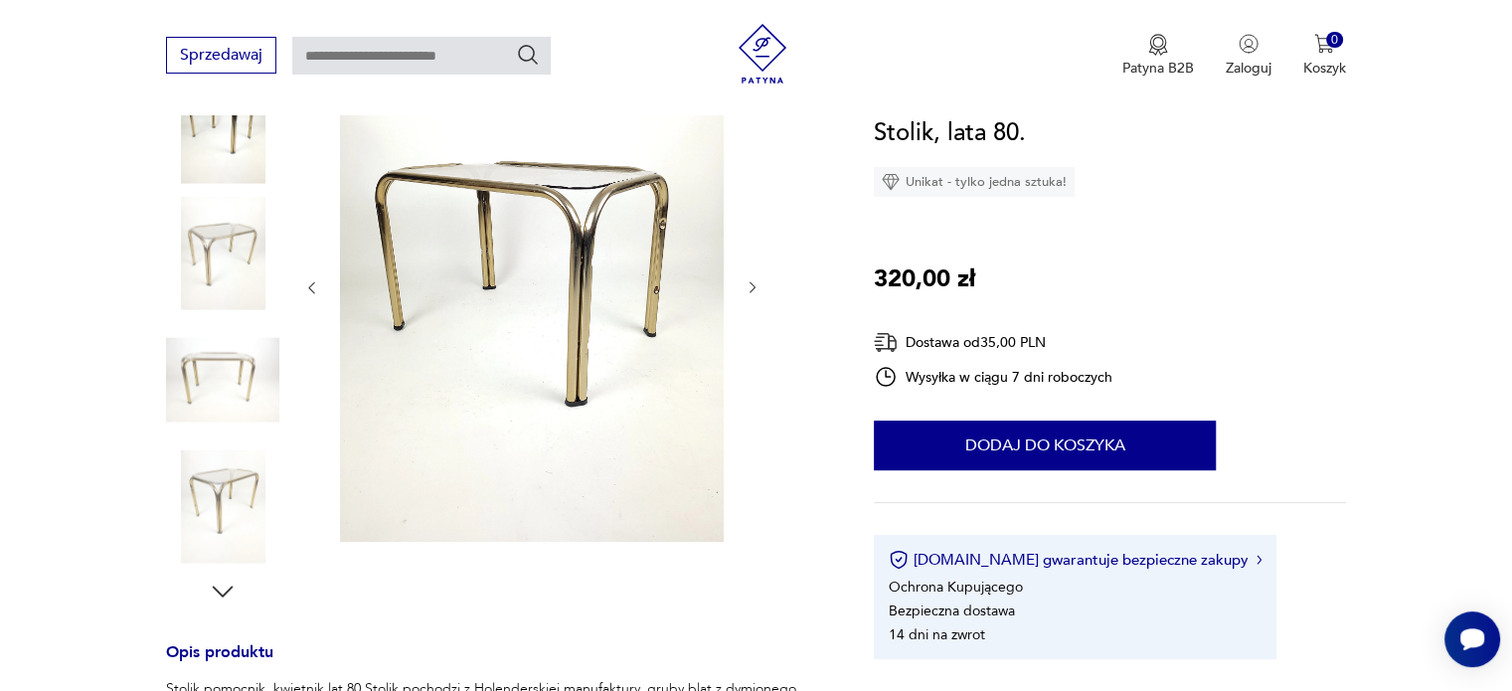
click at [758, 288] on icon "button" at bounding box center [753, 287] width 17 height 17
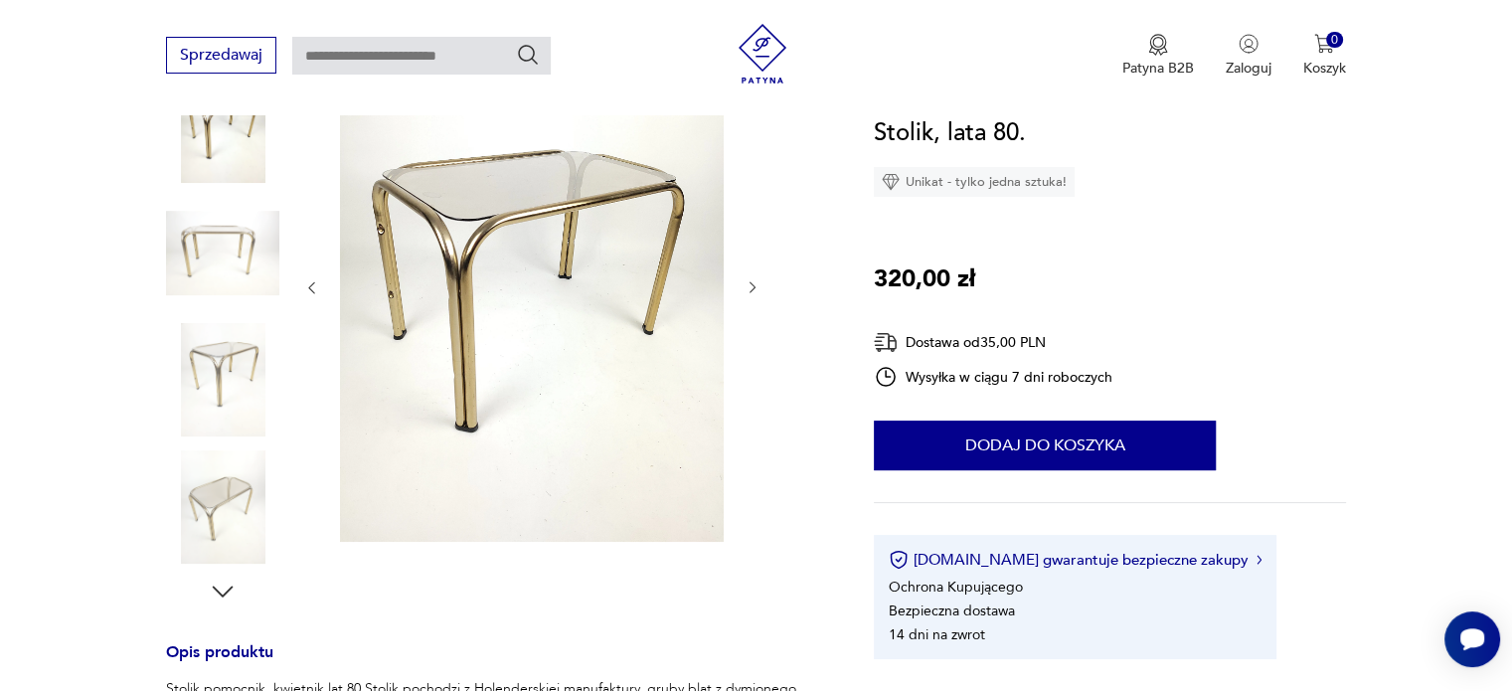
click at [758, 288] on icon "button" at bounding box center [753, 287] width 17 height 17
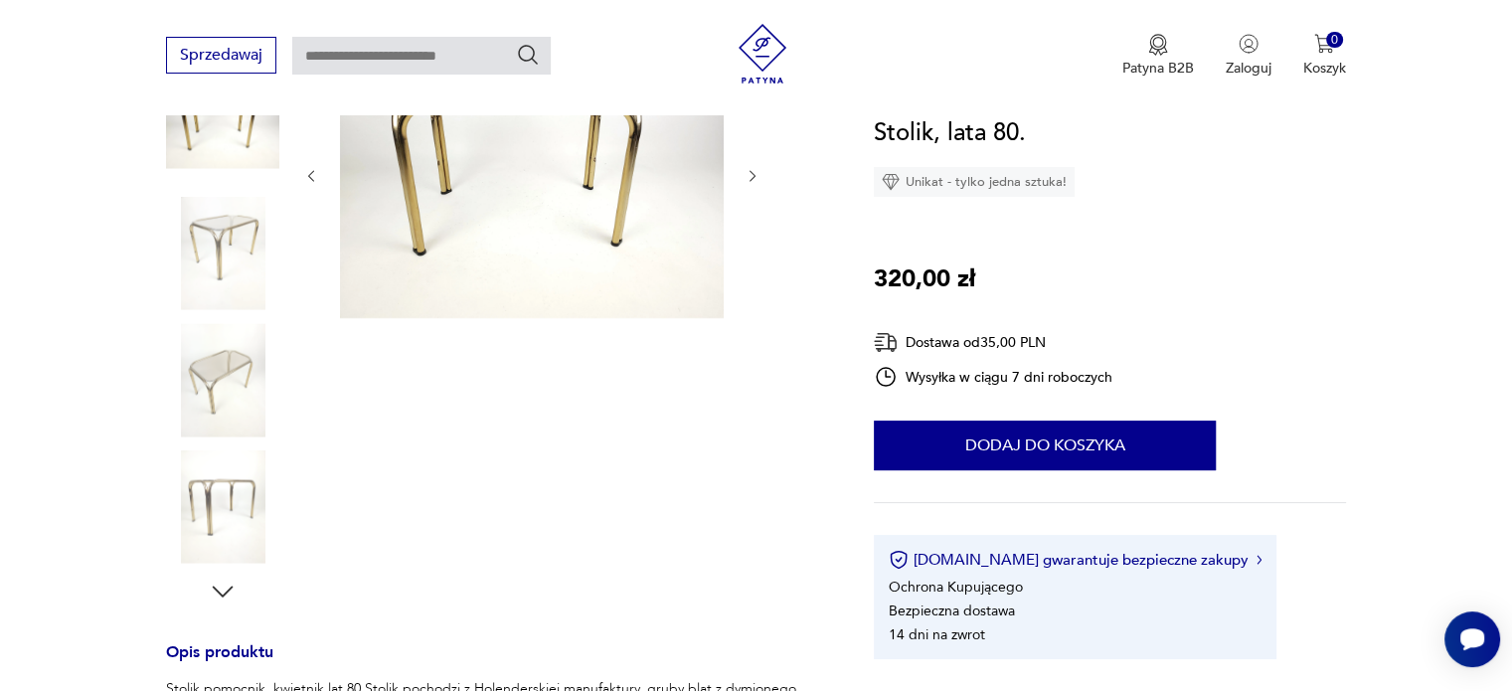
click at [748, 178] on icon "button" at bounding box center [753, 176] width 17 height 17
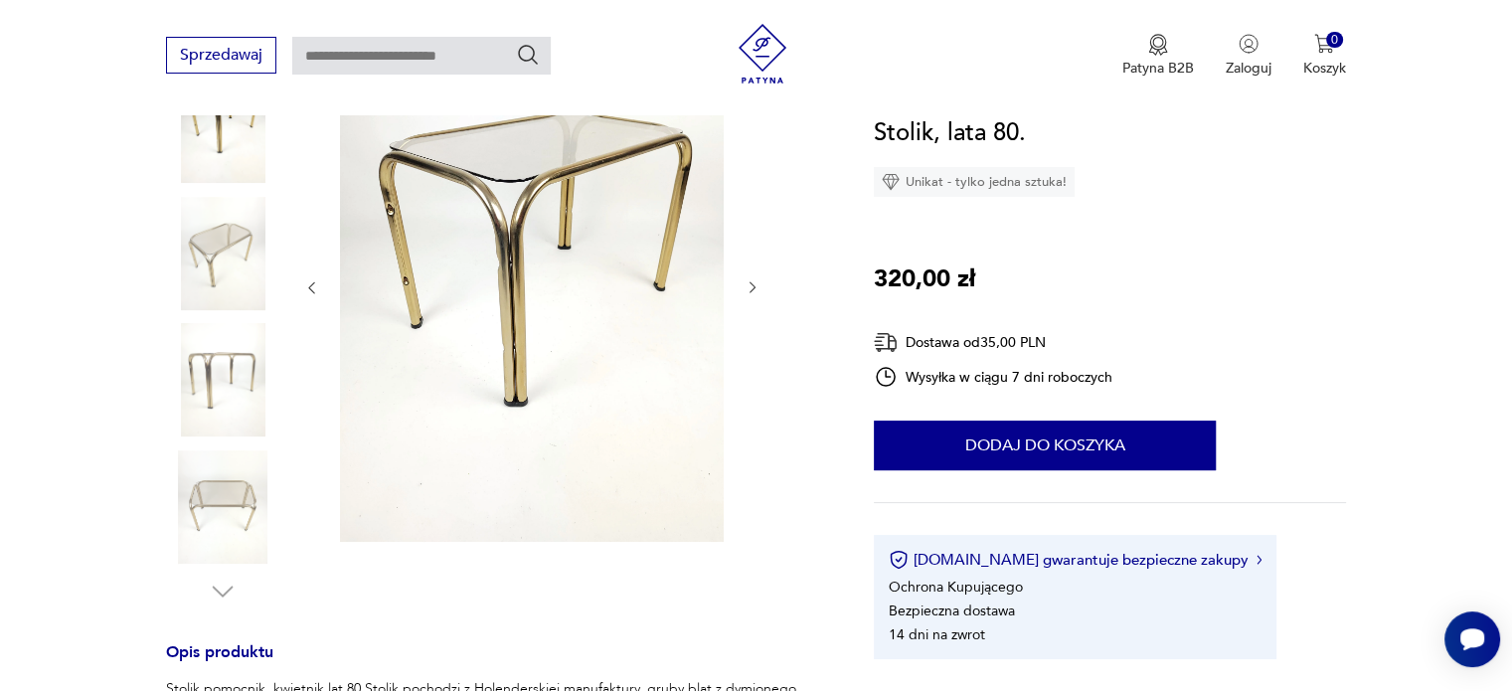
click at [752, 279] on icon "button" at bounding box center [753, 287] width 17 height 17
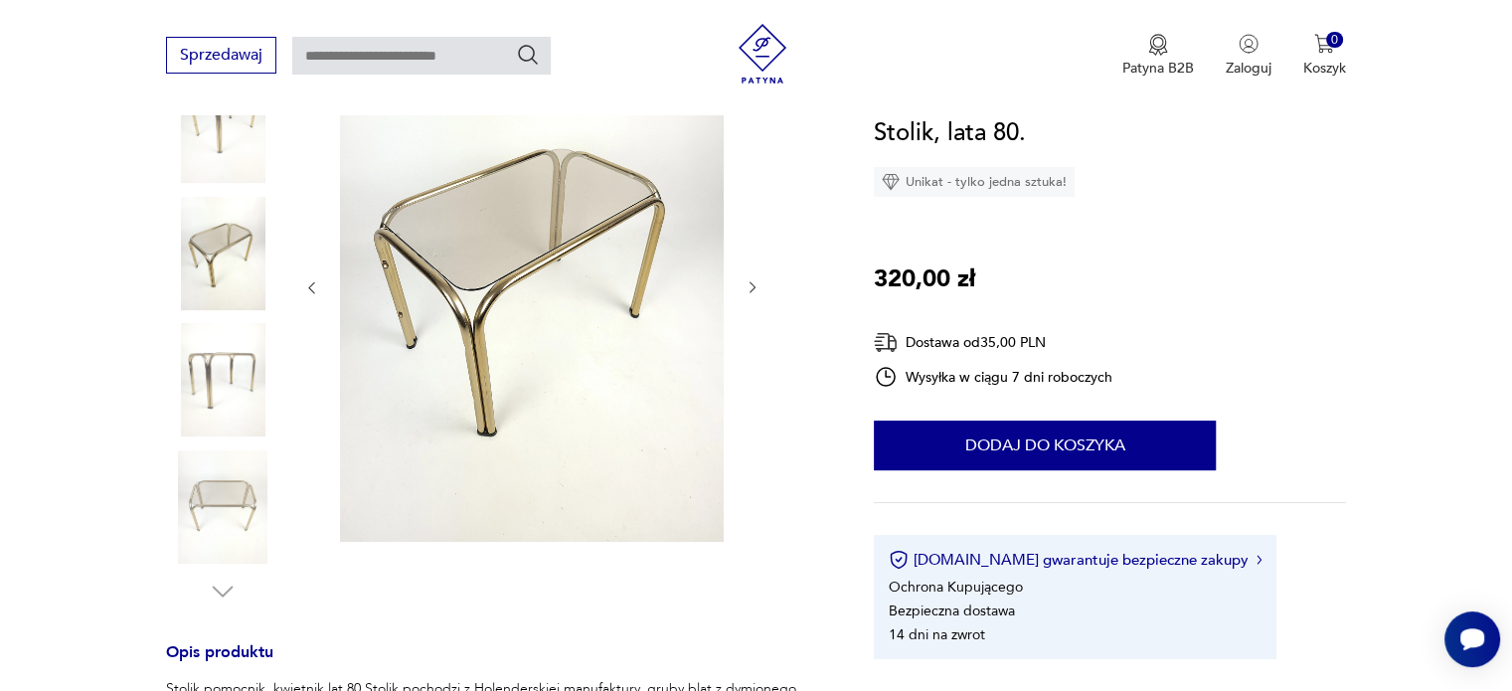
click at [752, 279] on icon "button" at bounding box center [753, 287] width 17 height 17
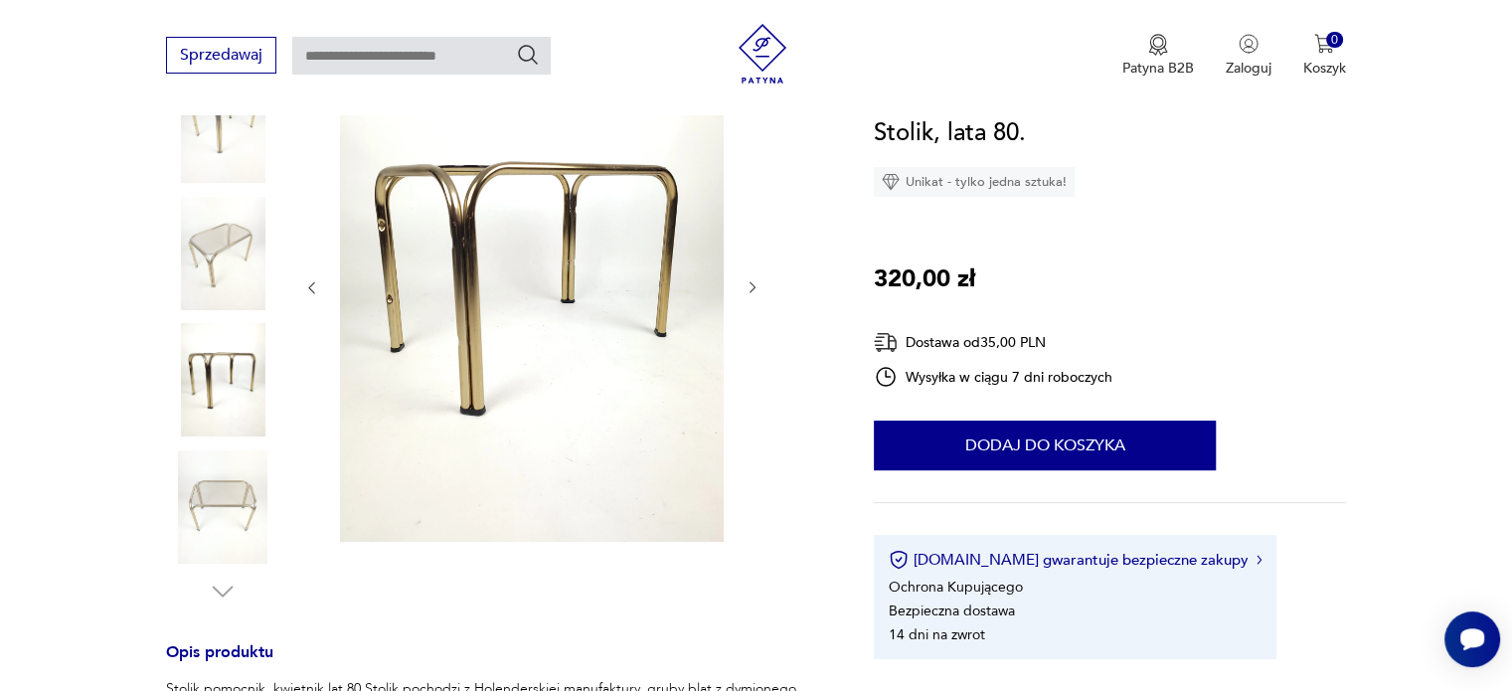
click at [752, 279] on icon "button" at bounding box center [753, 287] width 17 height 17
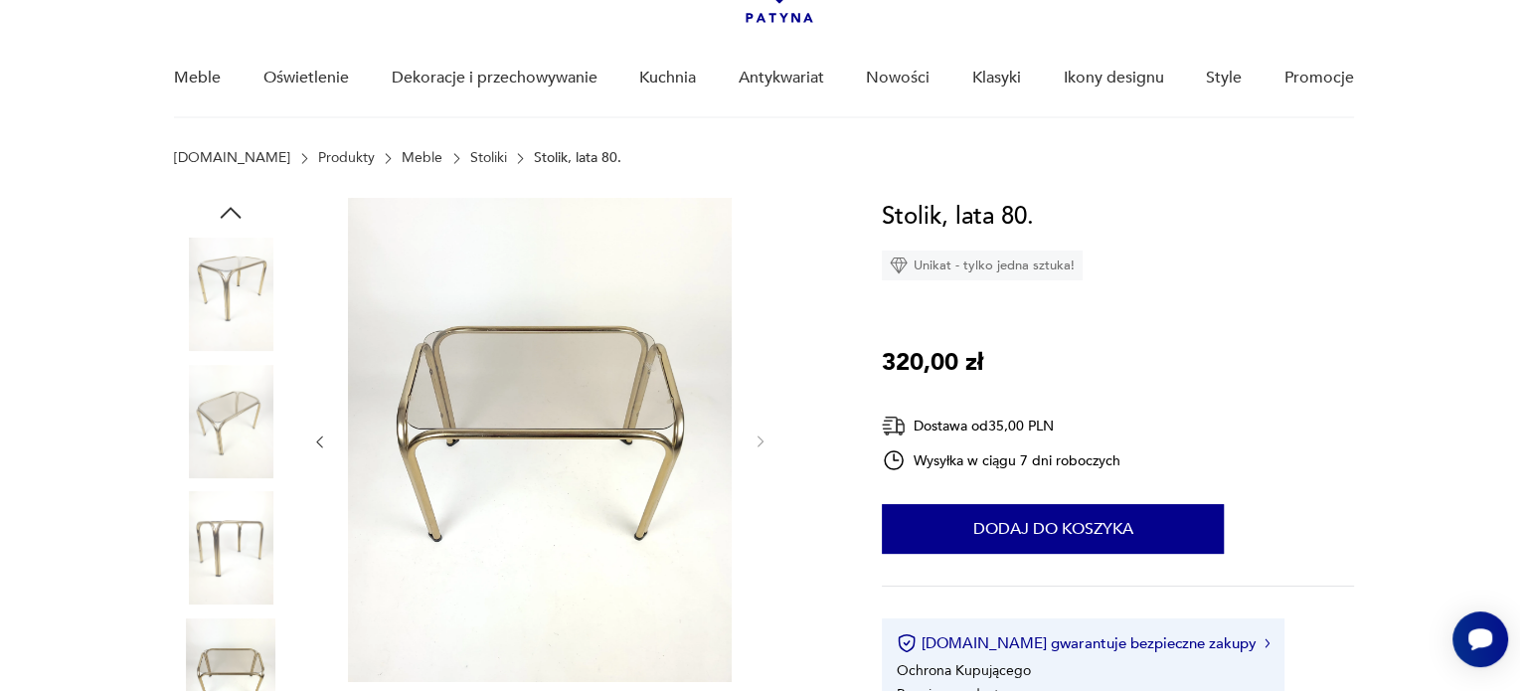
scroll to position [0, 0]
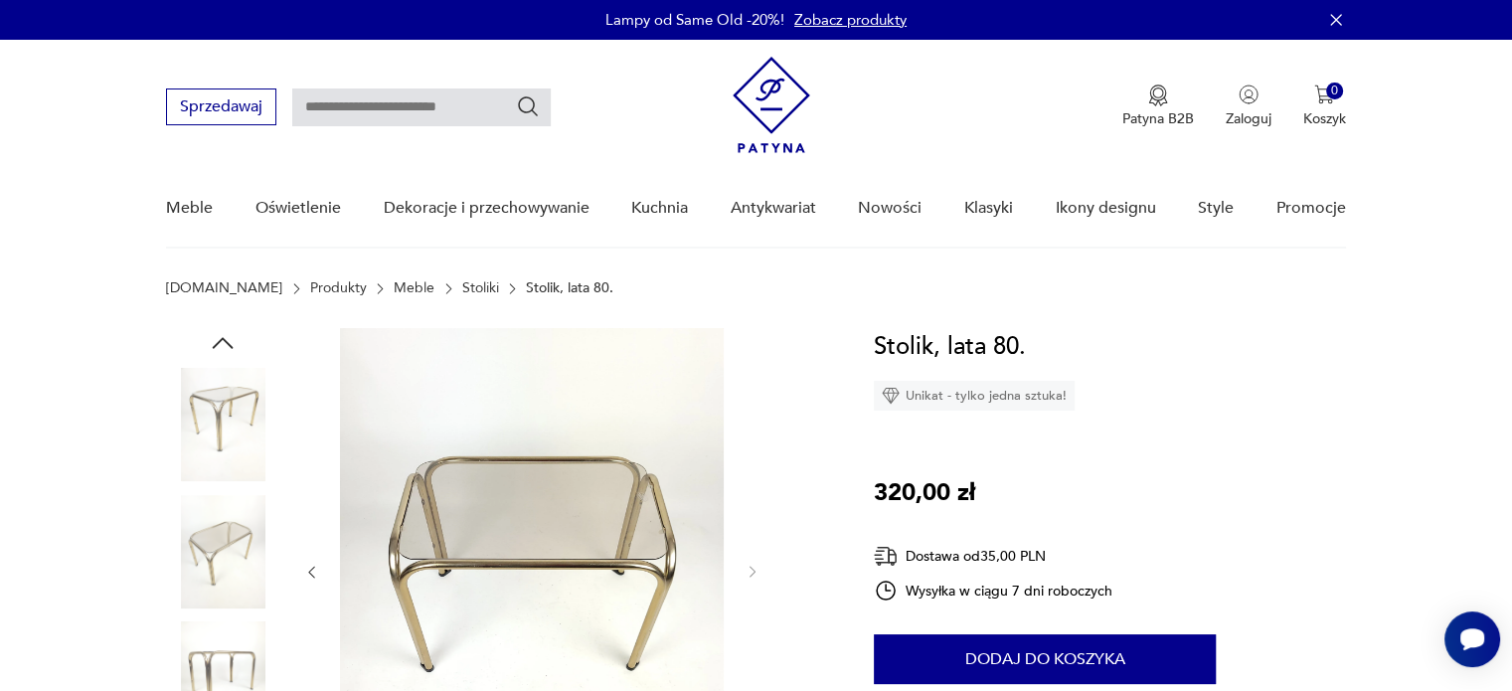
click at [219, 373] on img at bounding box center [222, 424] width 113 height 113
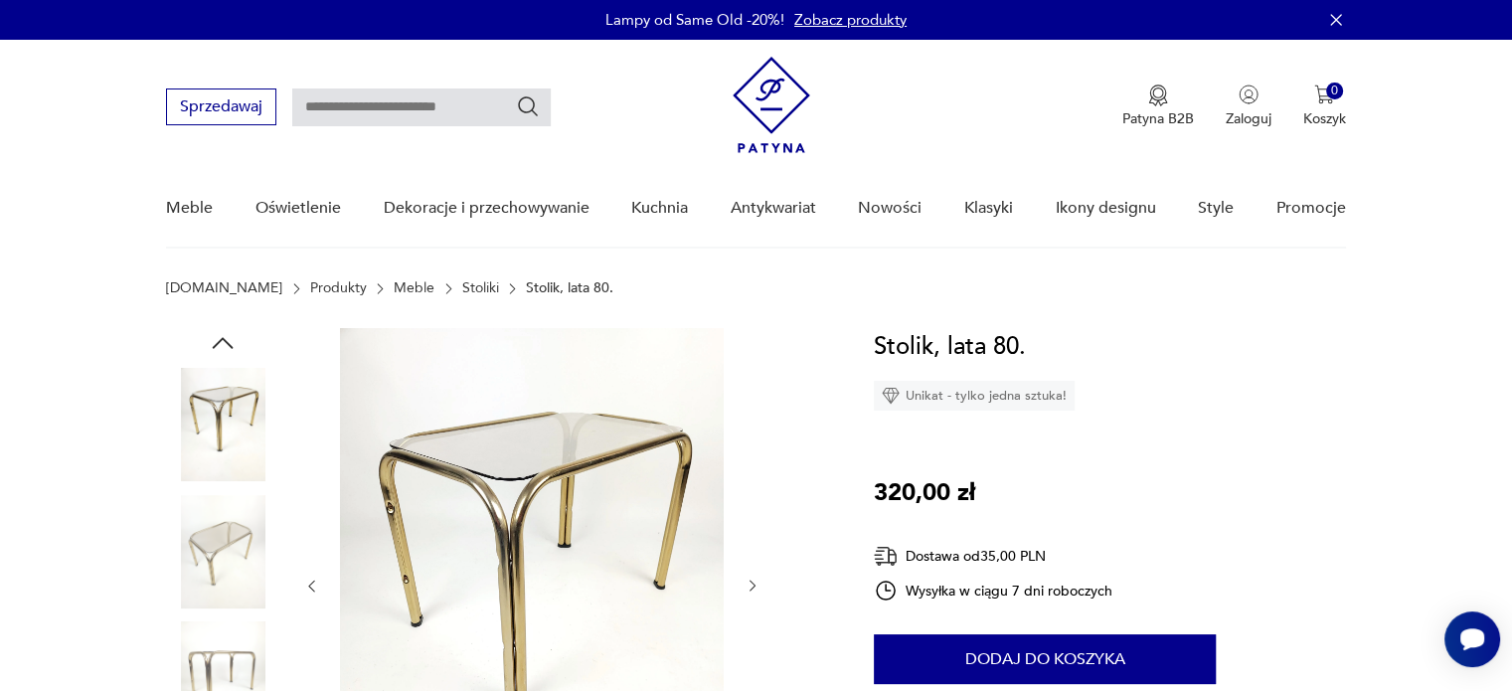
click at [564, 560] on img at bounding box center [532, 584] width 384 height 512
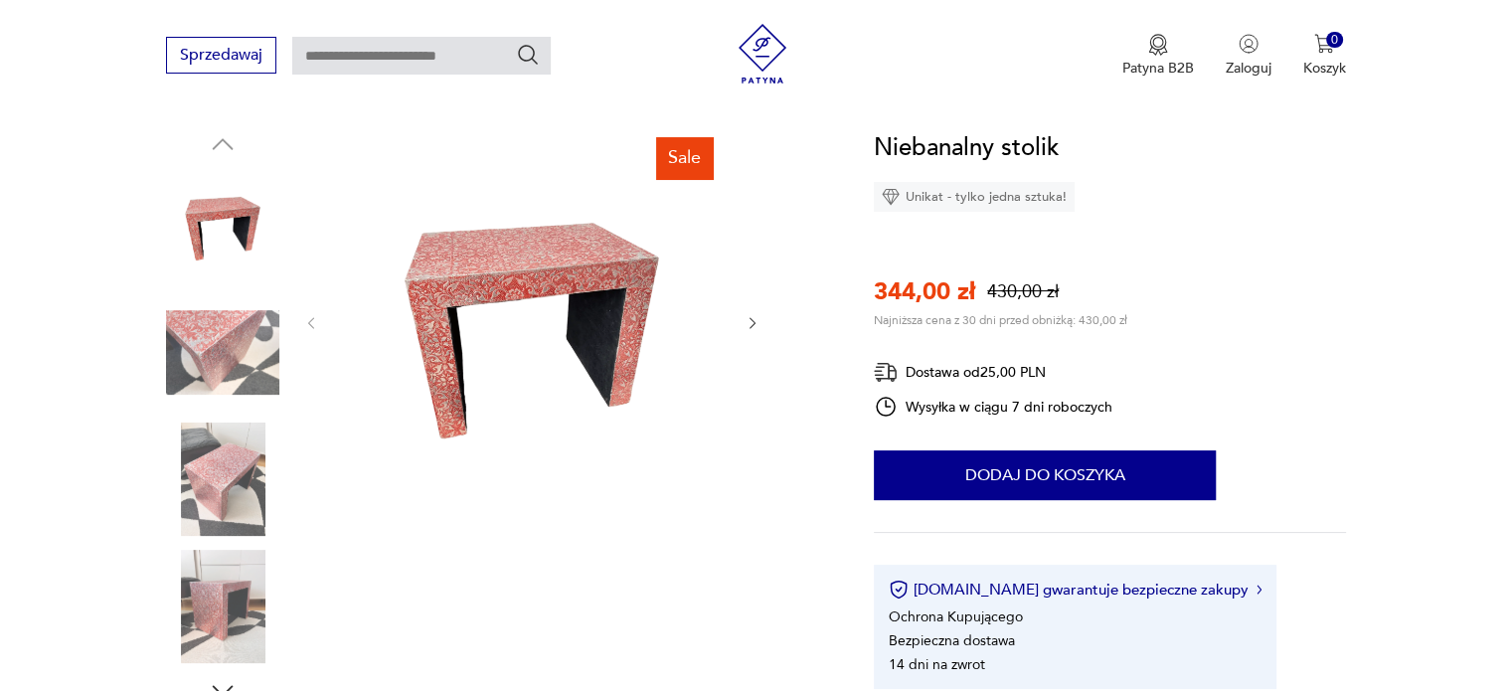
click at [748, 320] on icon "button" at bounding box center [753, 323] width 17 height 17
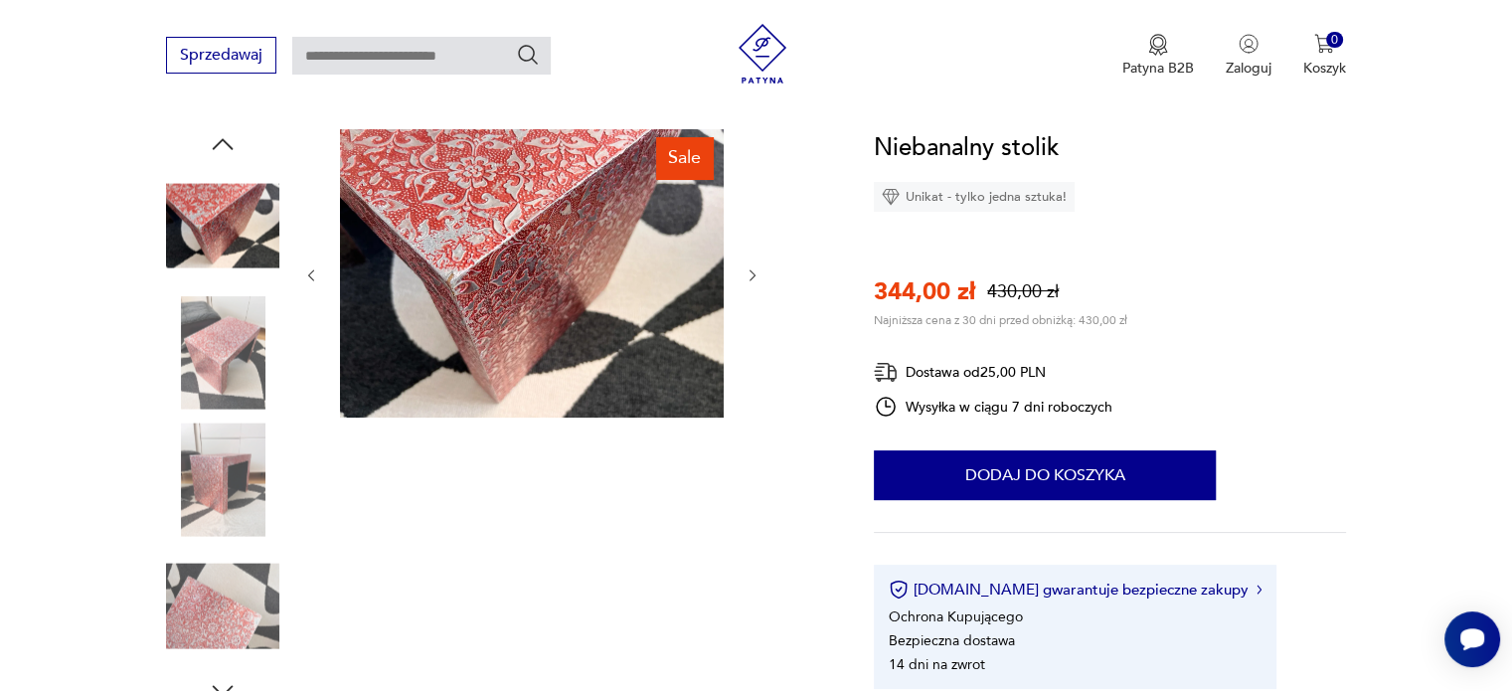
click at [748, 321] on div at bounding box center [531, 275] width 457 height 292
click at [750, 274] on icon "button" at bounding box center [753, 275] width 17 height 17
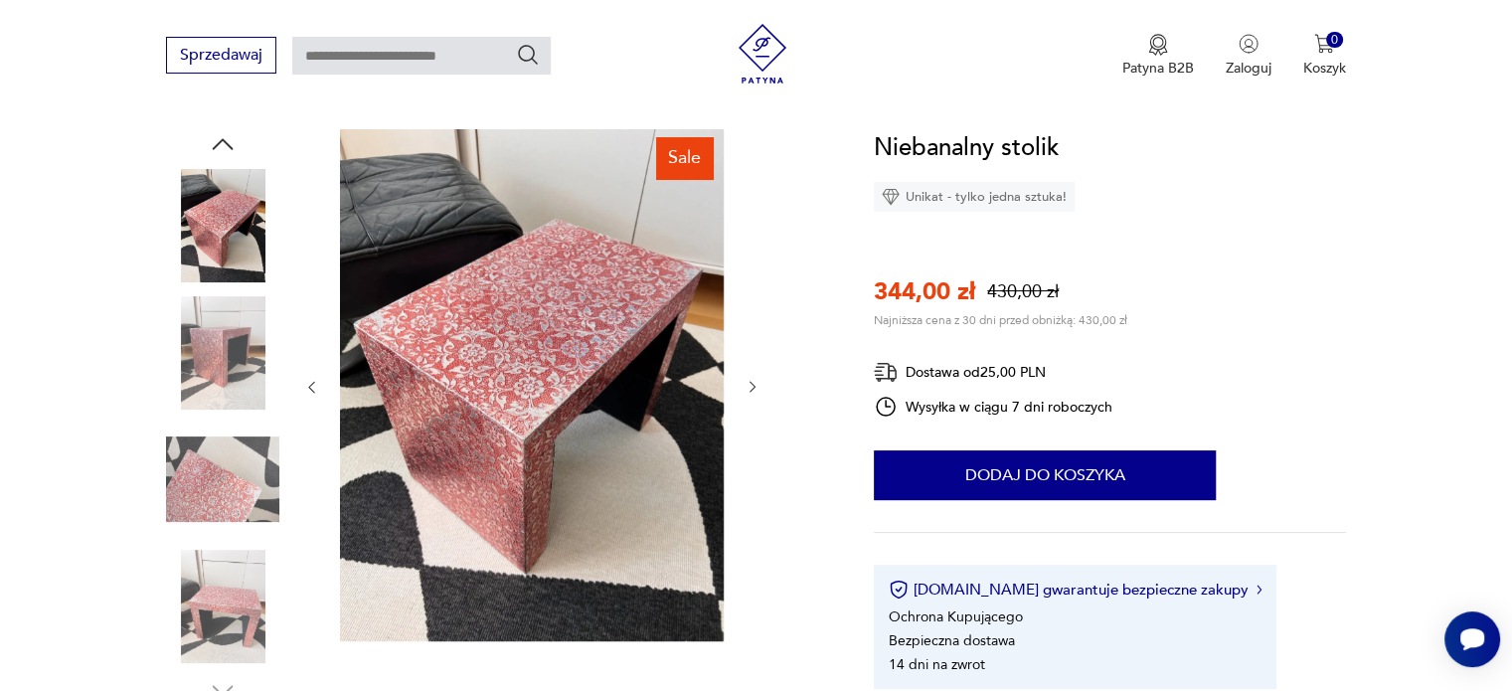
click at [756, 390] on icon "button" at bounding box center [753, 387] width 17 height 17
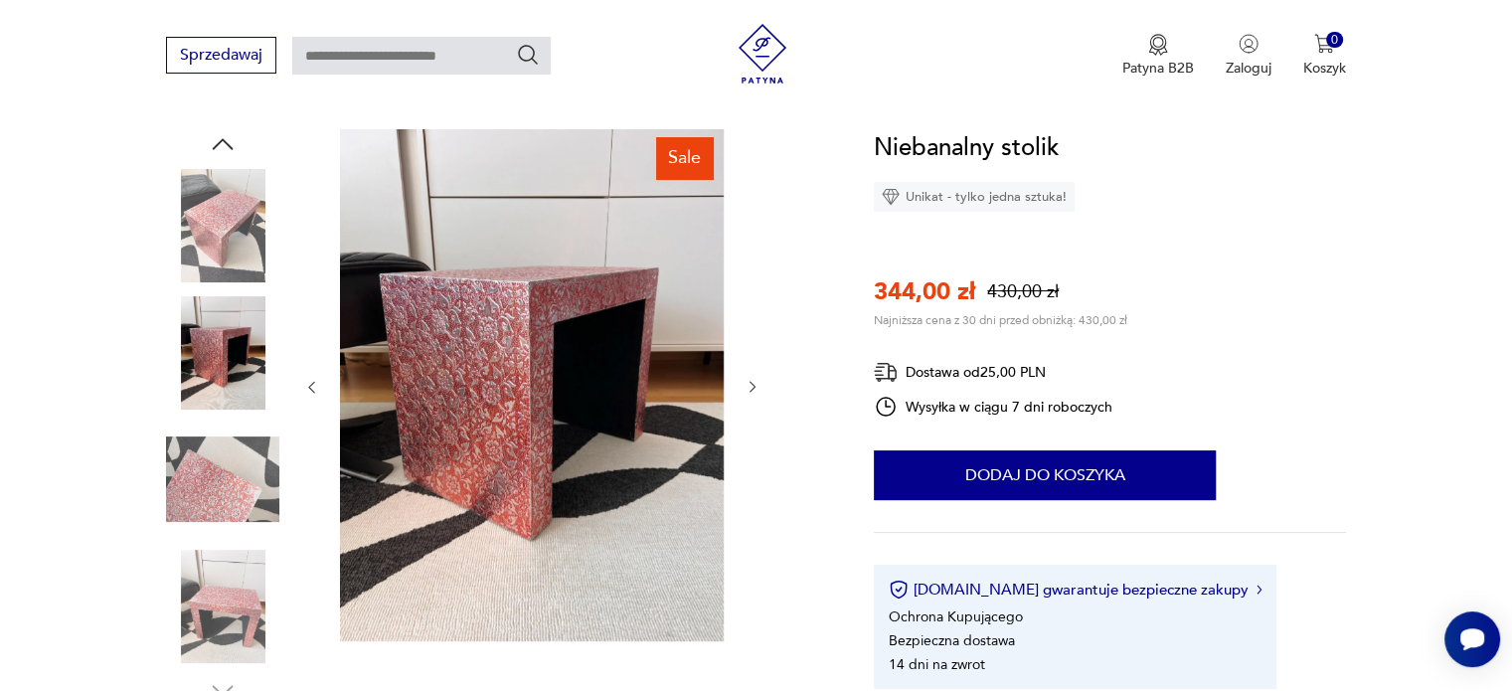
click at [756, 390] on icon "button" at bounding box center [753, 387] width 17 height 17
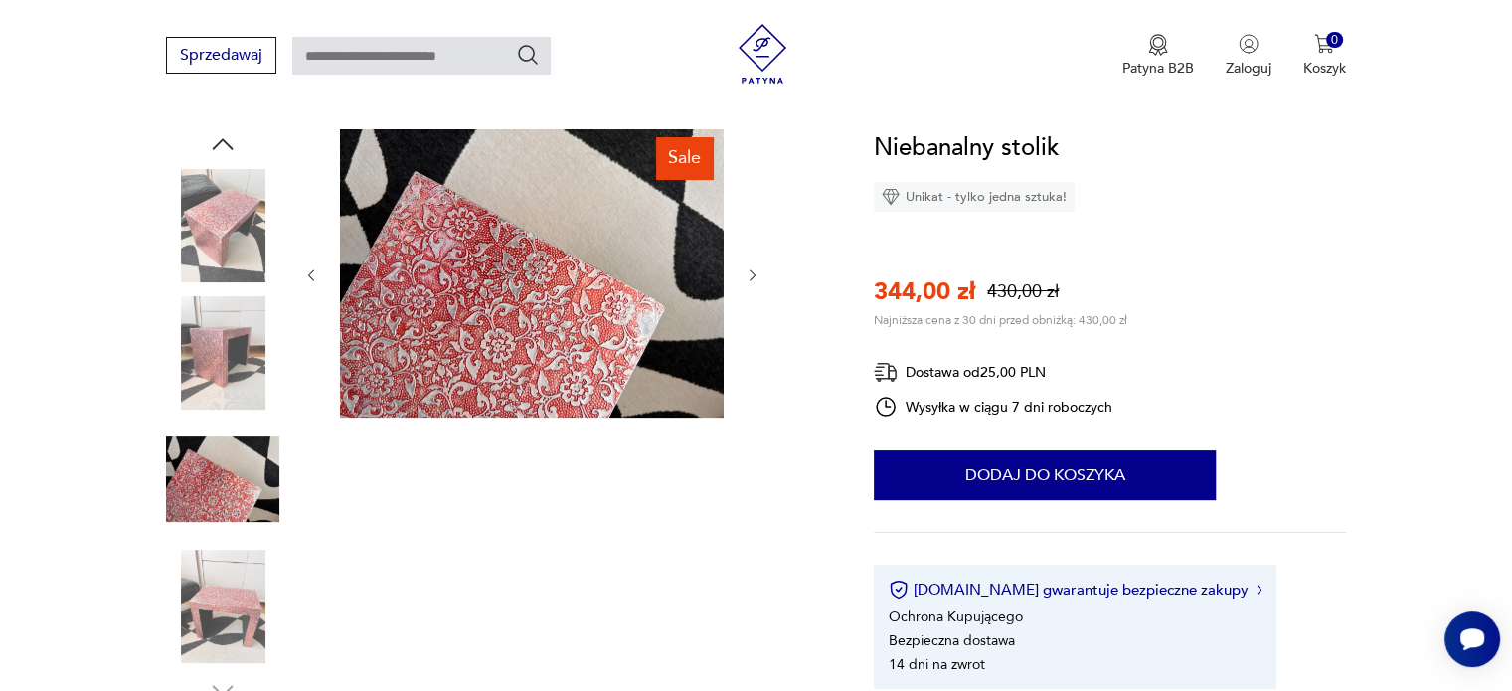
click at [756, 390] on div at bounding box center [531, 275] width 457 height 292
